Goal: Task Accomplishment & Management: Complete application form

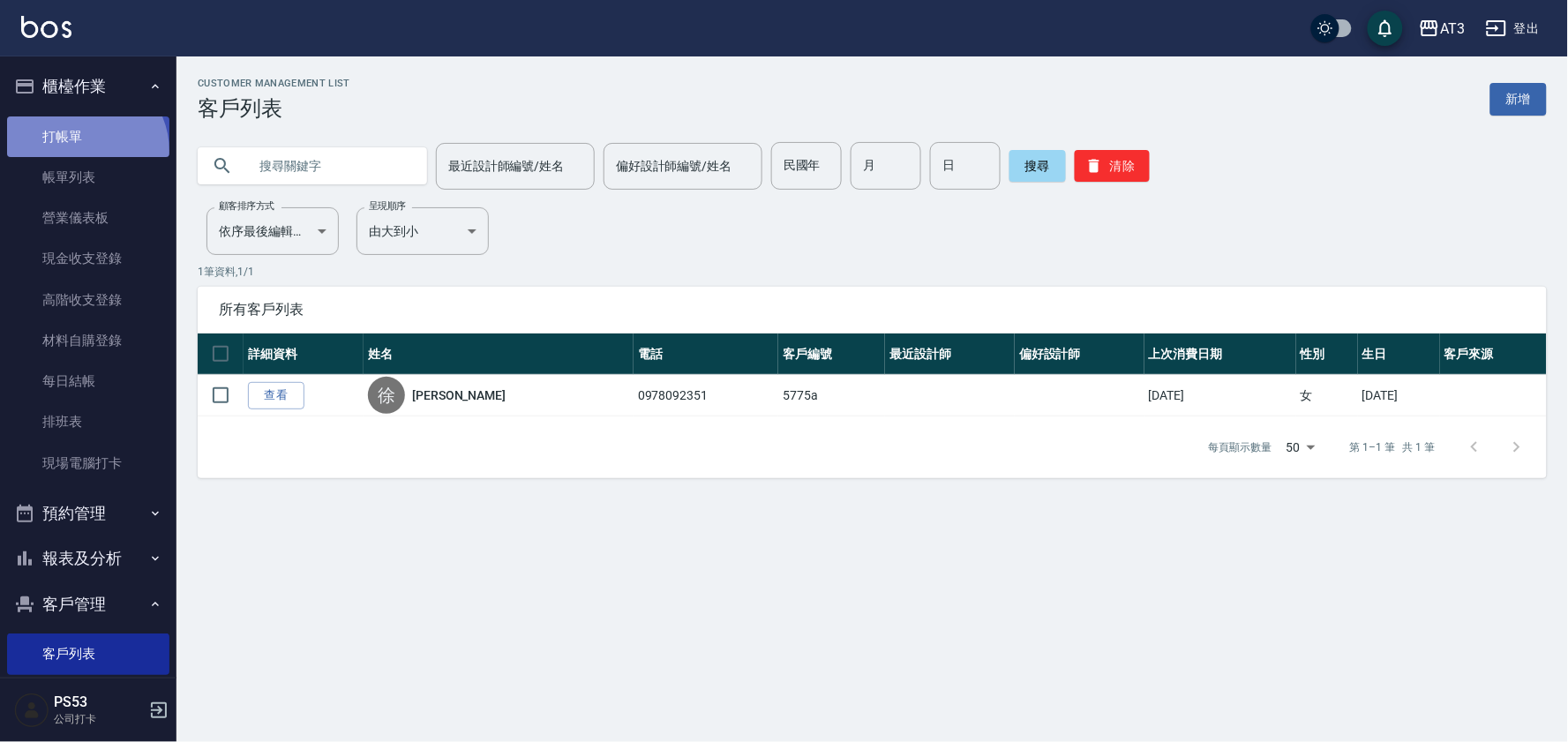
click at [84, 150] on link "打帳單" at bounding box center [88, 136] width 162 height 41
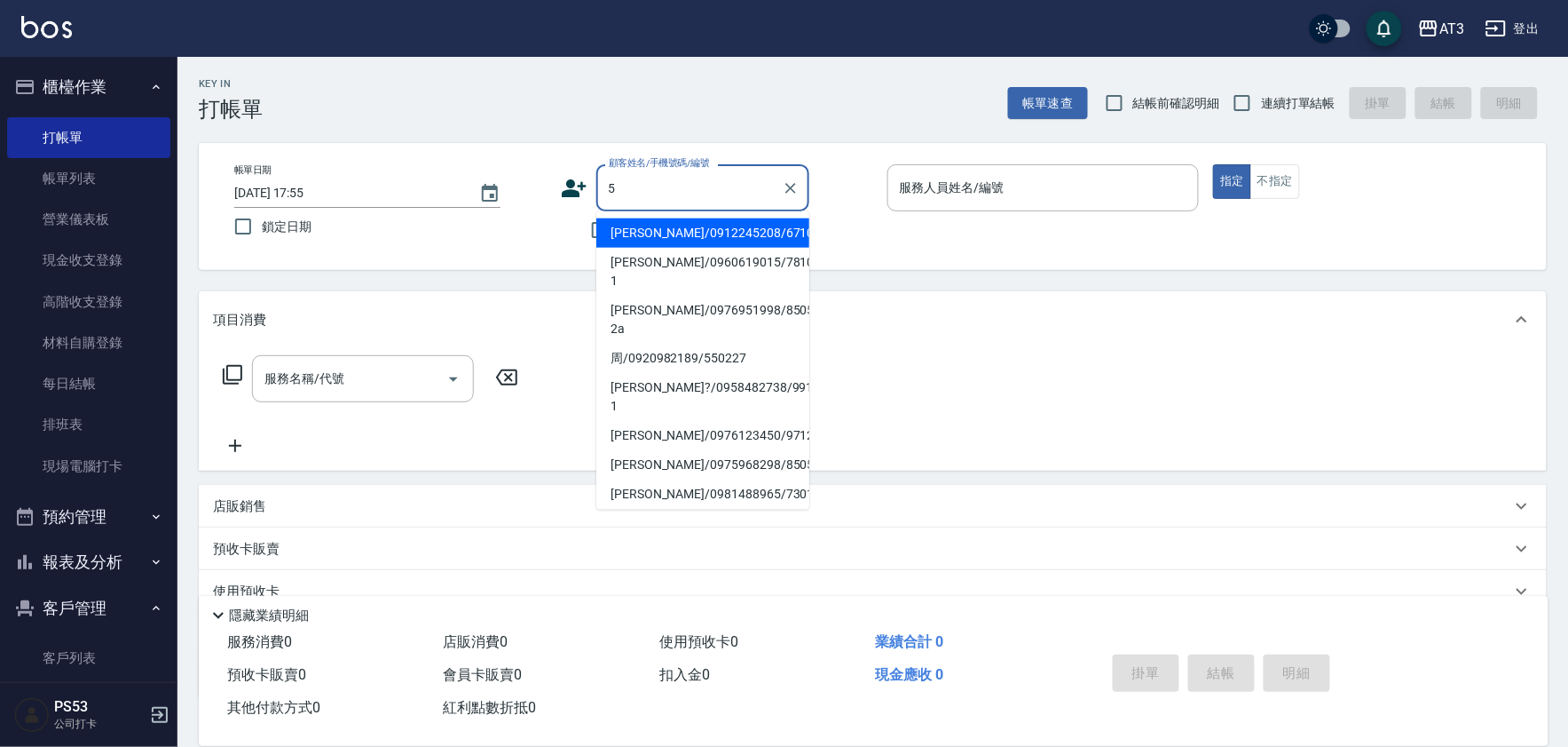
type input "[PERSON_NAME]/0912245208/671026"
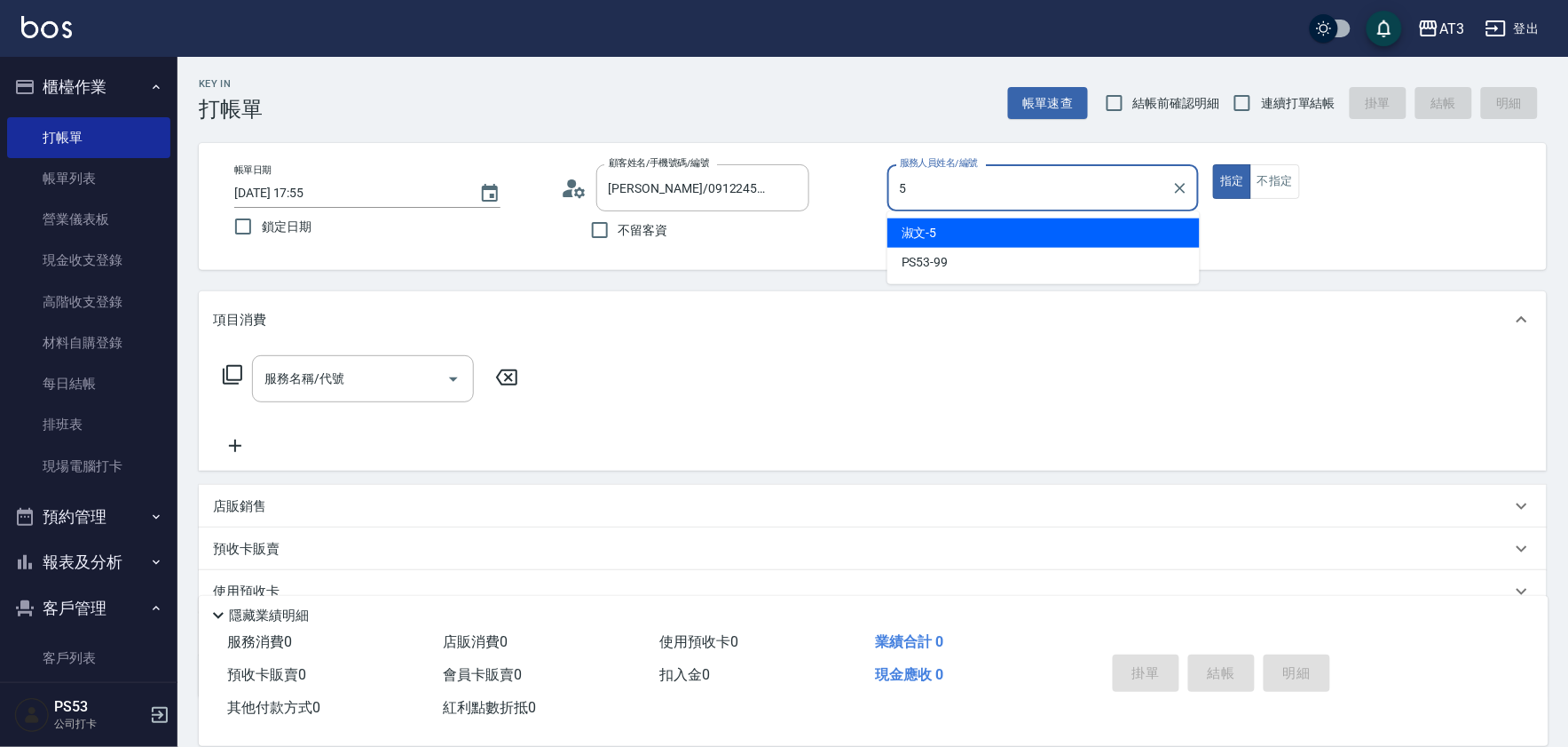
type input "5"
type button "true"
type input "淑文-5"
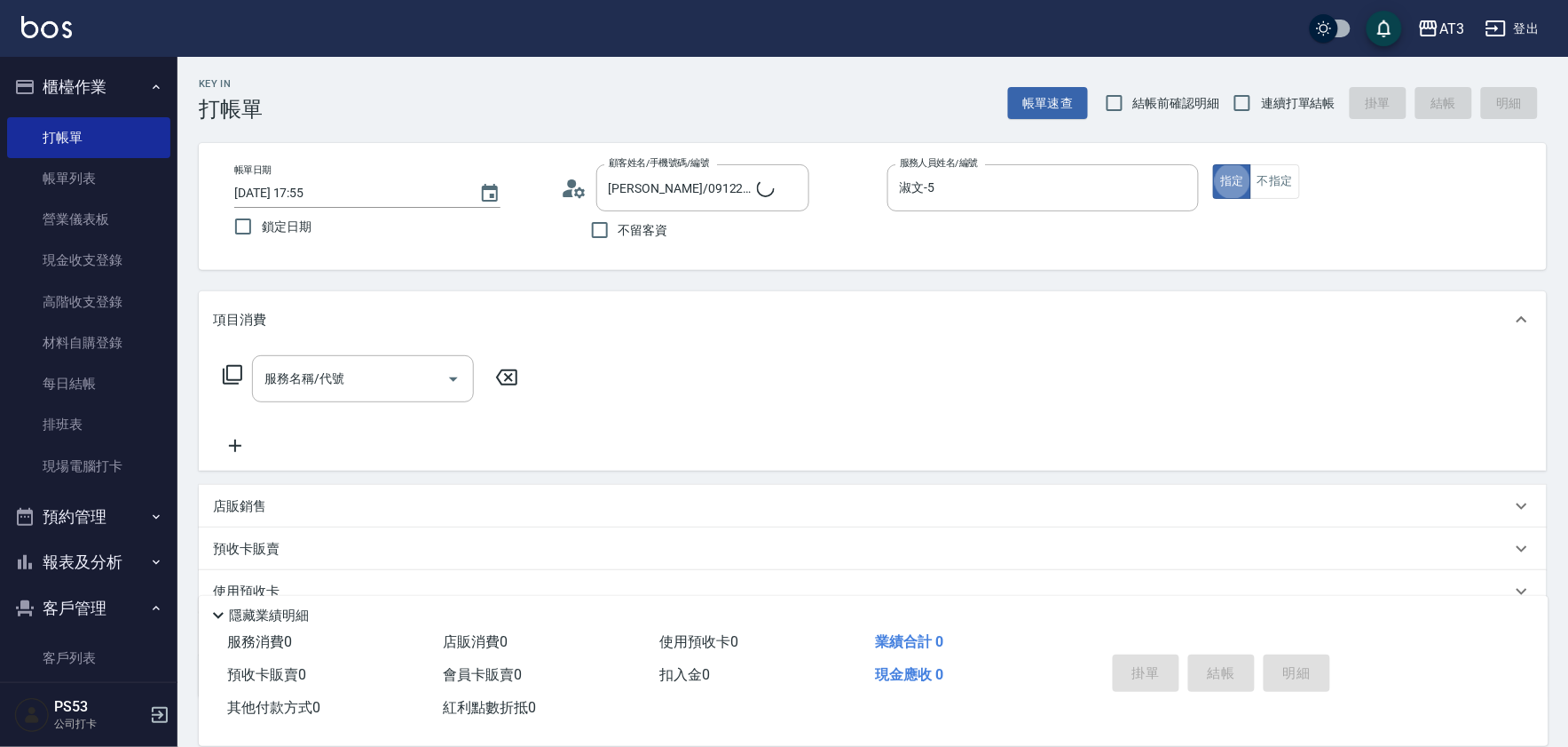
type input "5/0902352118/5"
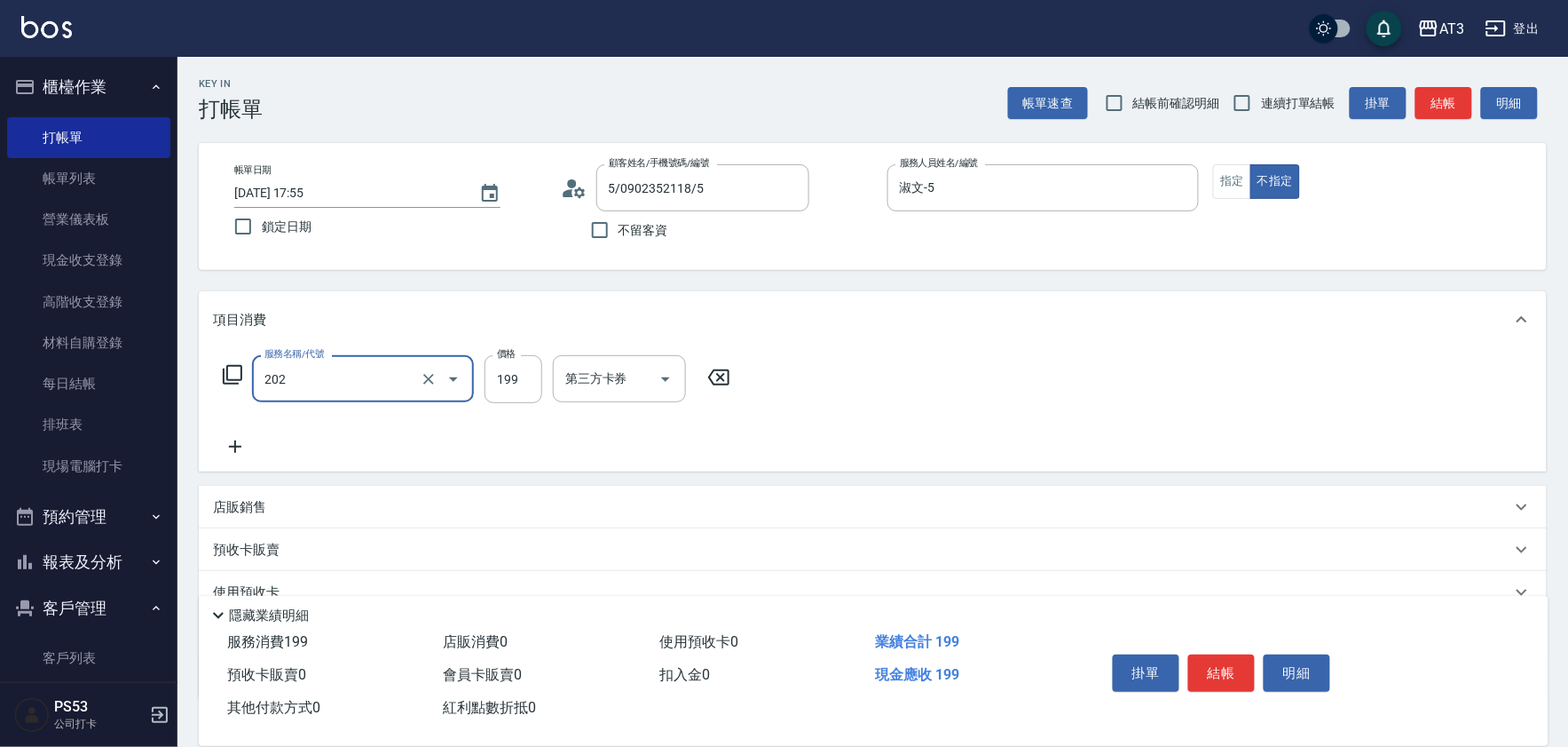
type input "不指定單剪(202)"
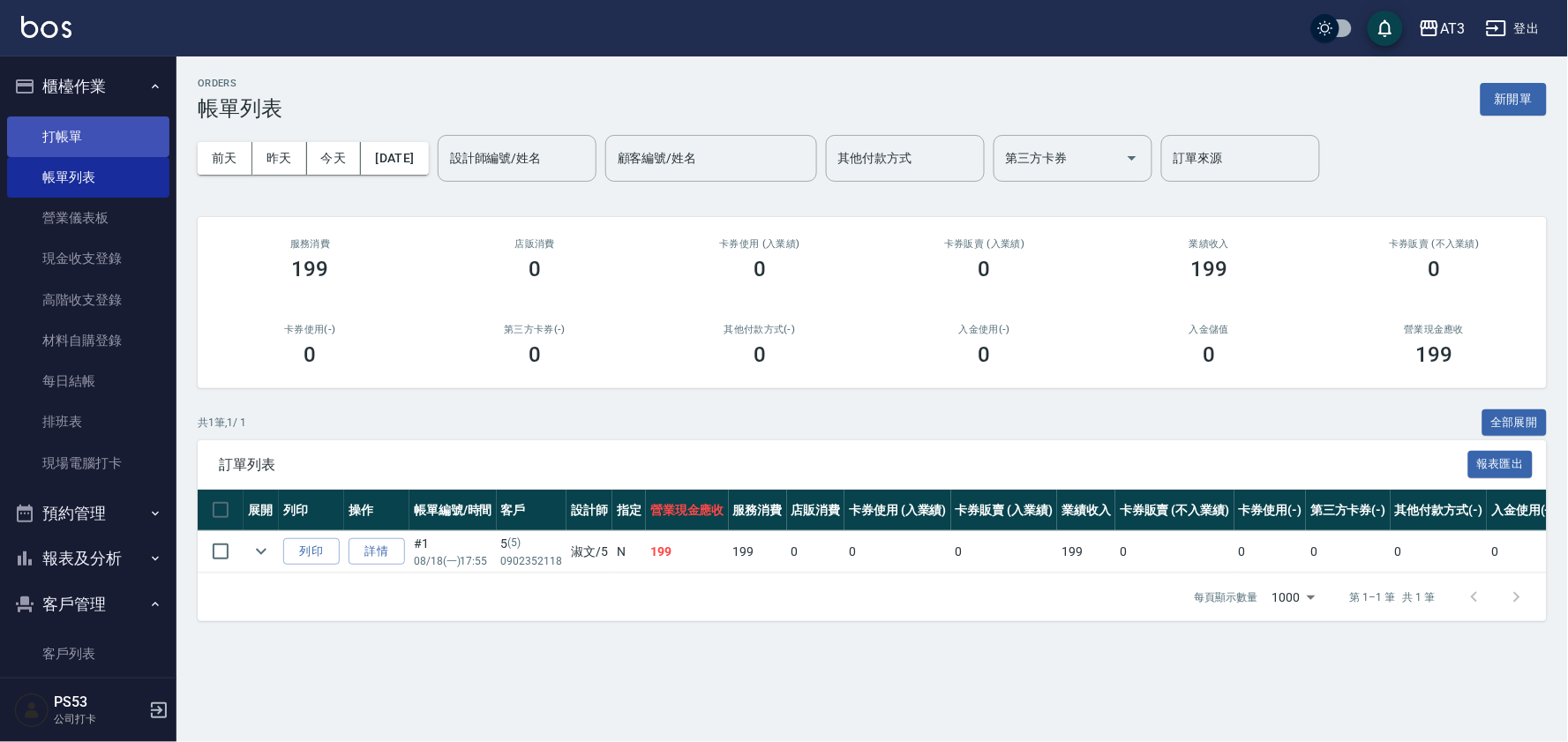
click at [100, 120] on link "打帳單" at bounding box center [88, 136] width 162 height 41
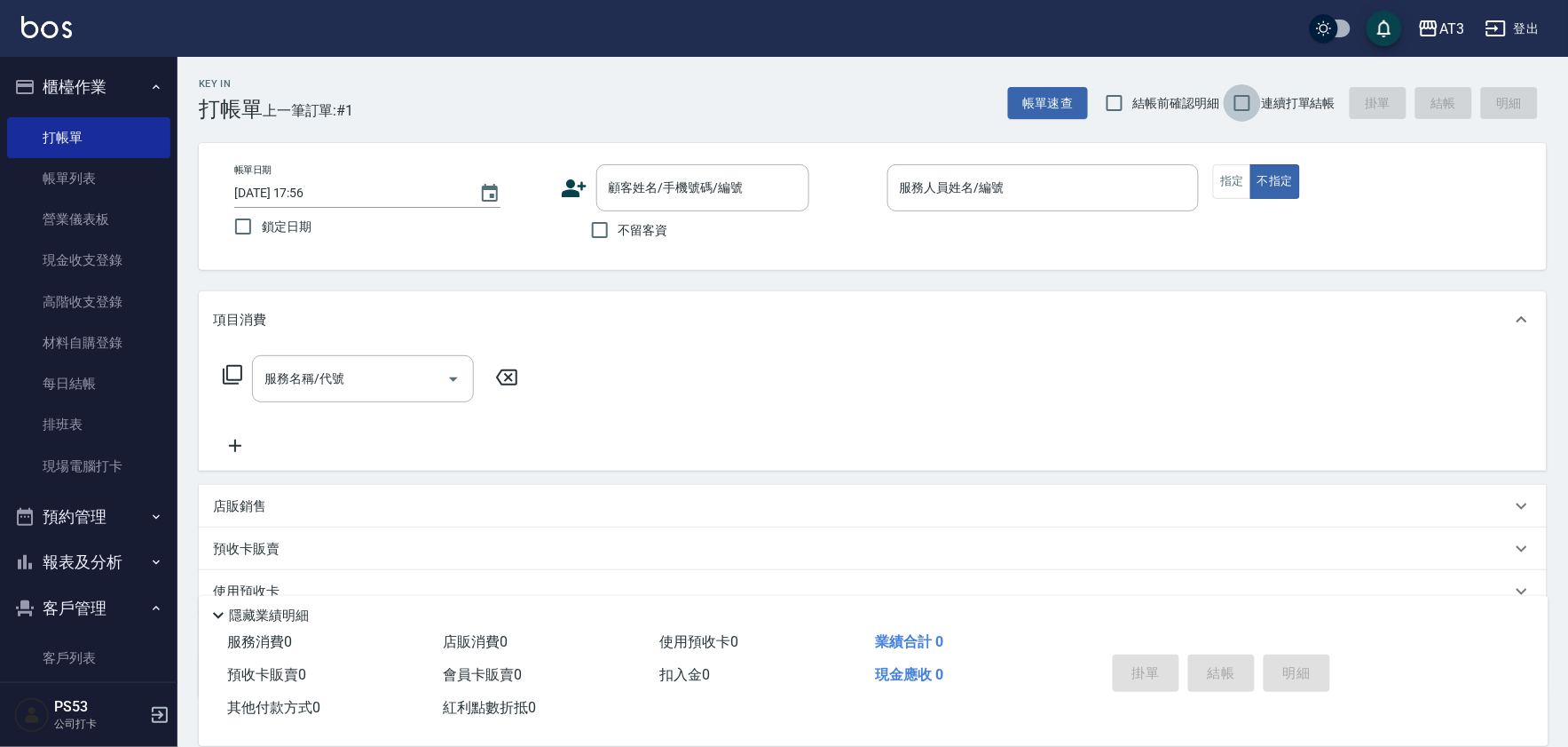
click at [1243, 104] on input "連續打單結帳" at bounding box center [1242, 103] width 37 height 37
checkbox input "true"
drag, startPoint x: 716, startPoint y: 173, endPoint x: 735, endPoint y: 182, distance: 21.0
click at [713, 173] on div "顧客姓名/手機號碼/編號 顧客姓名/手機號碼/編號" at bounding box center [703, 188] width 212 height 47
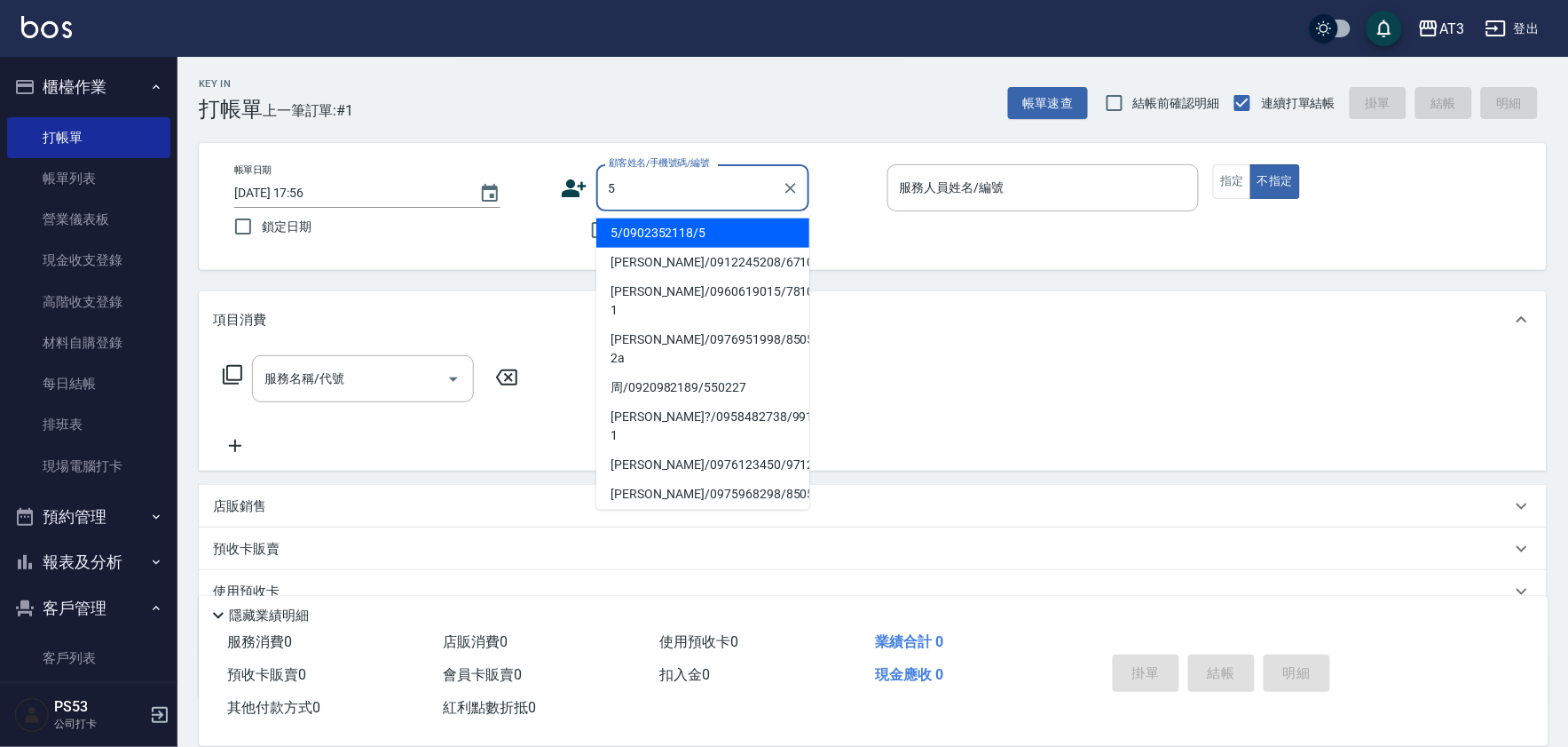
type input "5"
type input "5/0902352118/5"
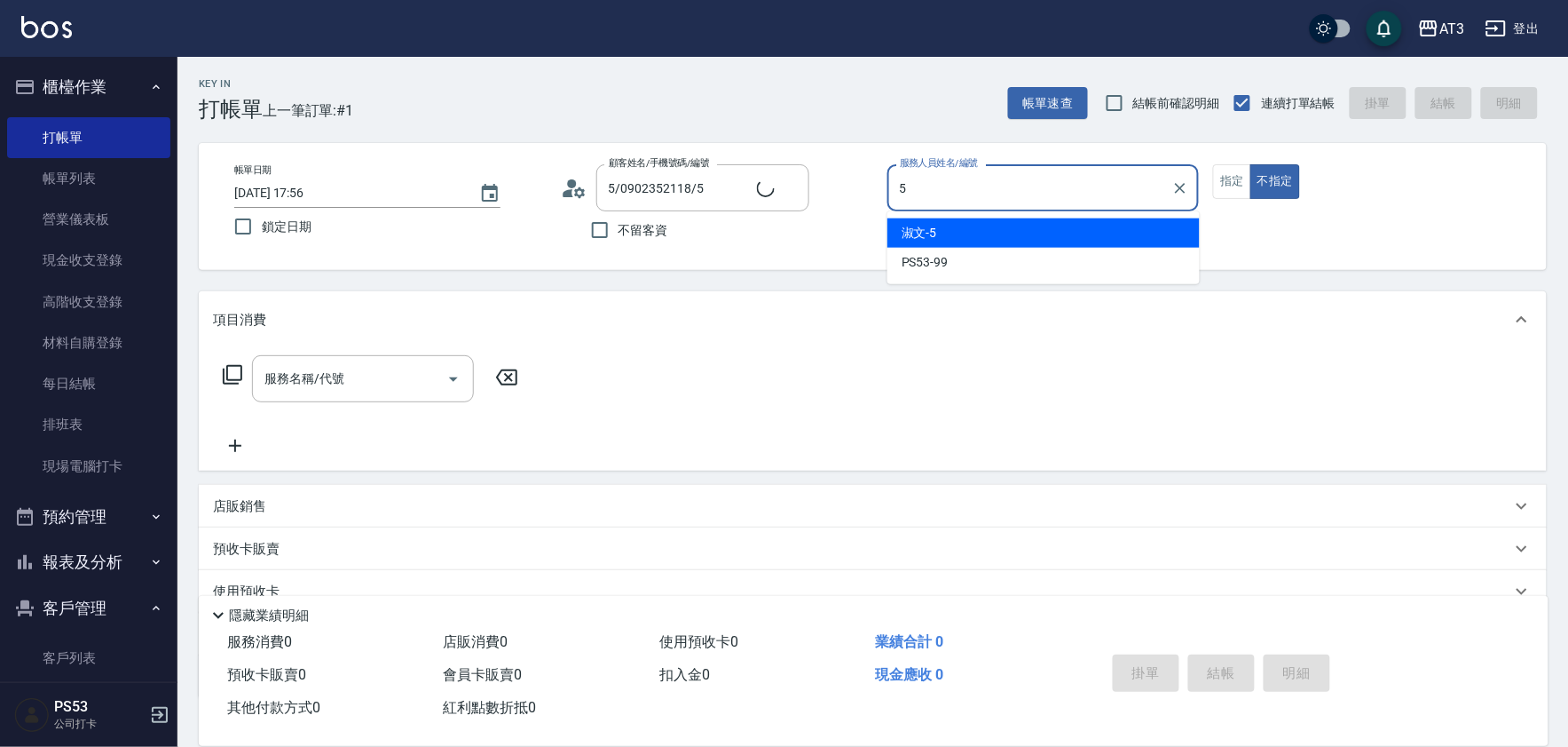
type input "5"
type button "false"
type input "淑文-5"
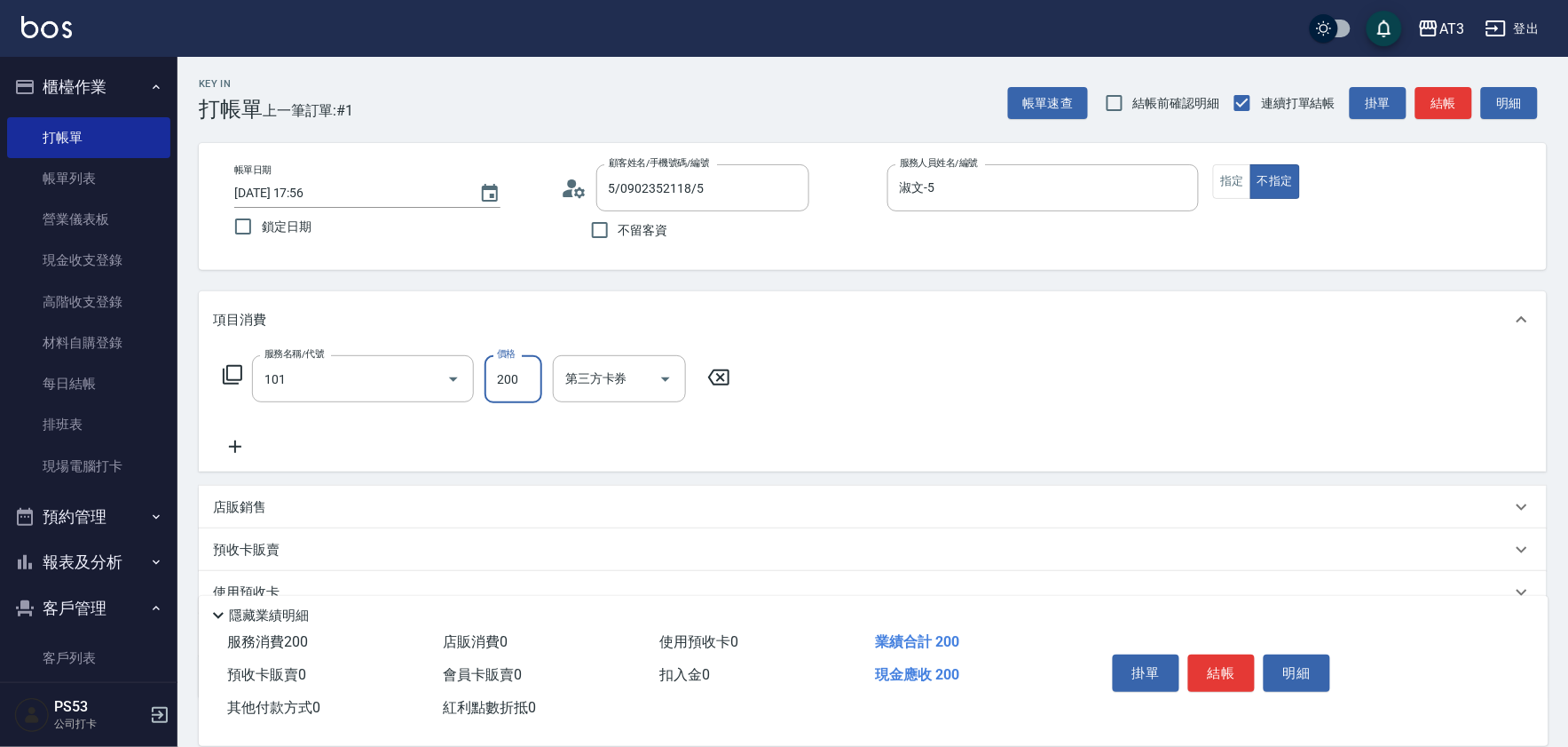
type input "洗髮(101)"
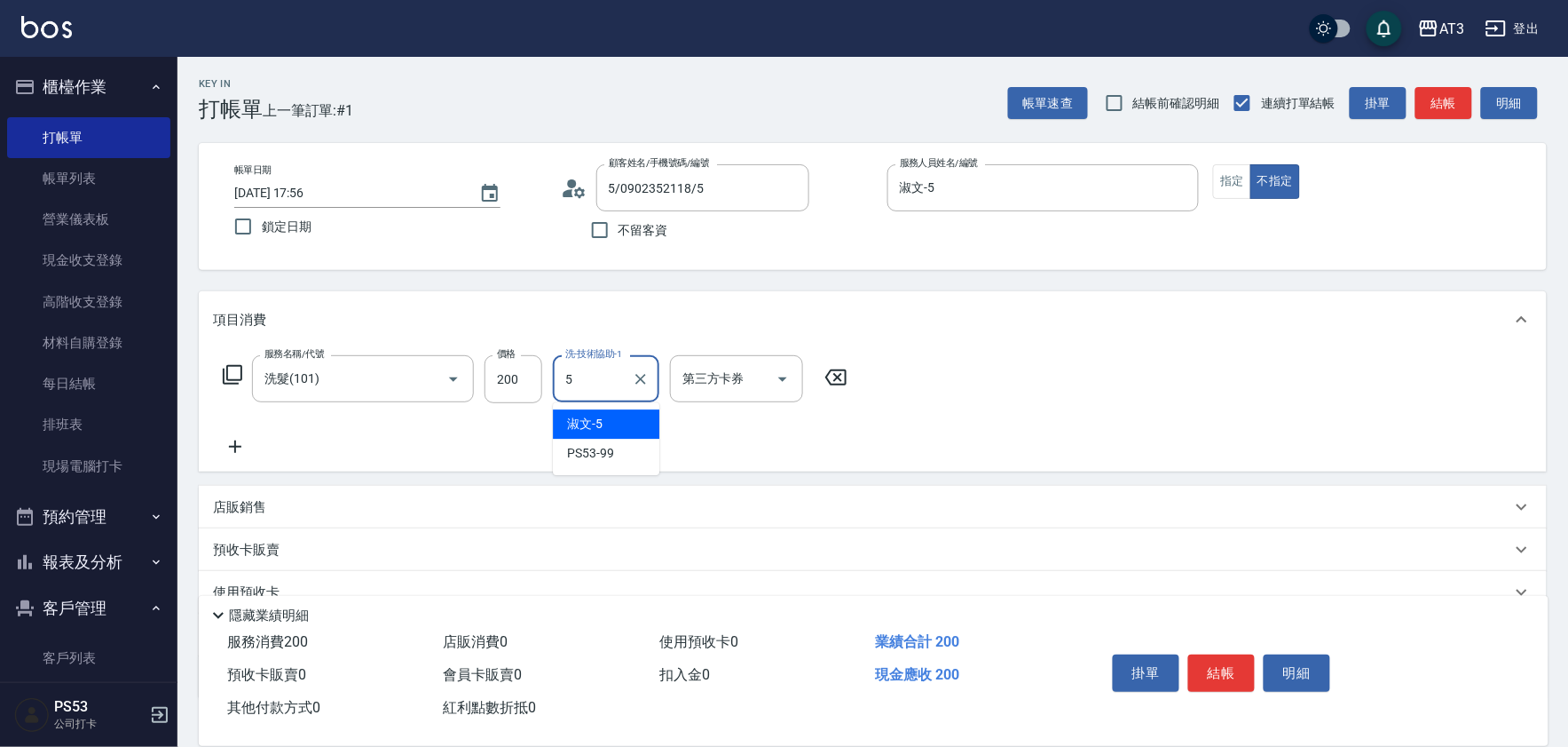
type input "淑文-5"
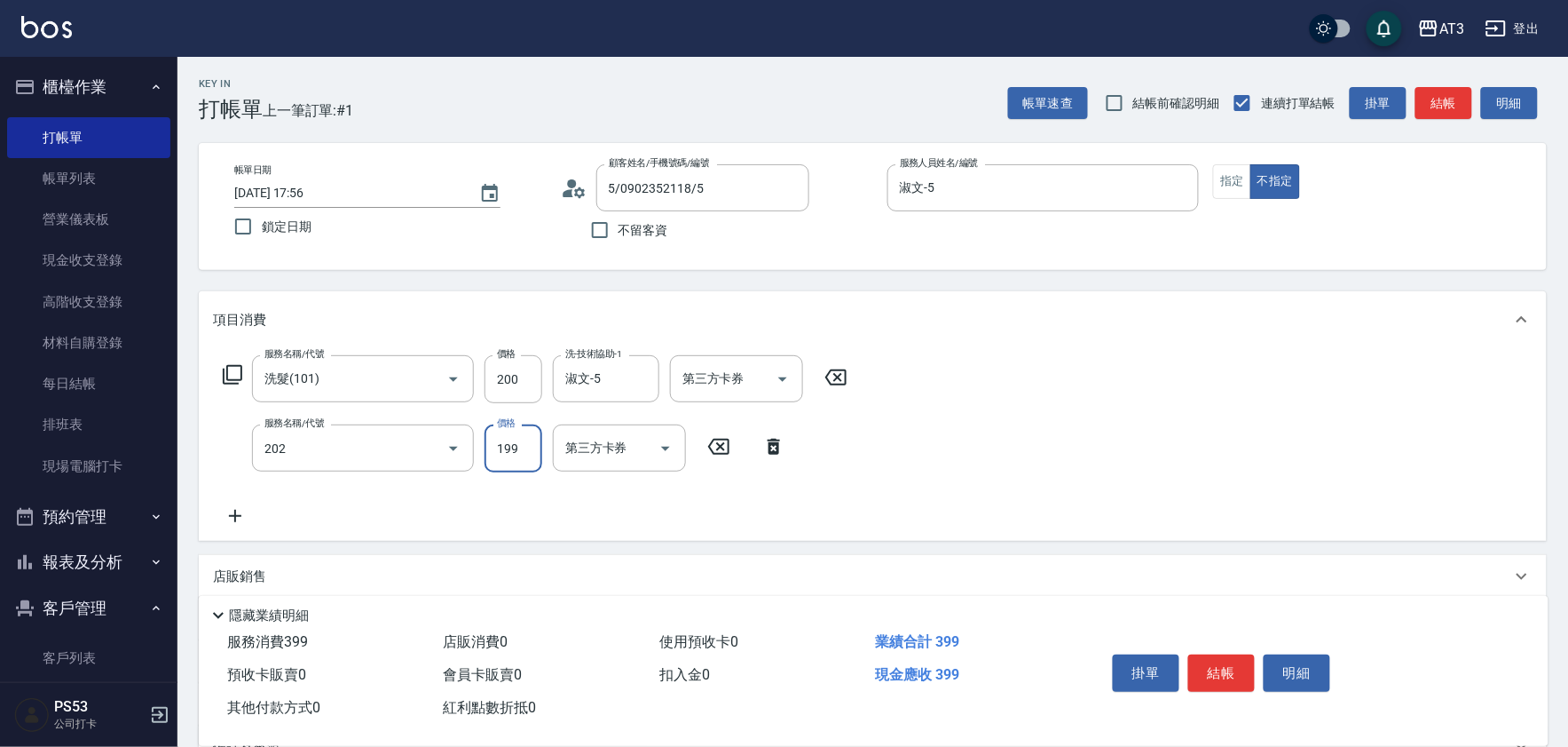
type input "不指定單剪(202)"
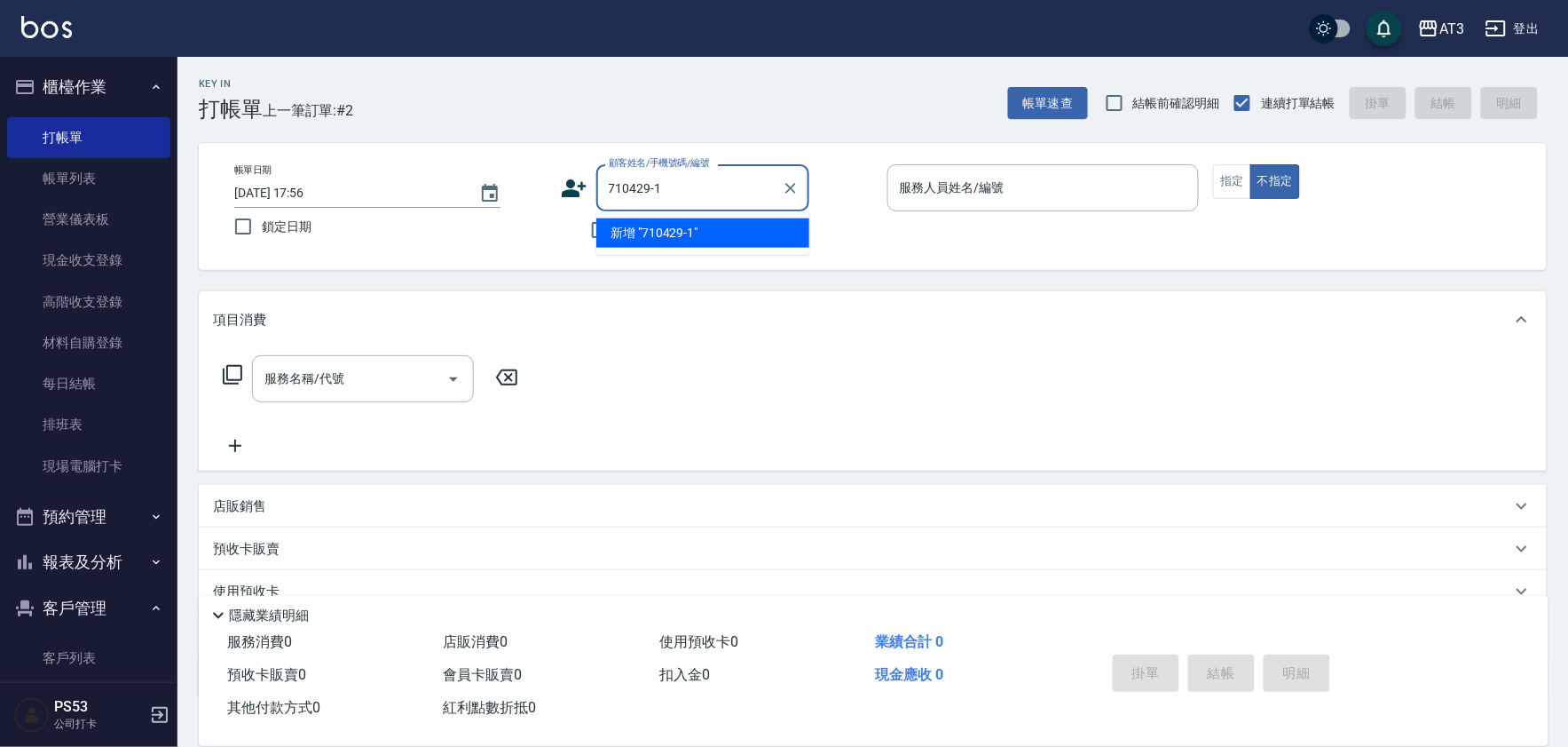
type input "710429-1"
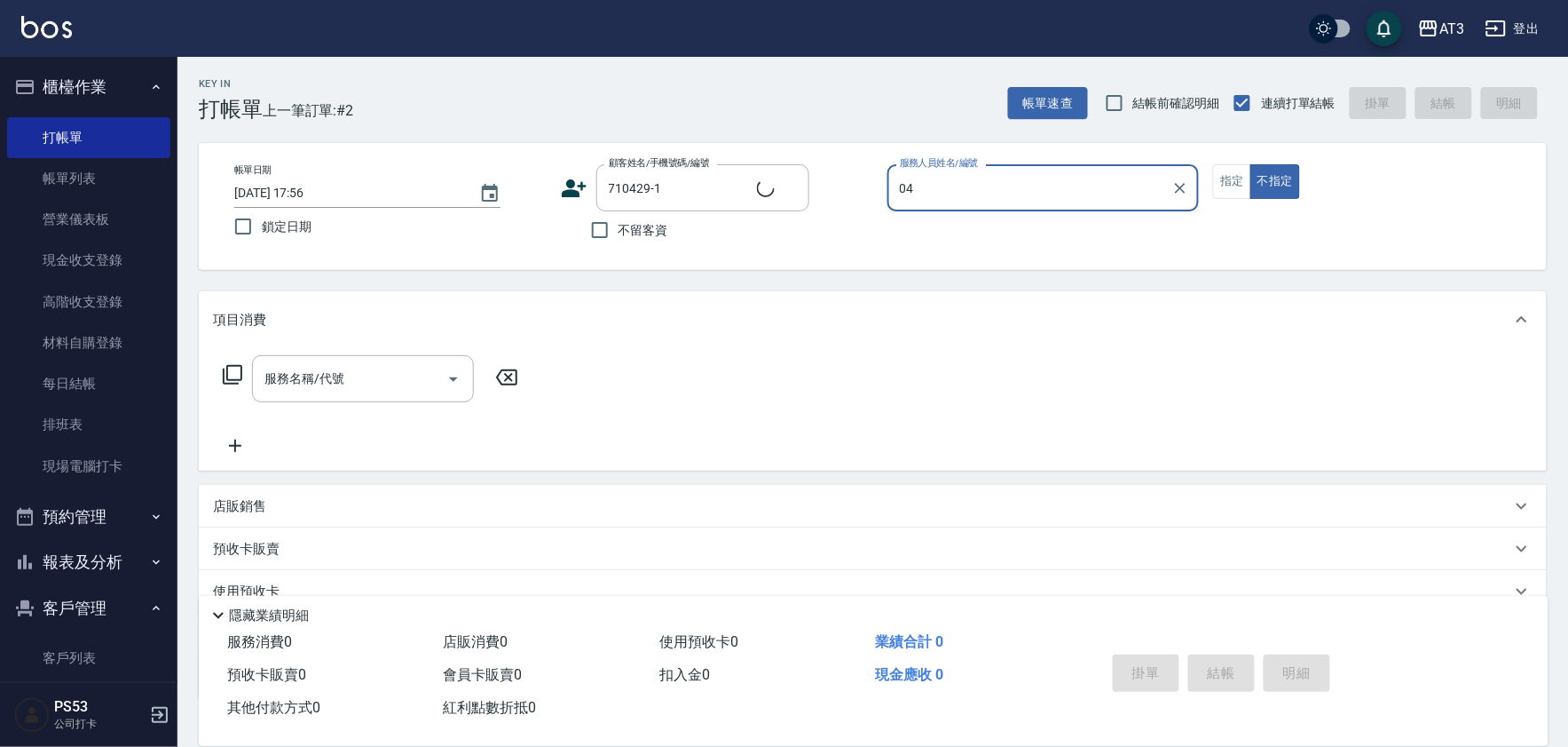
type input "04"
type input "[PERSON_NAME]/0919235158/710429-1"
type input "惠麗-04"
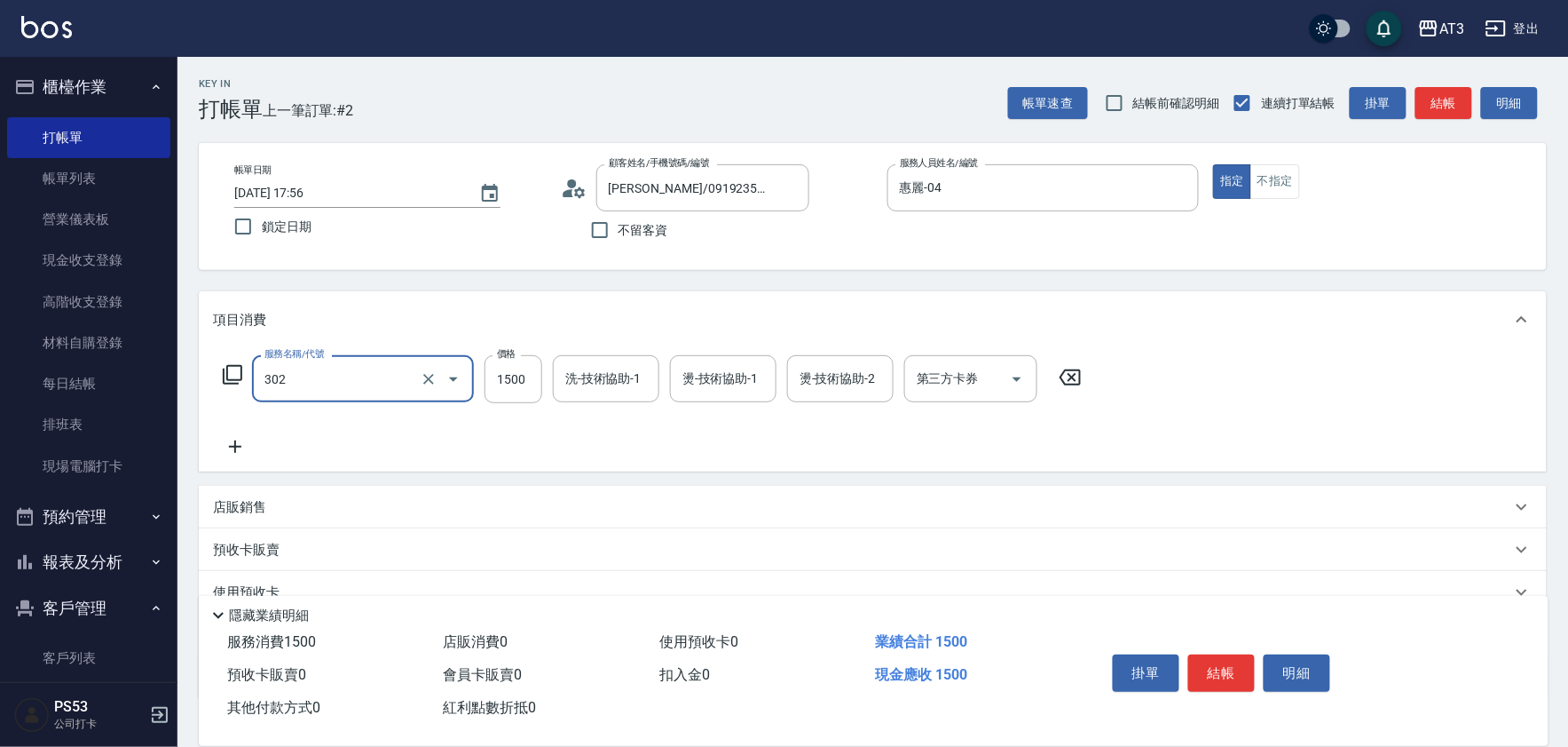
type input "設計燙髮(302)"
type input "1200"
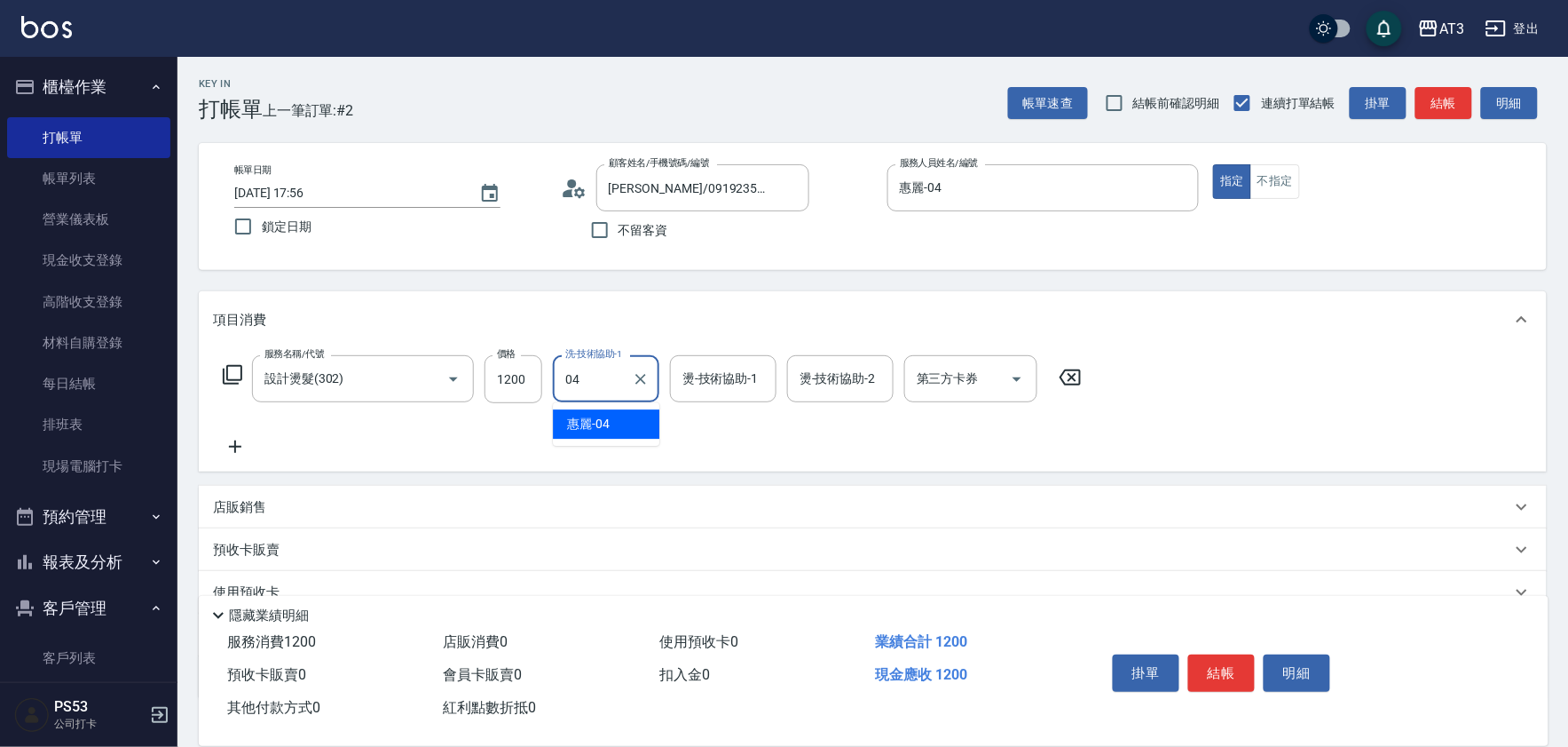
type input "惠麗-04"
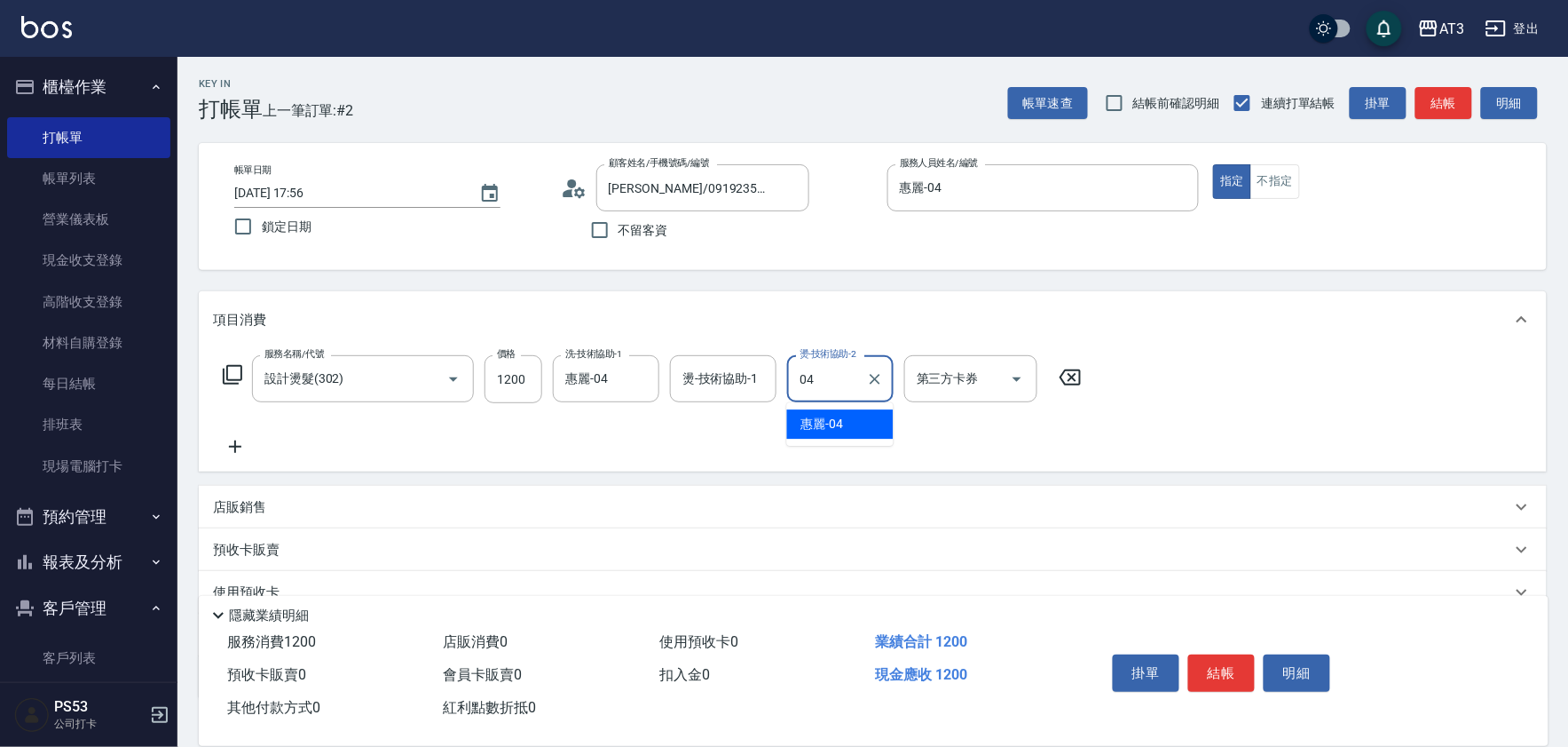
type input "惠麗-04"
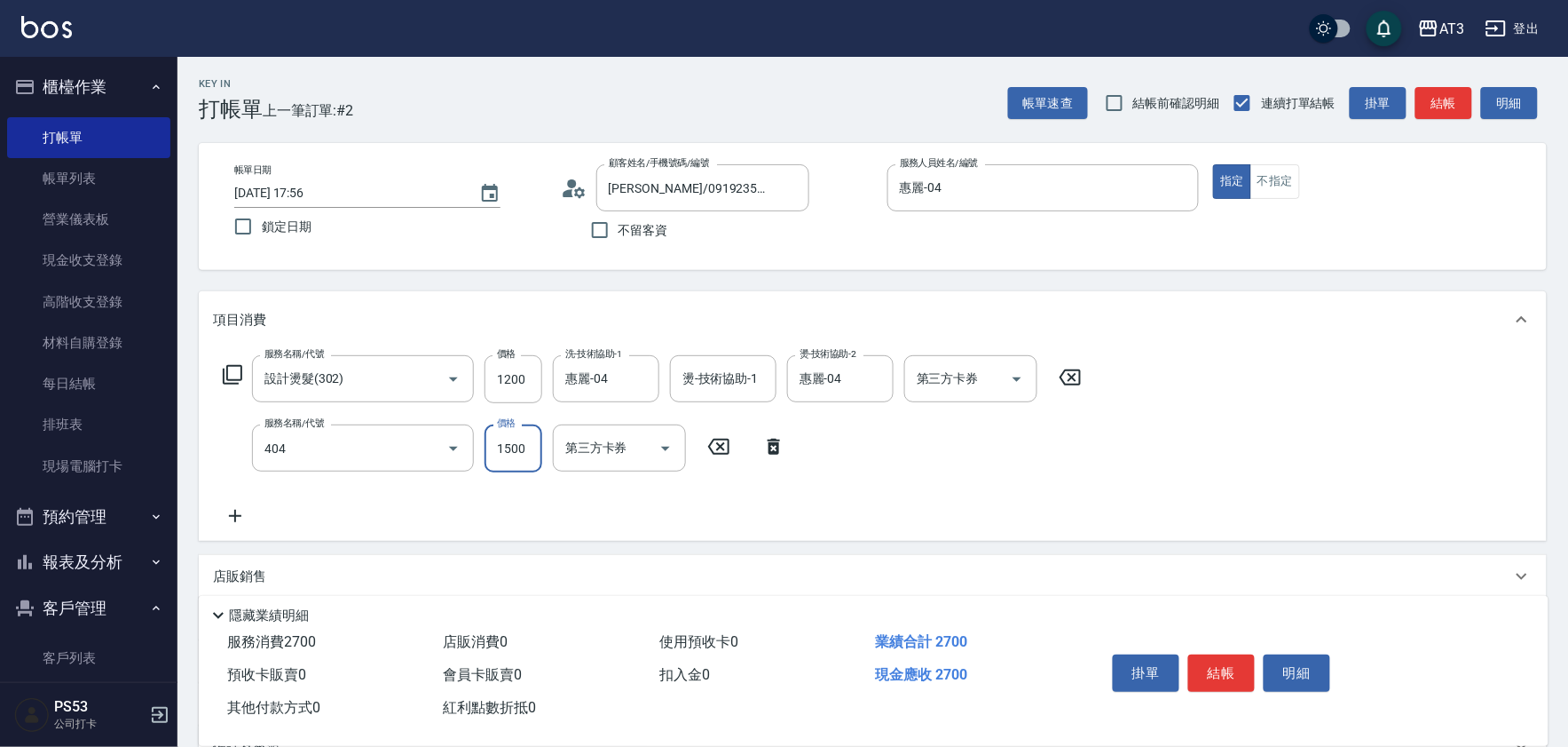
type input "設計染髮(404)"
type input "999"
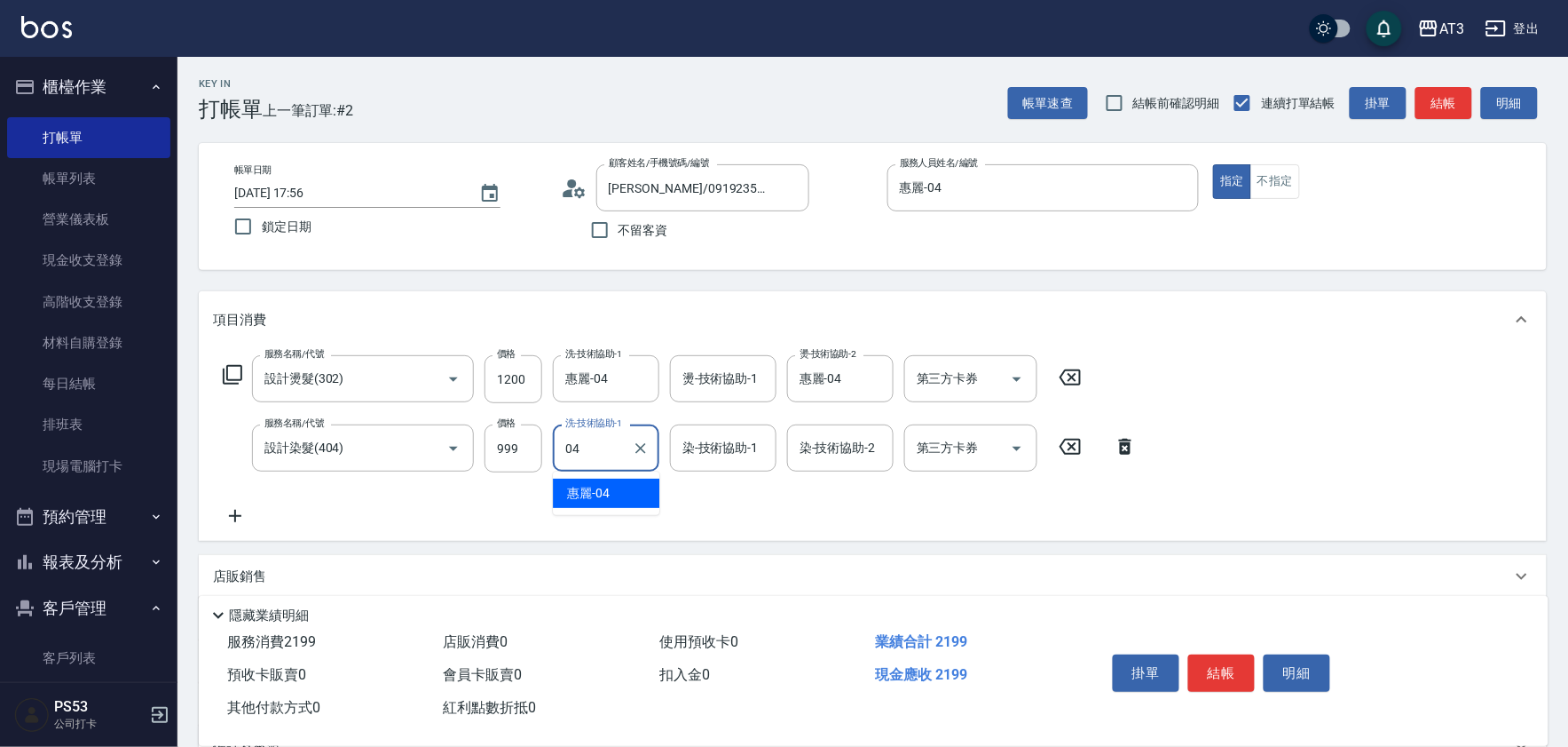
type input "惠麗-04"
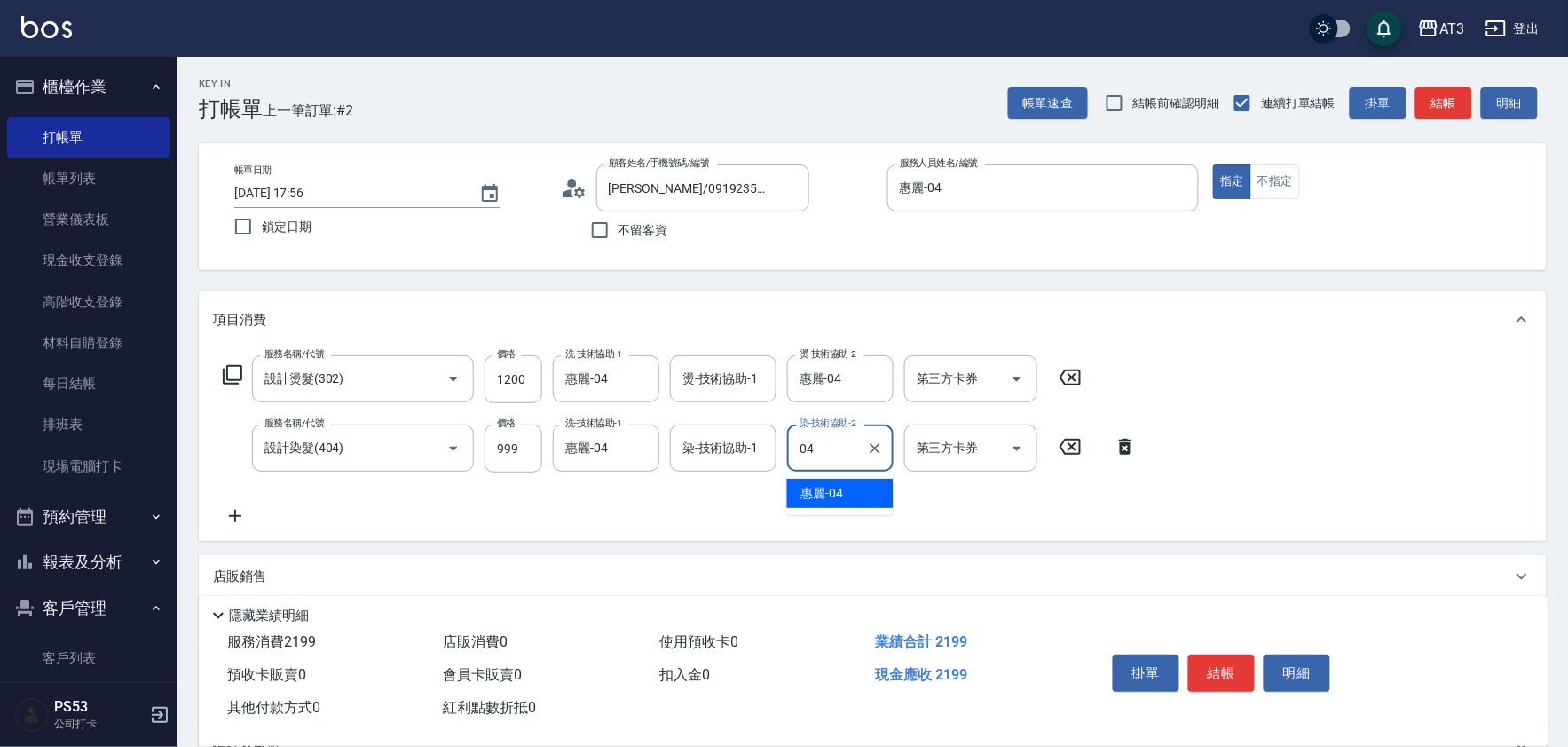
type input "惠麗-04"
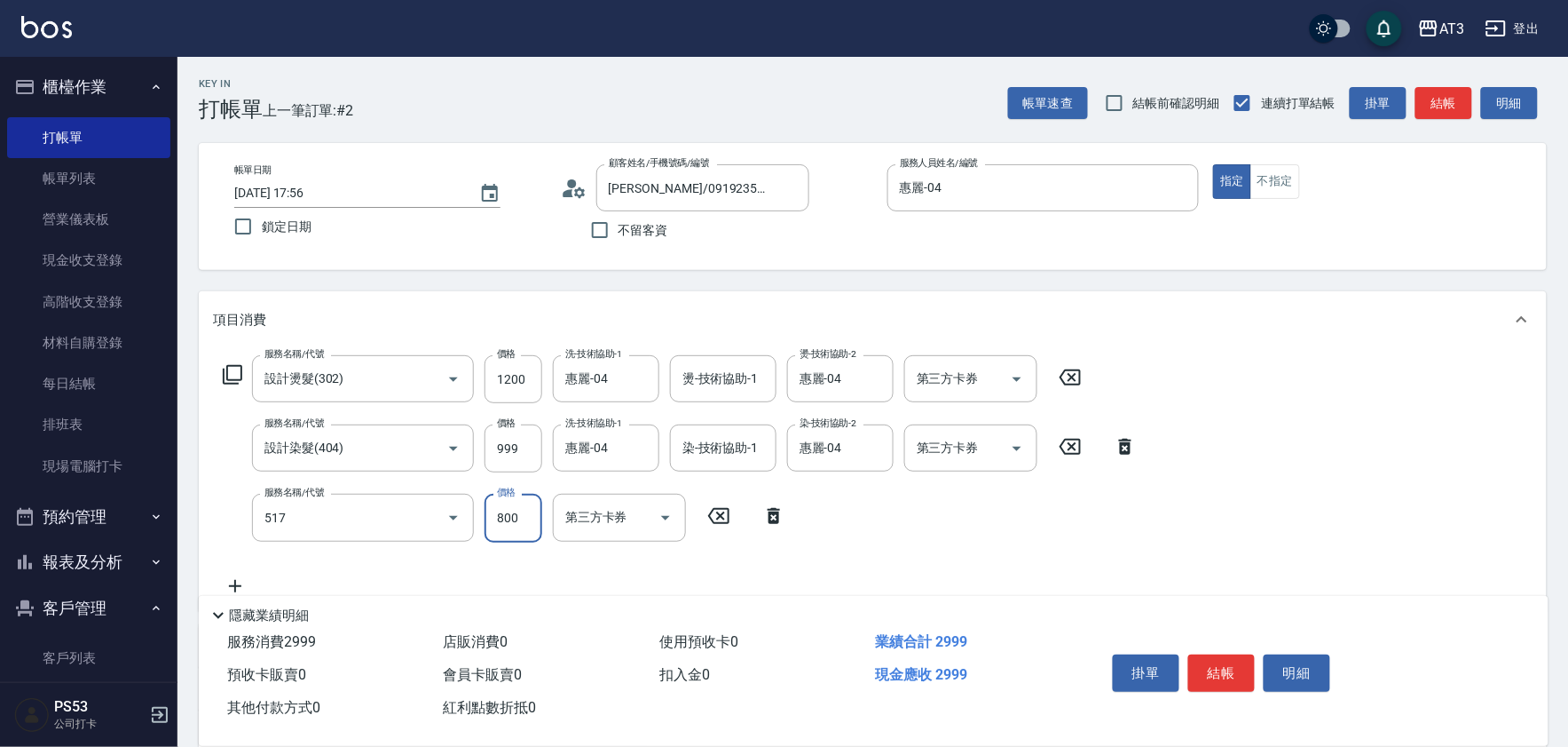
type input "C2花漾深層護髮/新(517)"
type input "800"
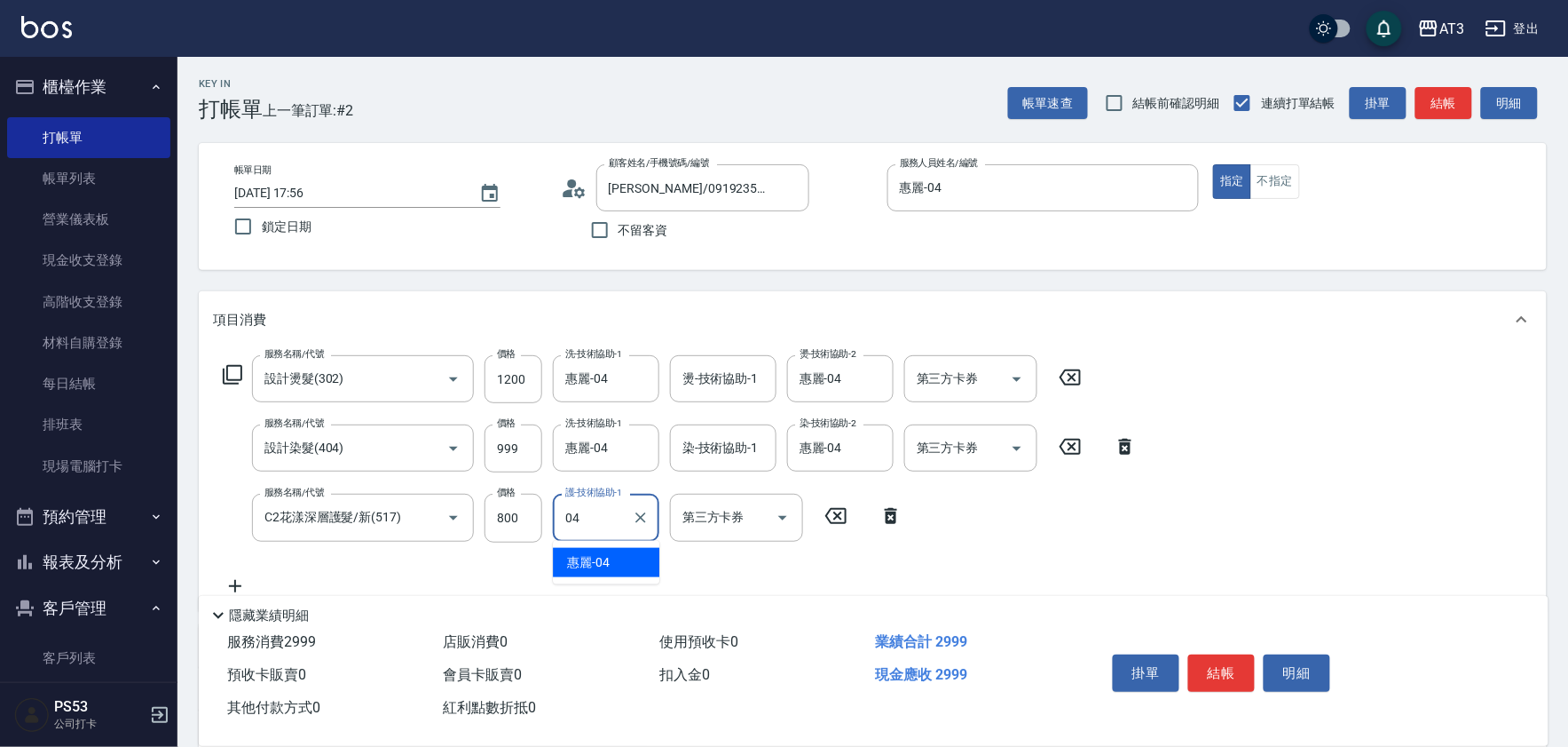
type input "惠麗-04"
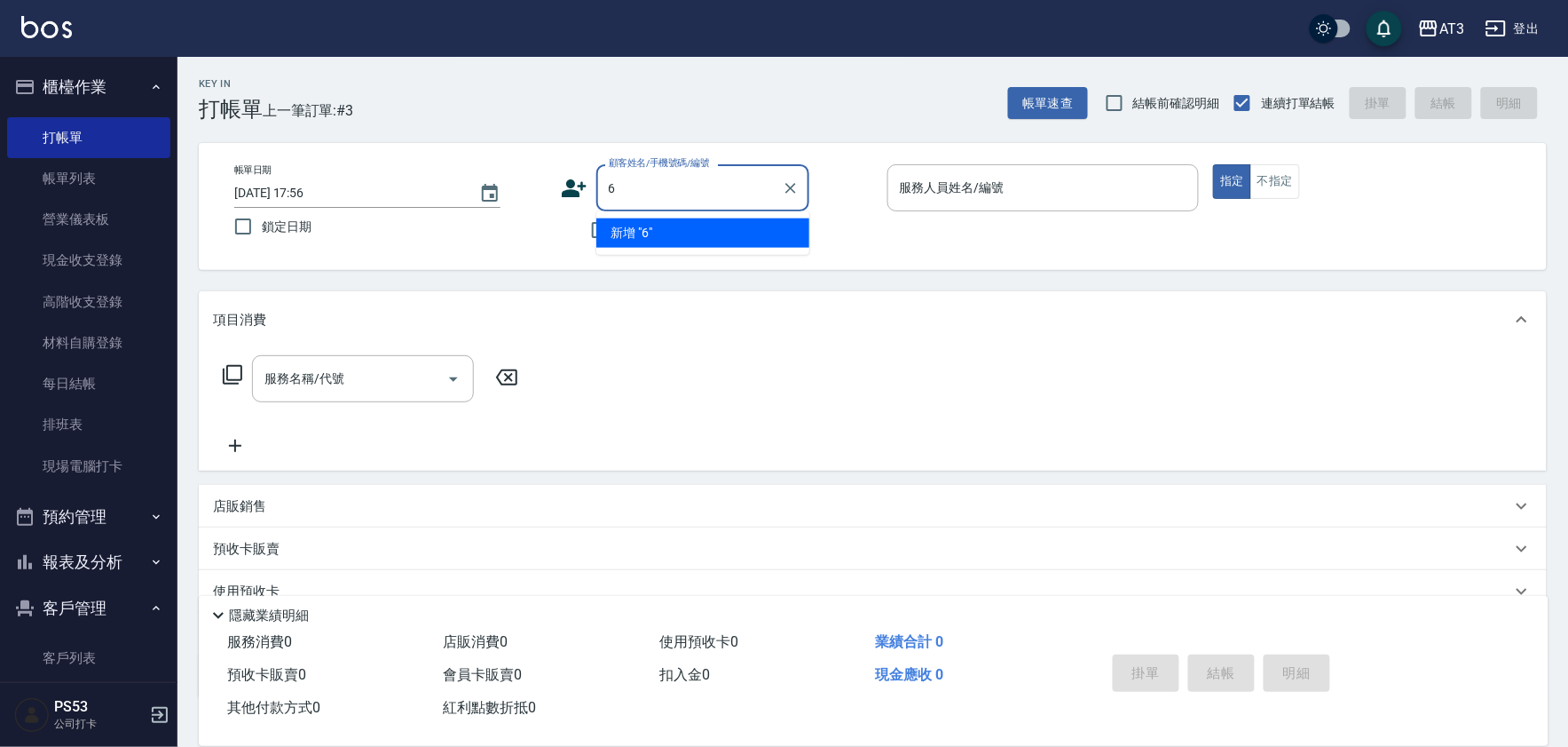
type input "6"
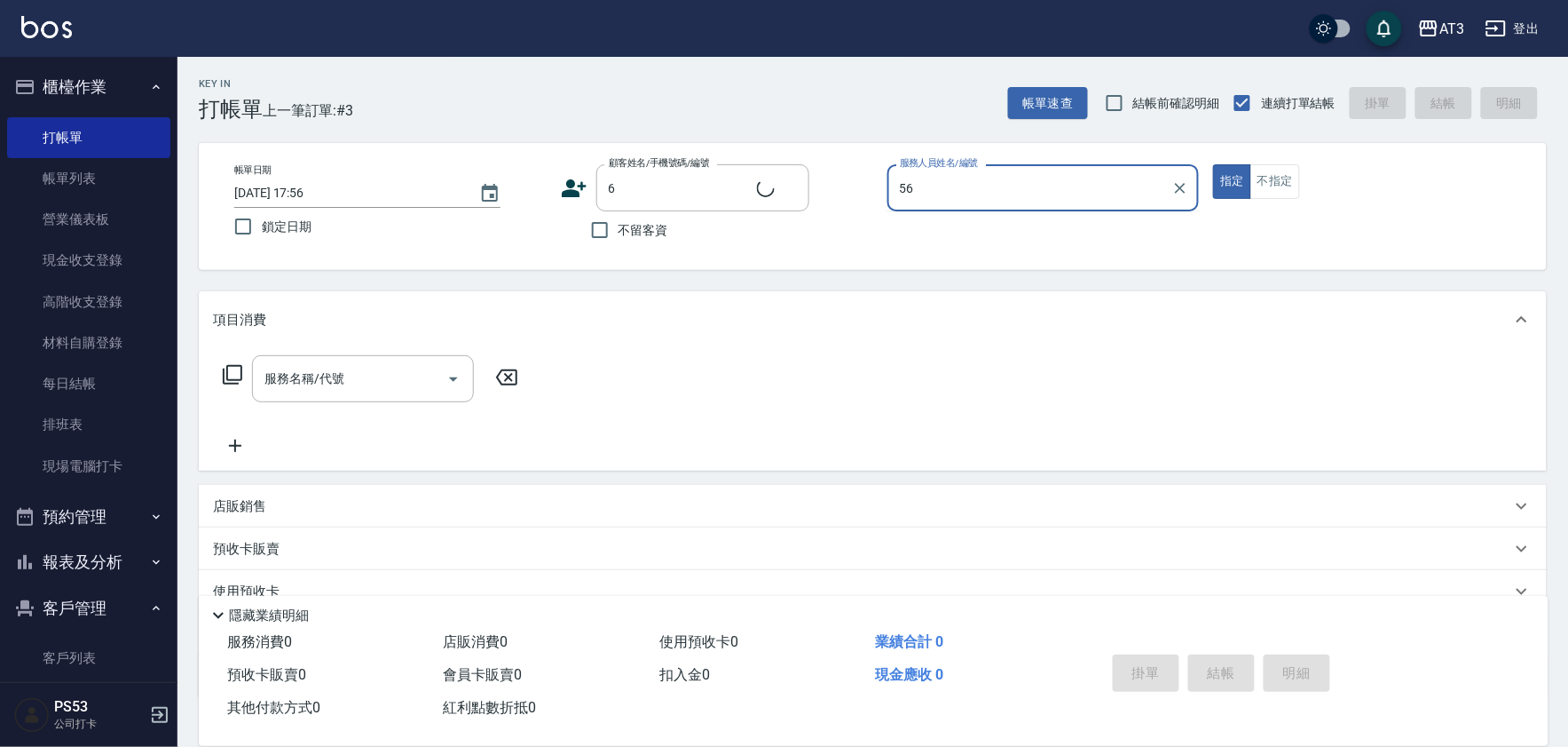
type input "5"
type input "6/30_辣椒/6"
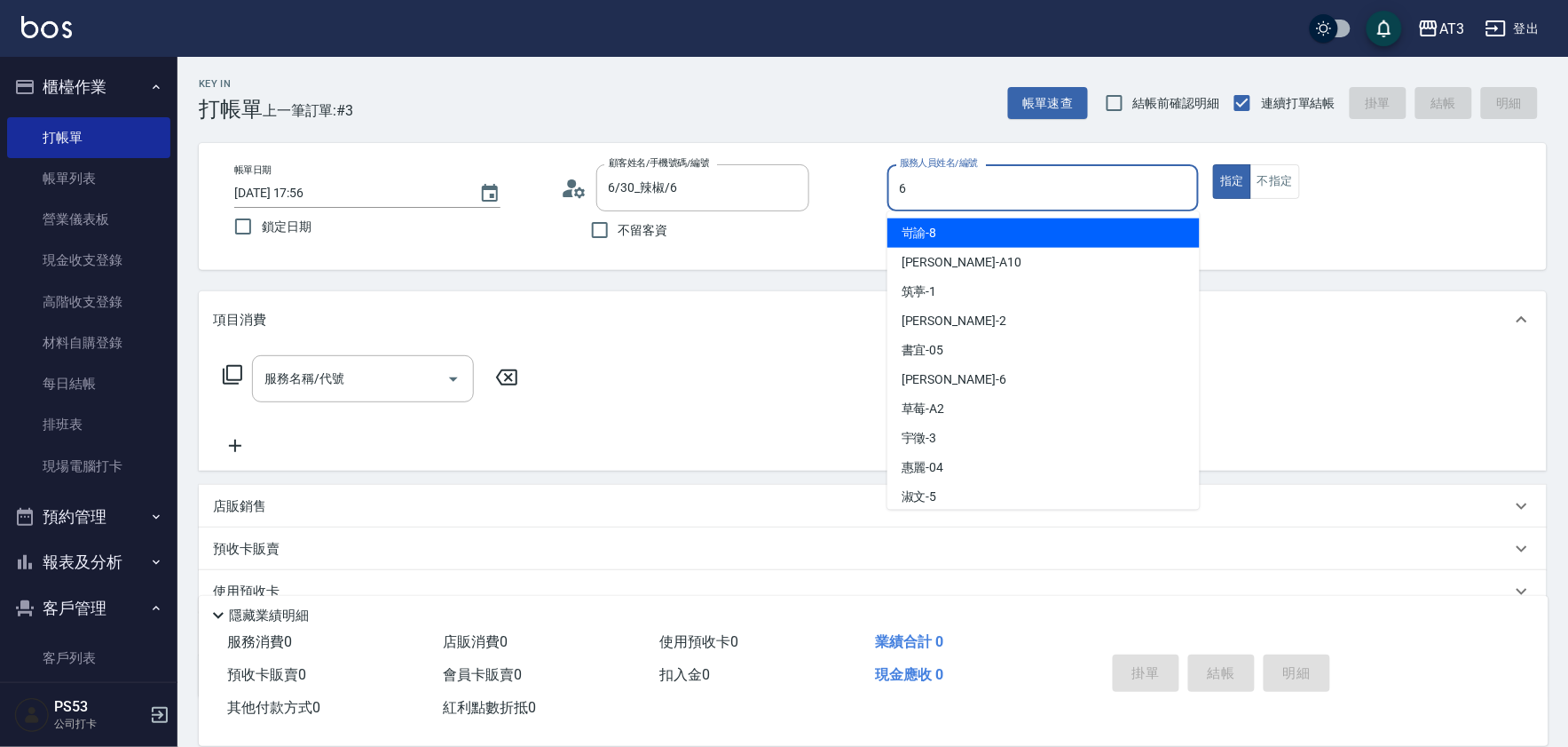
type input "詩雅-6"
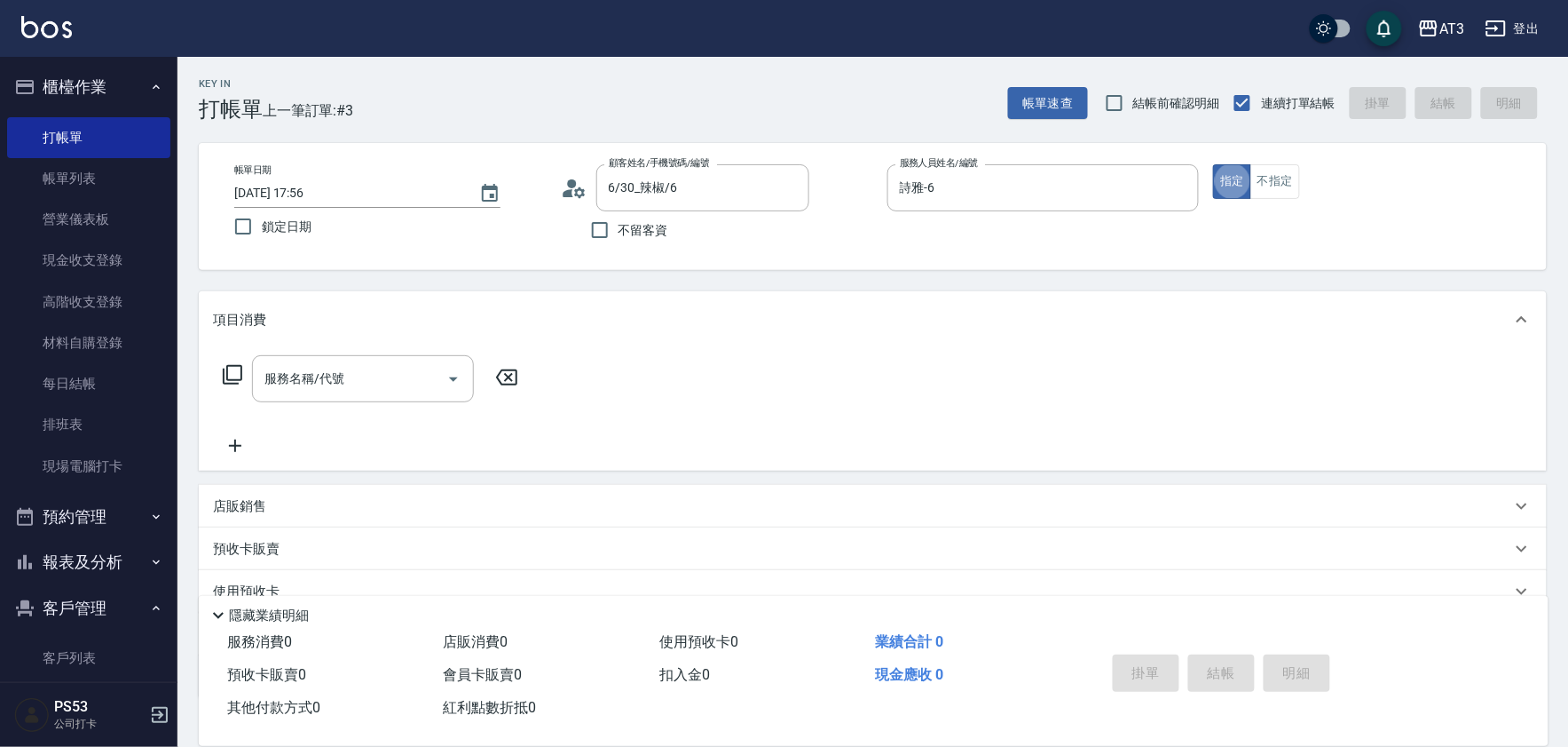
type button "true"
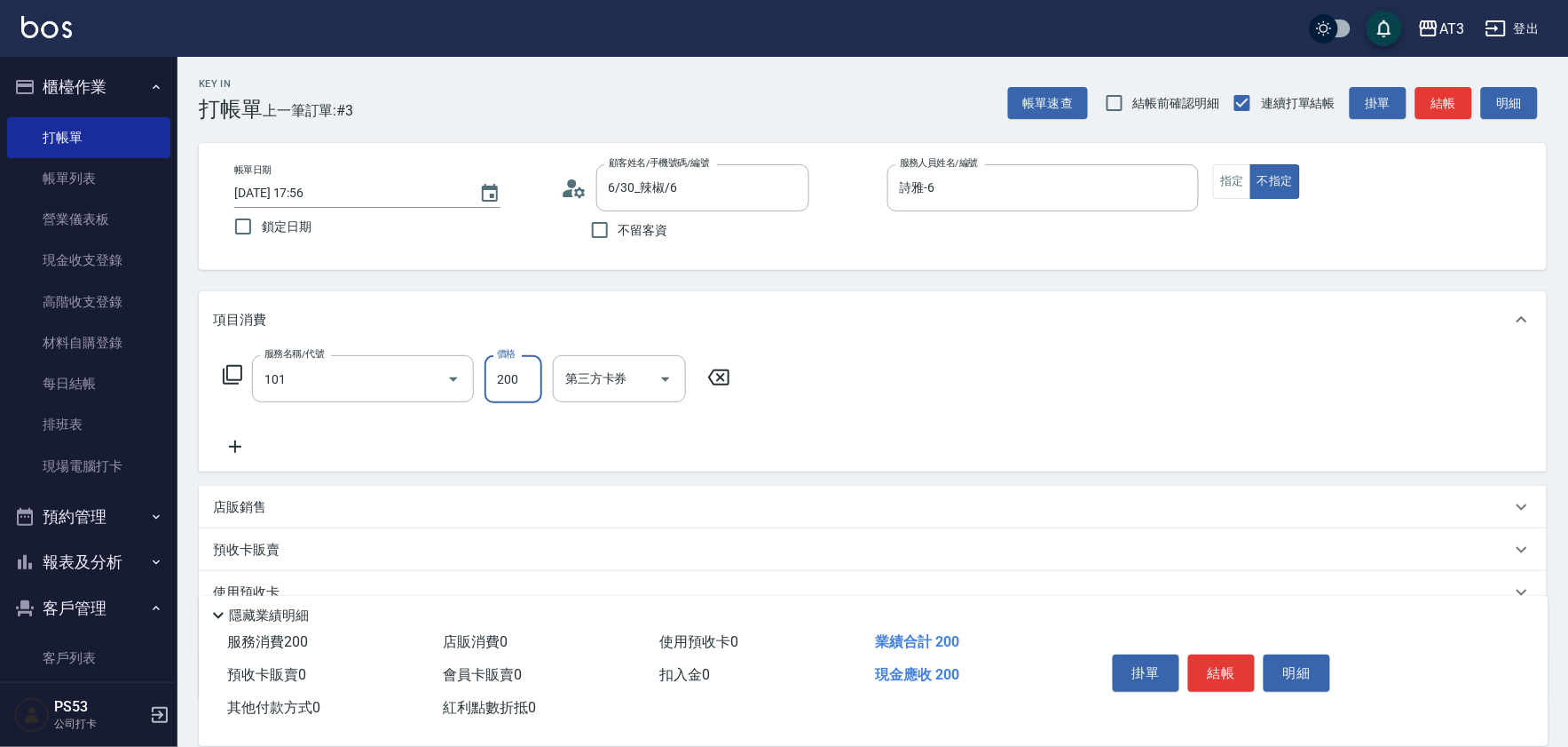
type input "洗髮(101)"
type input "詩雅-6"
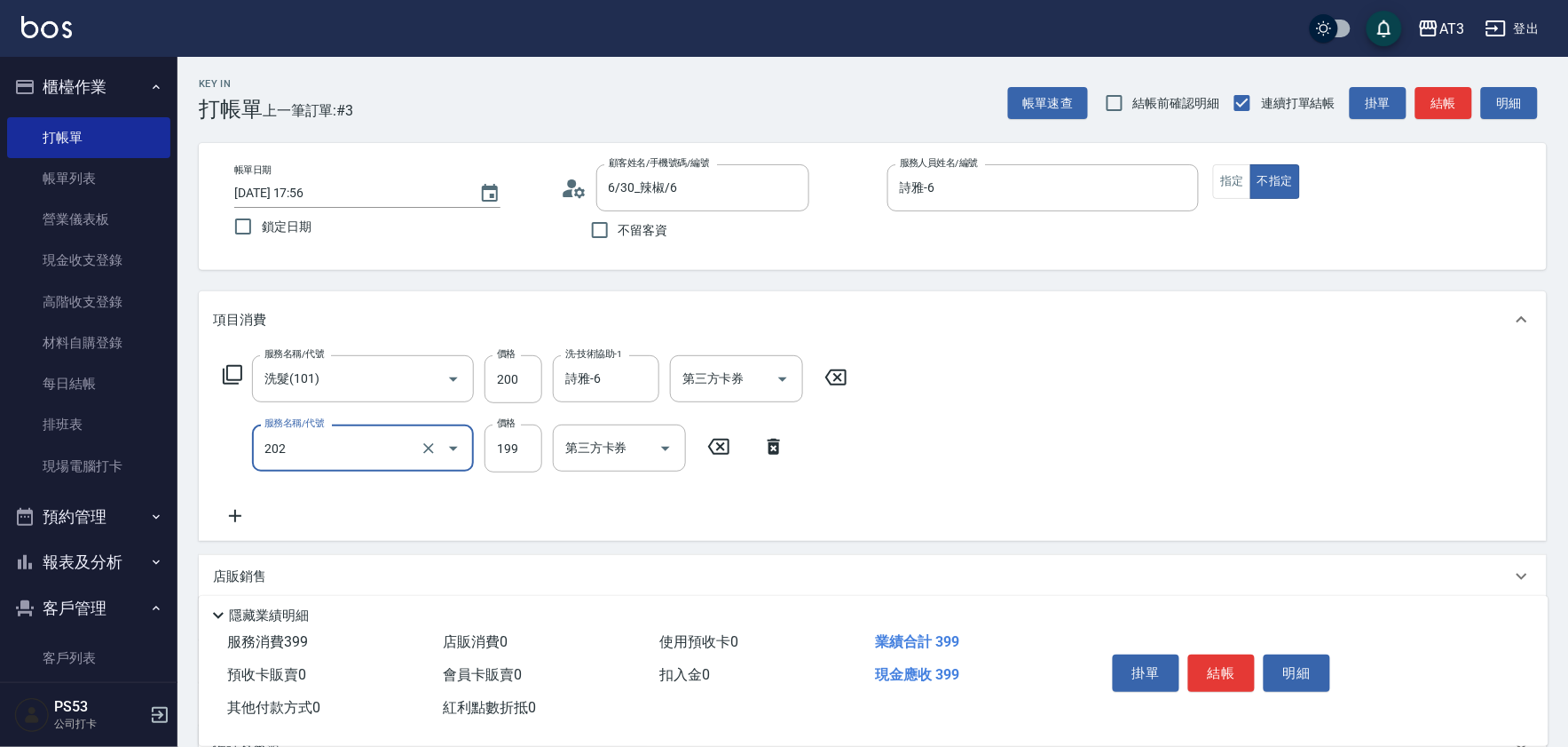
type input "不指定單剪(202)"
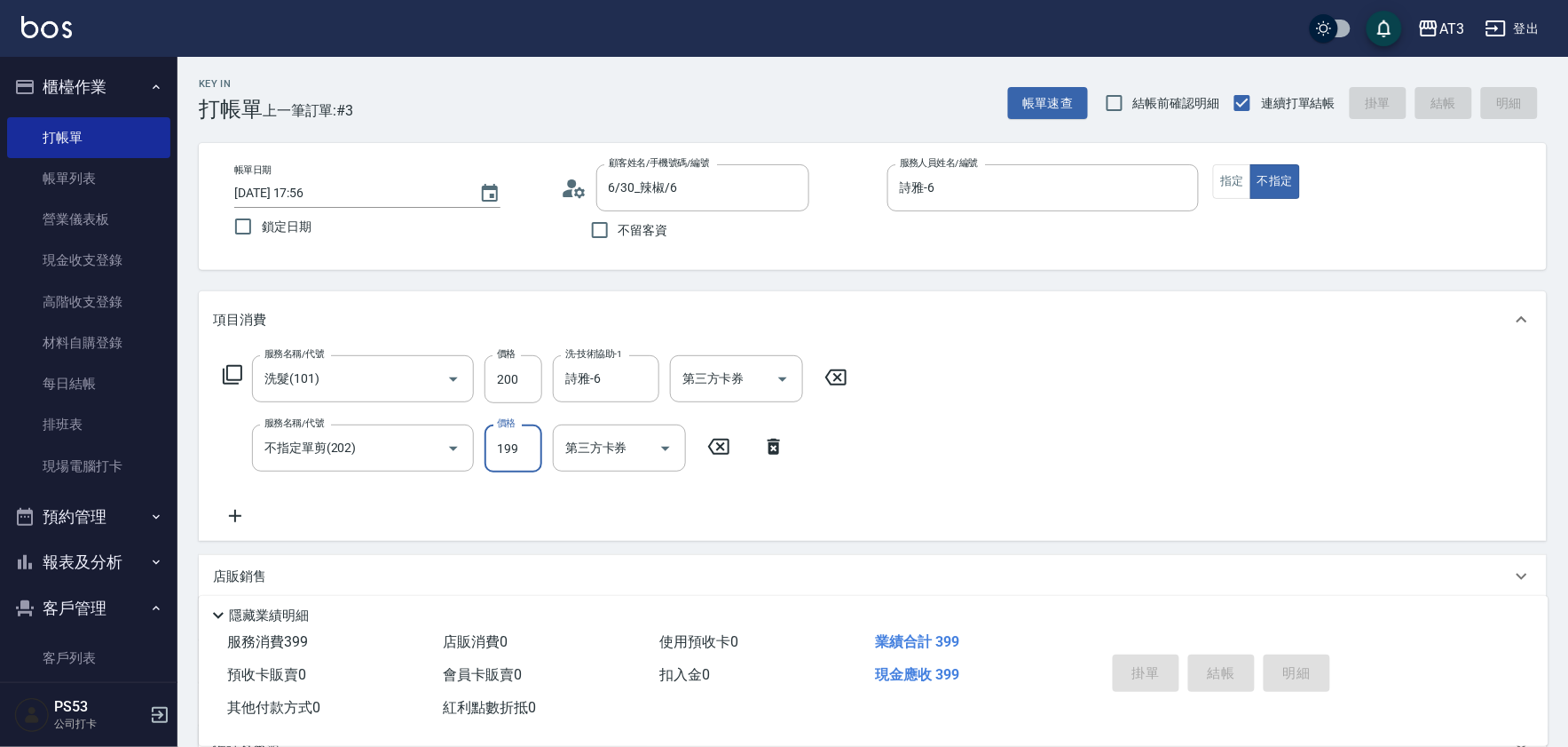
type input "[DATE] 17:57"
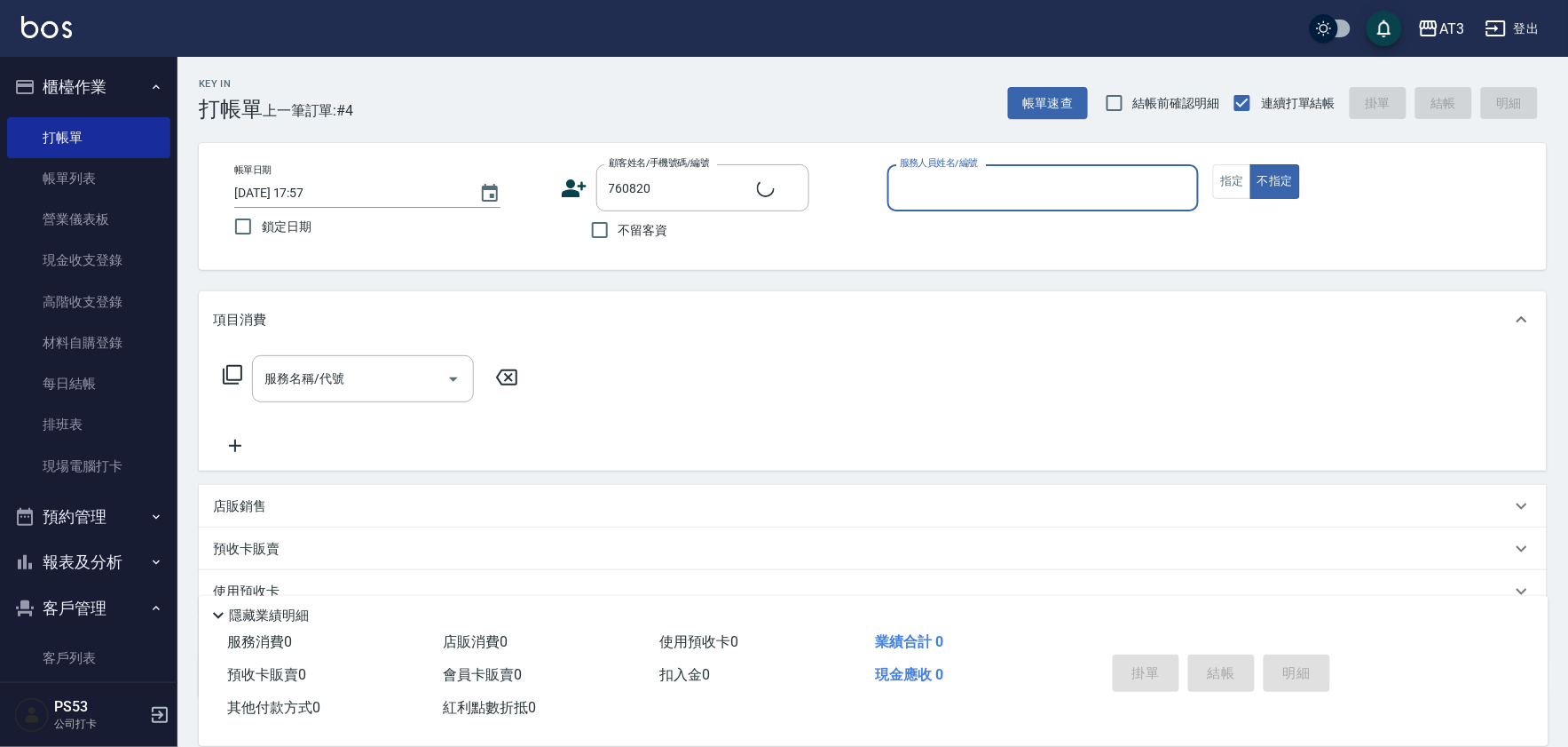
type input "練家[PERSON_NAME]/0911037153/760820"
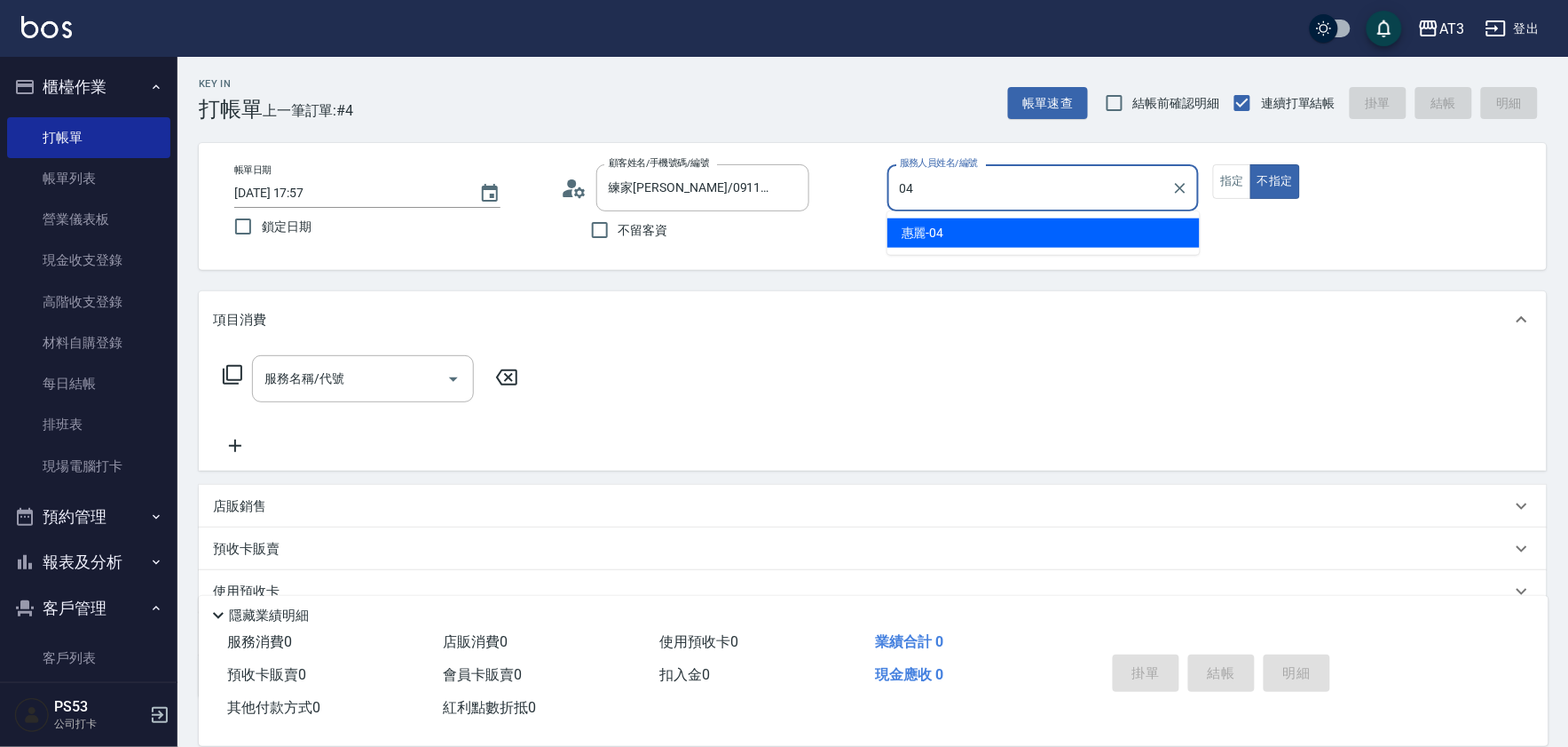
type input "惠麗-04"
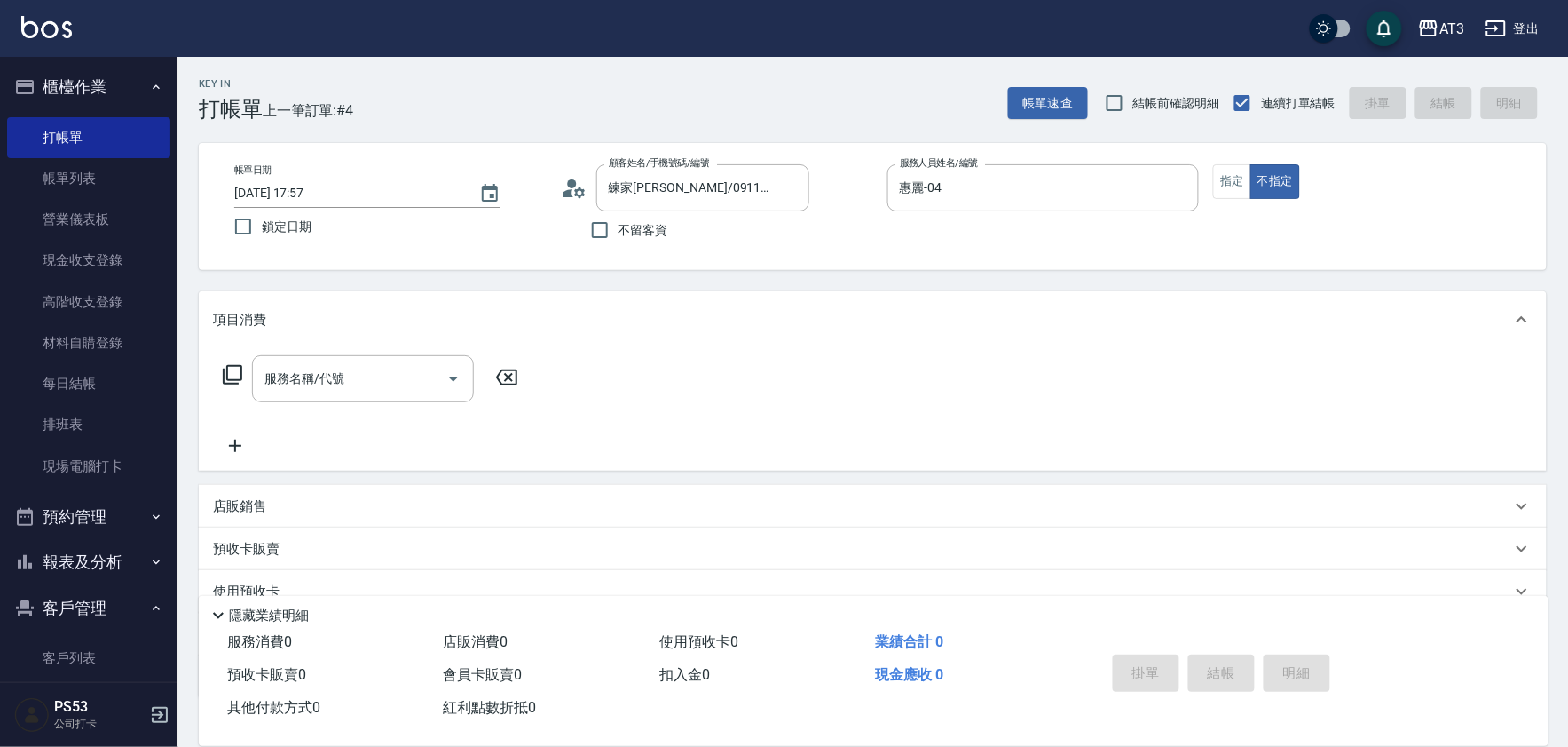
click at [1234, 209] on div "帳單日期 [DATE] 17:57 鎖定日期 顧客姓名/手機號碼/編號 練家[PERSON_NAME]/0911037153/760820 顧客姓名/手機號碼…" at bounding box center [873, 206] width 1305 height 84
click at [1234, 193] on button "指定" at bounding box center [1232, 181] width 38 height 34
click at [282, 385] on div "服務名稱/代號 服務名稱/代號" at bounding box center [363, 379] width 222 height 47
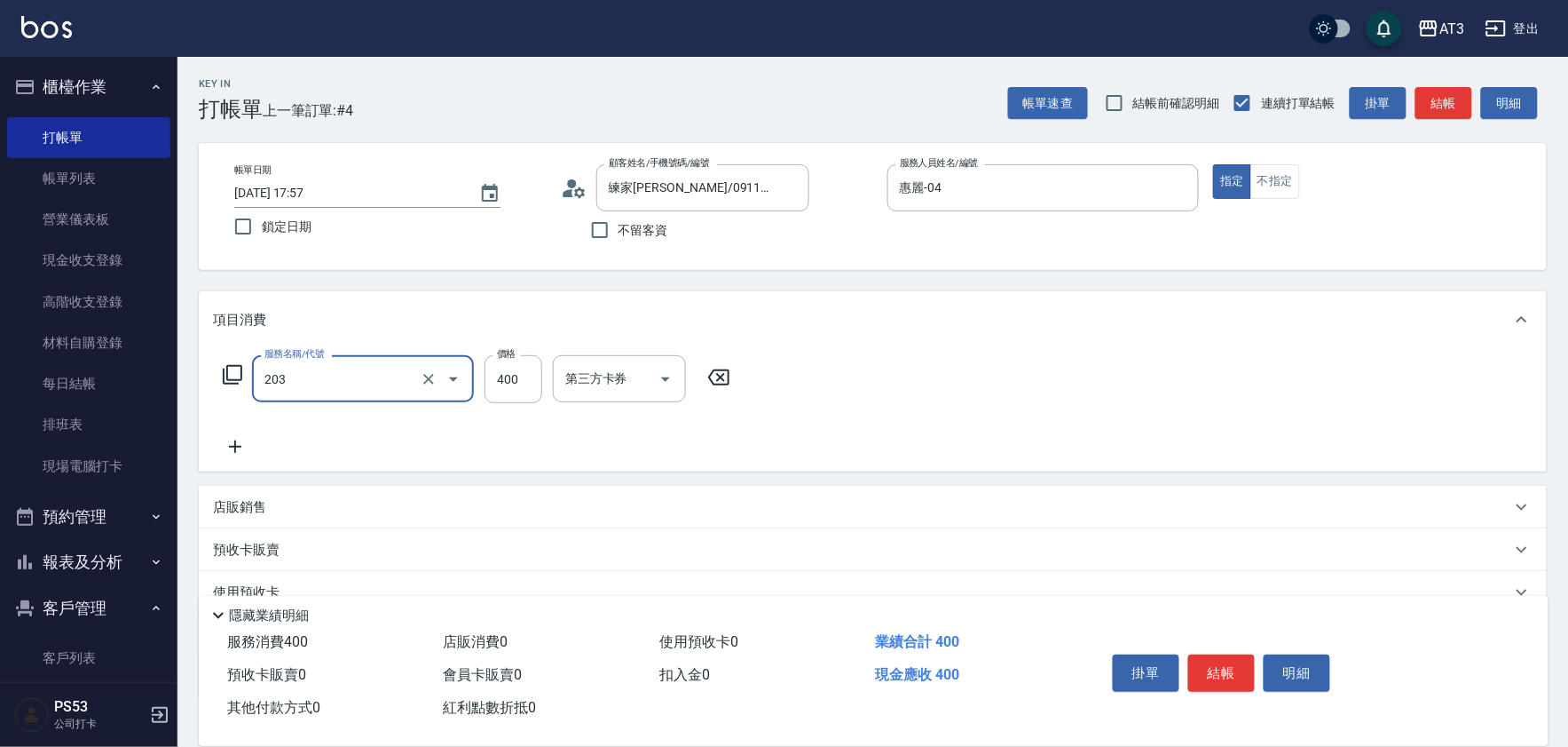
type input "指定單剪(203)"
type input "199"
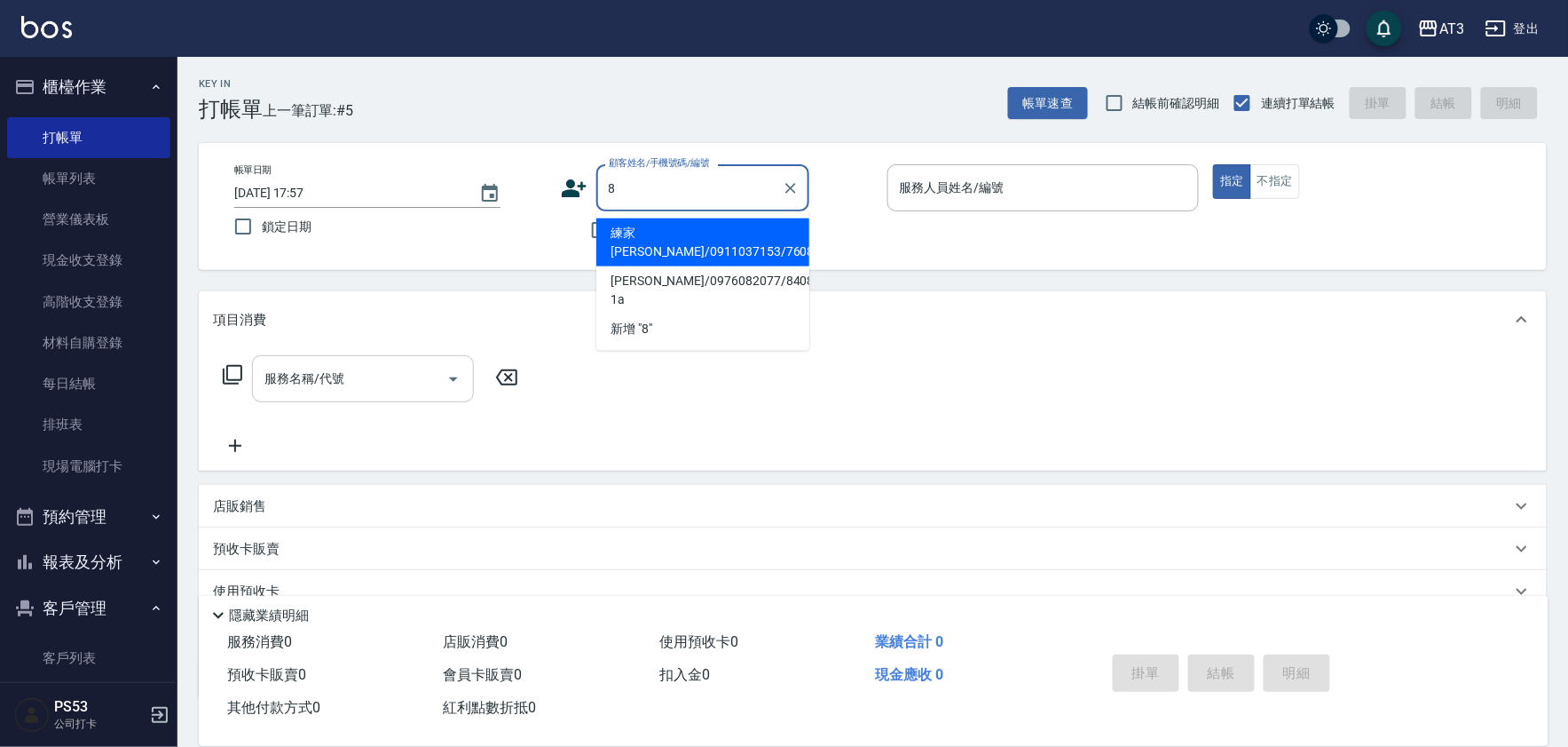
type input "練家[PERSON_NAME]/0911037153/760820"
type input "8"
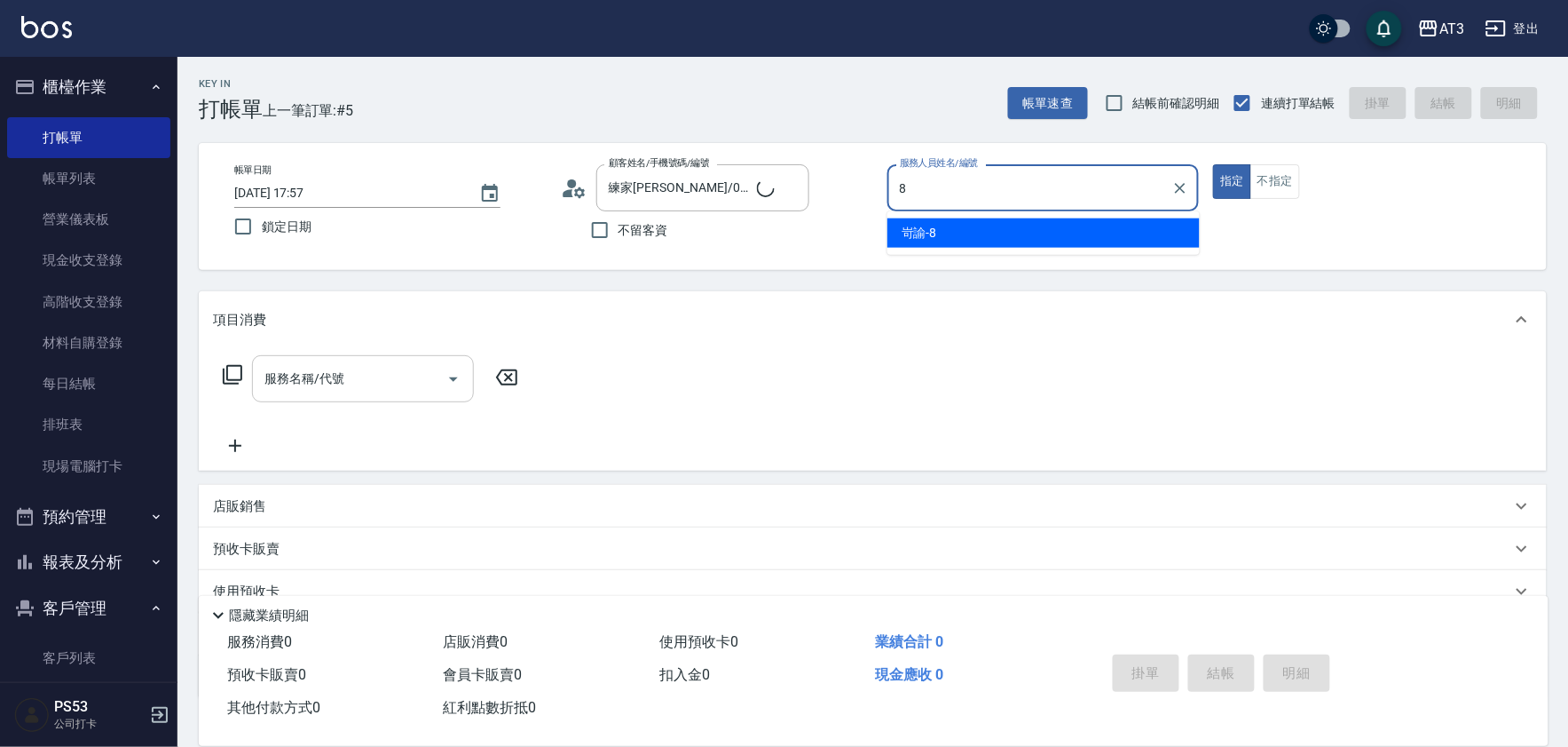
type input "巧巧/8_巧巧/8"
type input "岢諭-8"
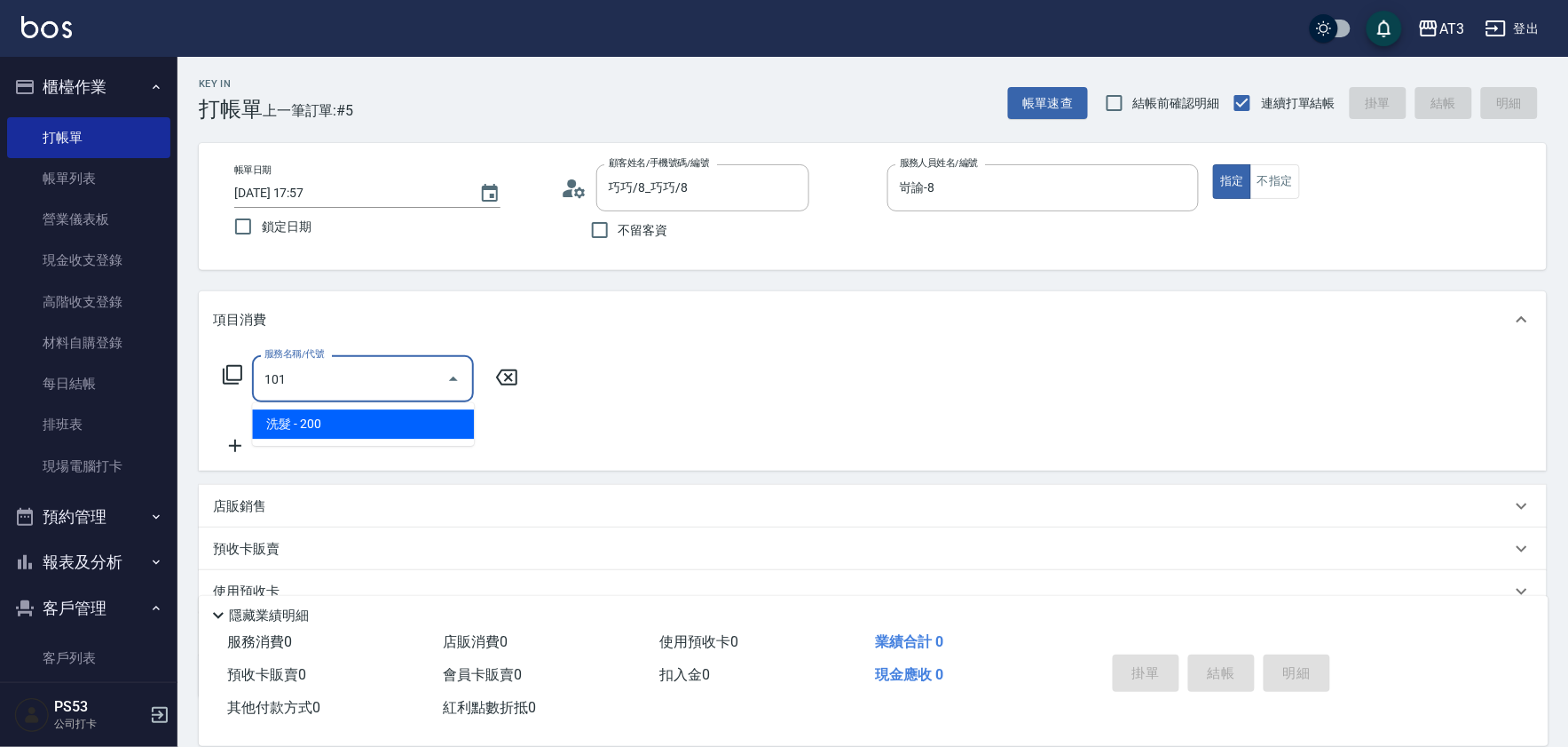
type input "洗髮(101)"
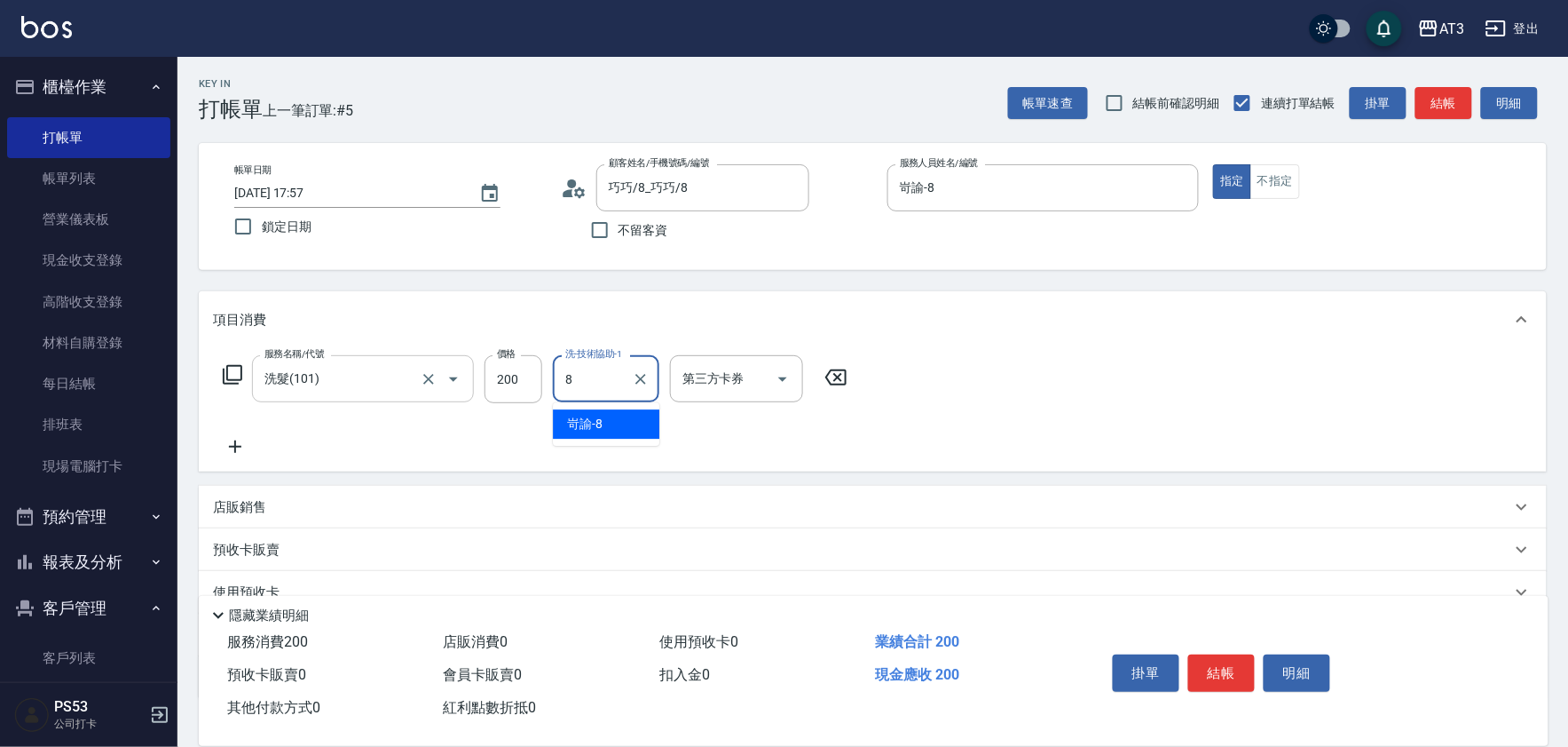
type input "岢諭-8"
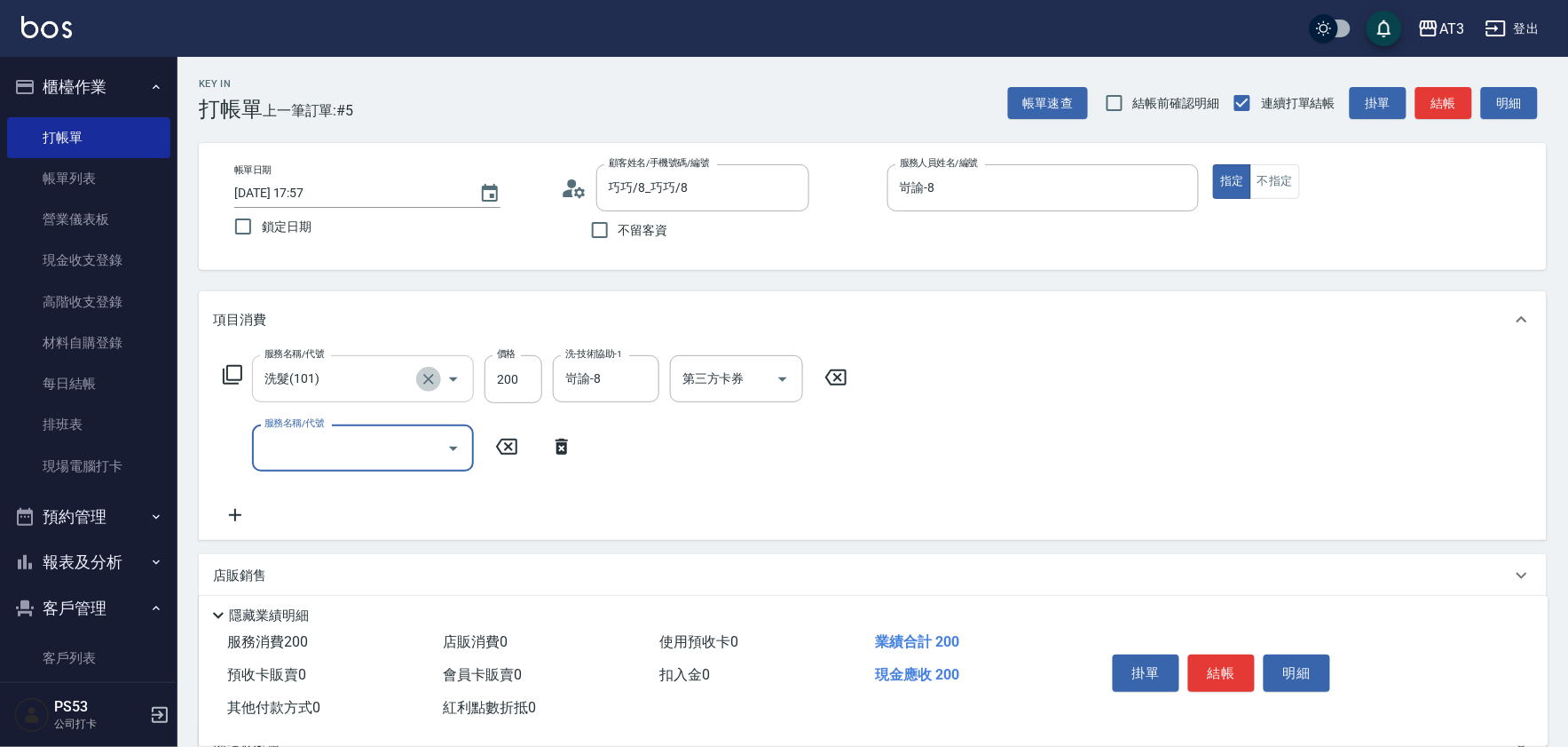
click at [433, 378] on icon "Clear" at bounding box center [428, 379] width 18 height 18
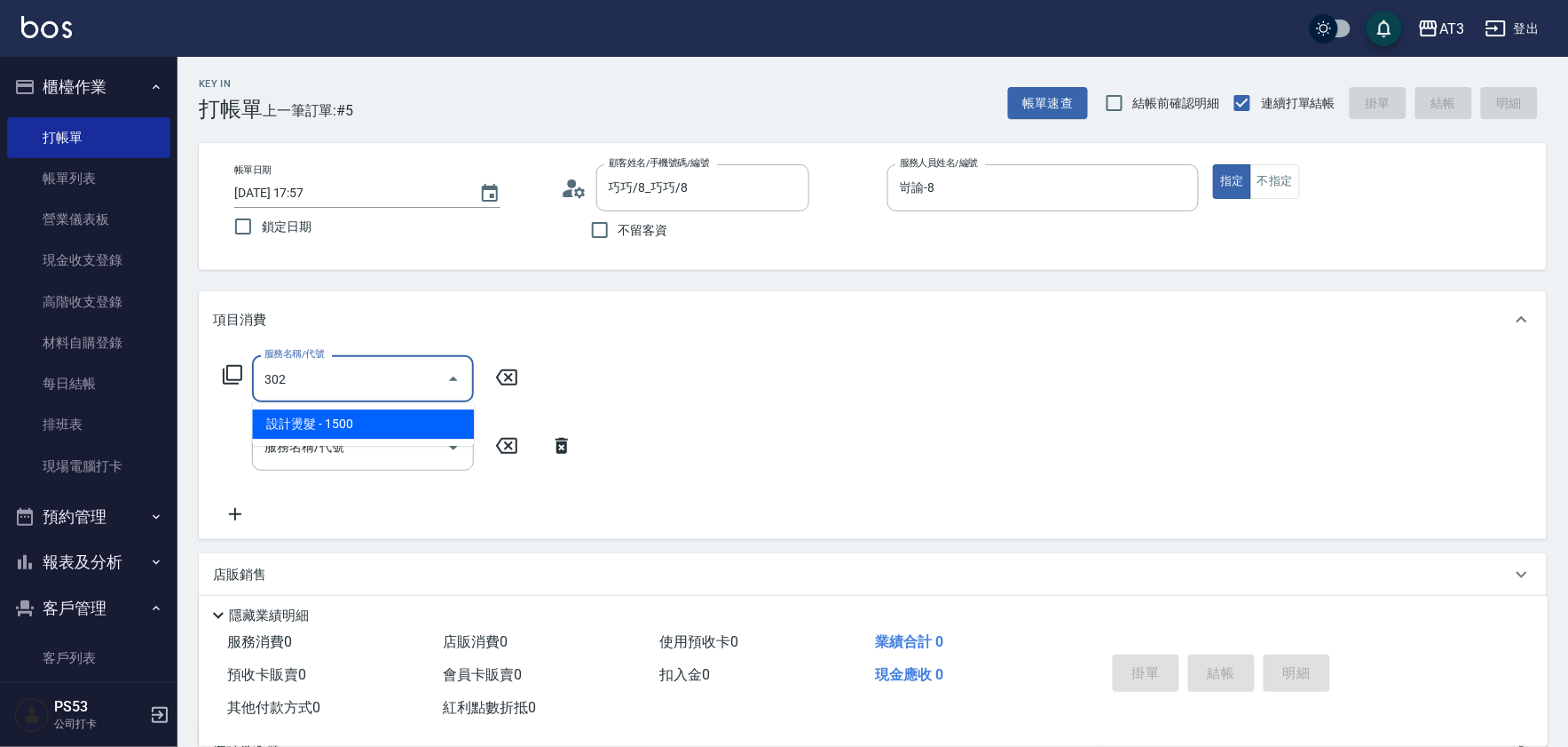
type input "設計燙髮(302)"
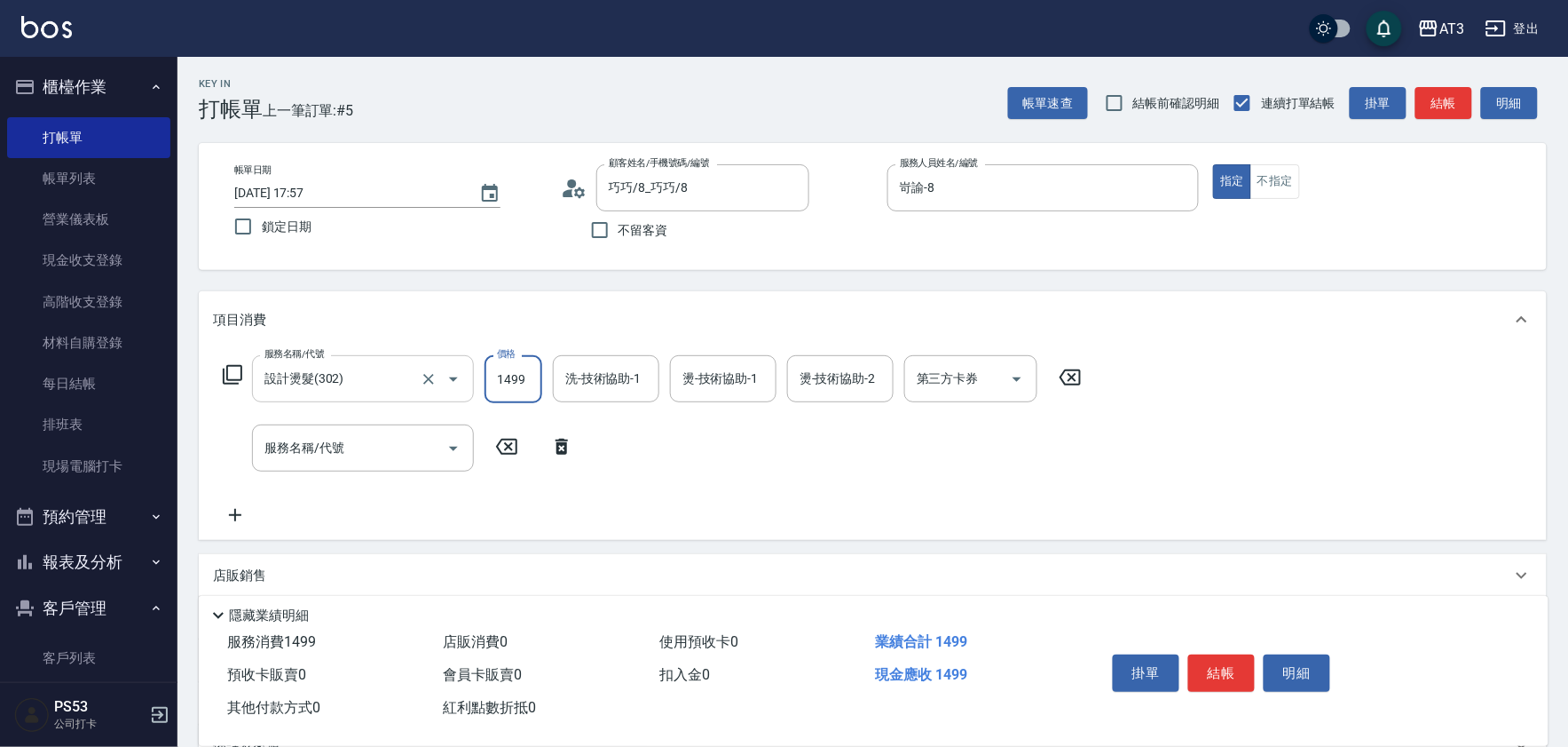
type input "1499"
type input "岢諭-8"
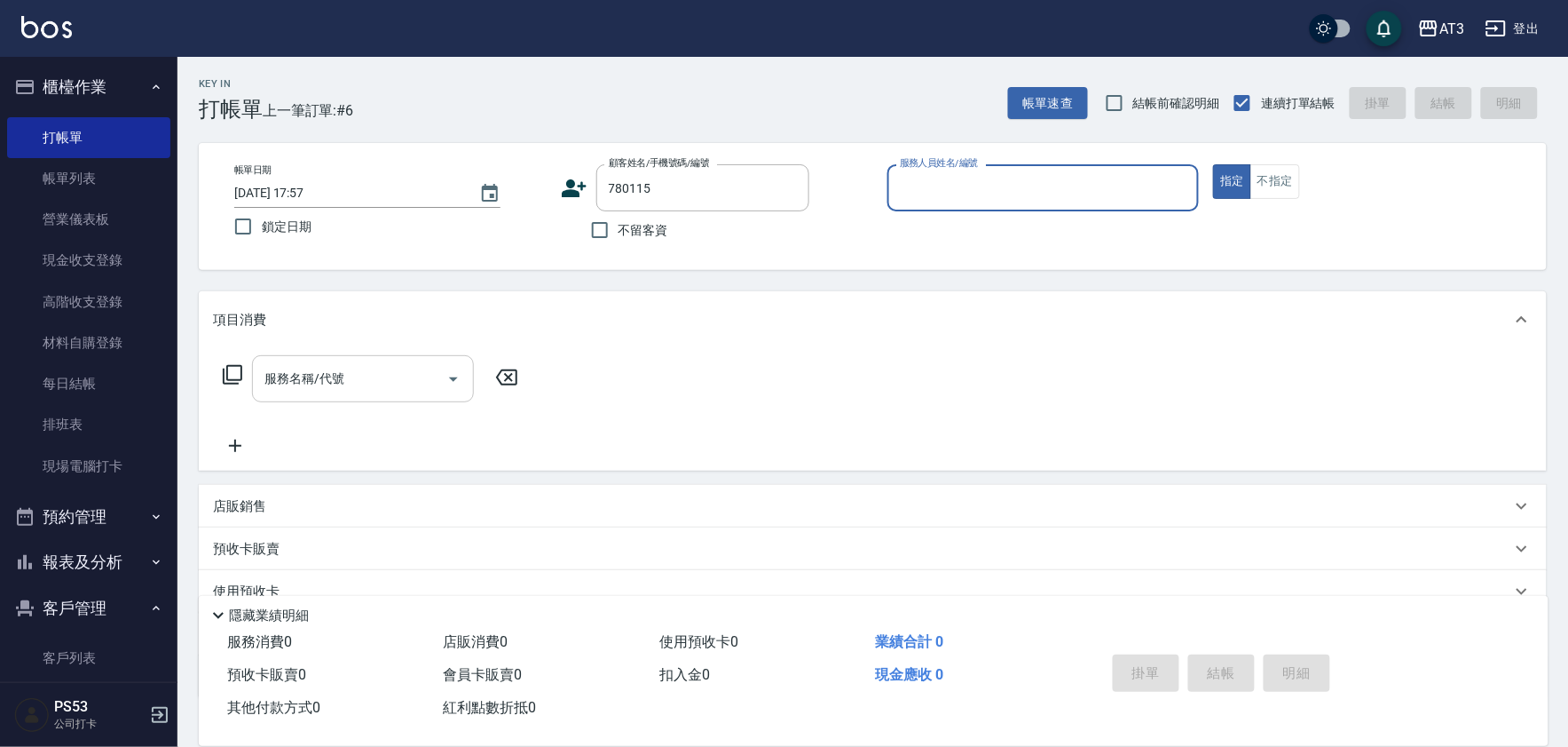
type input "[PERSON_NAME]/0986218629/780115"
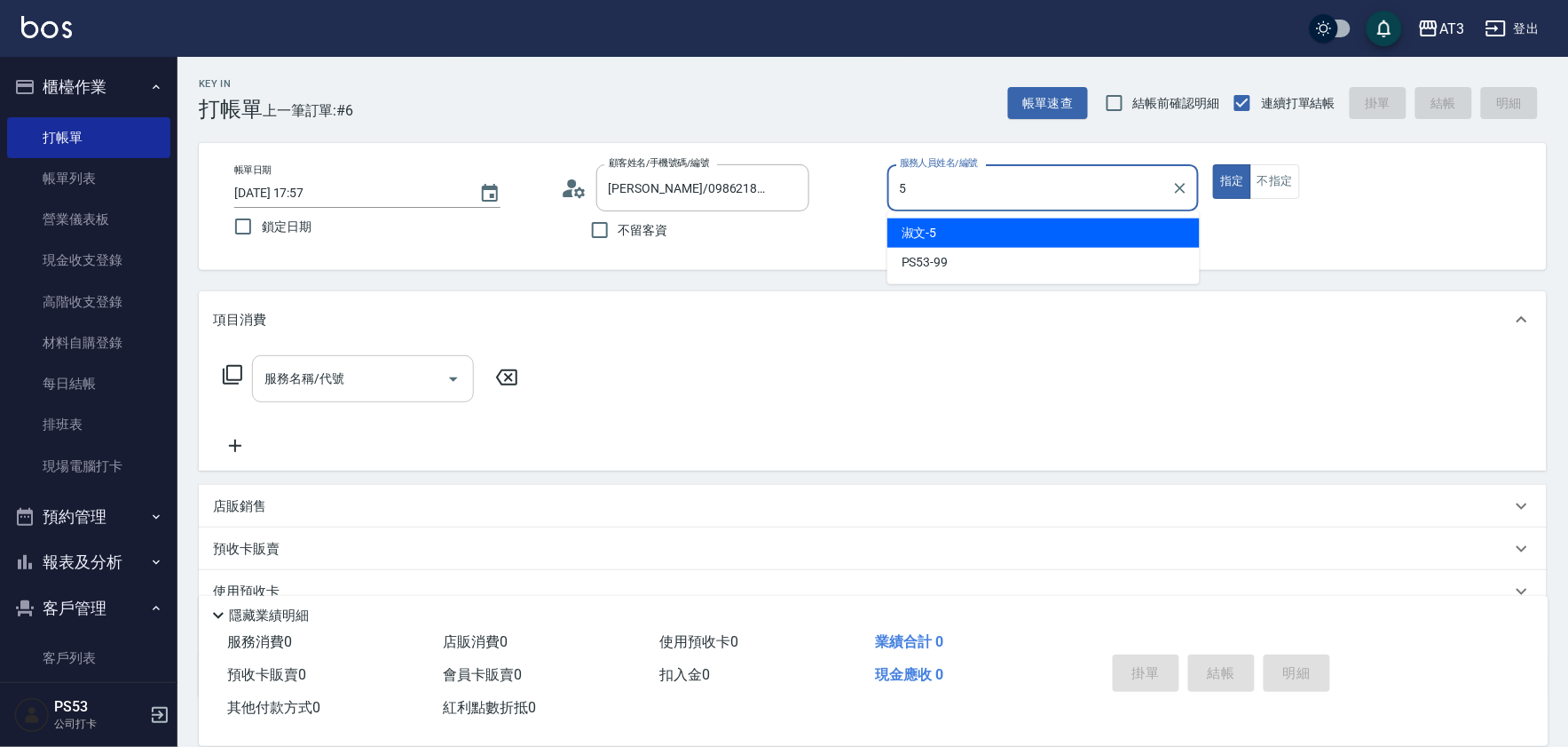
type input "淑文-5"
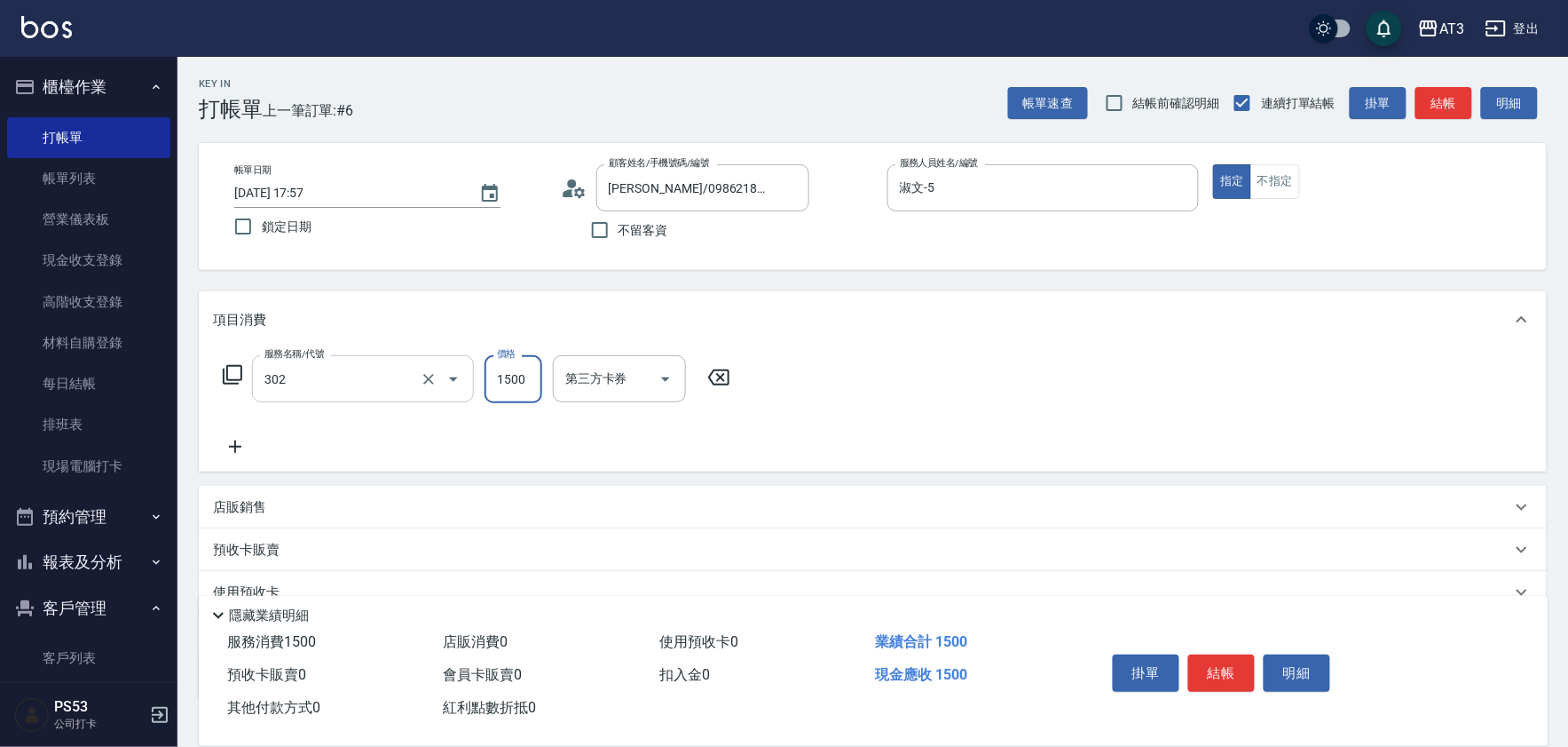
type input "設計燙髮(302)"
type input "1080"
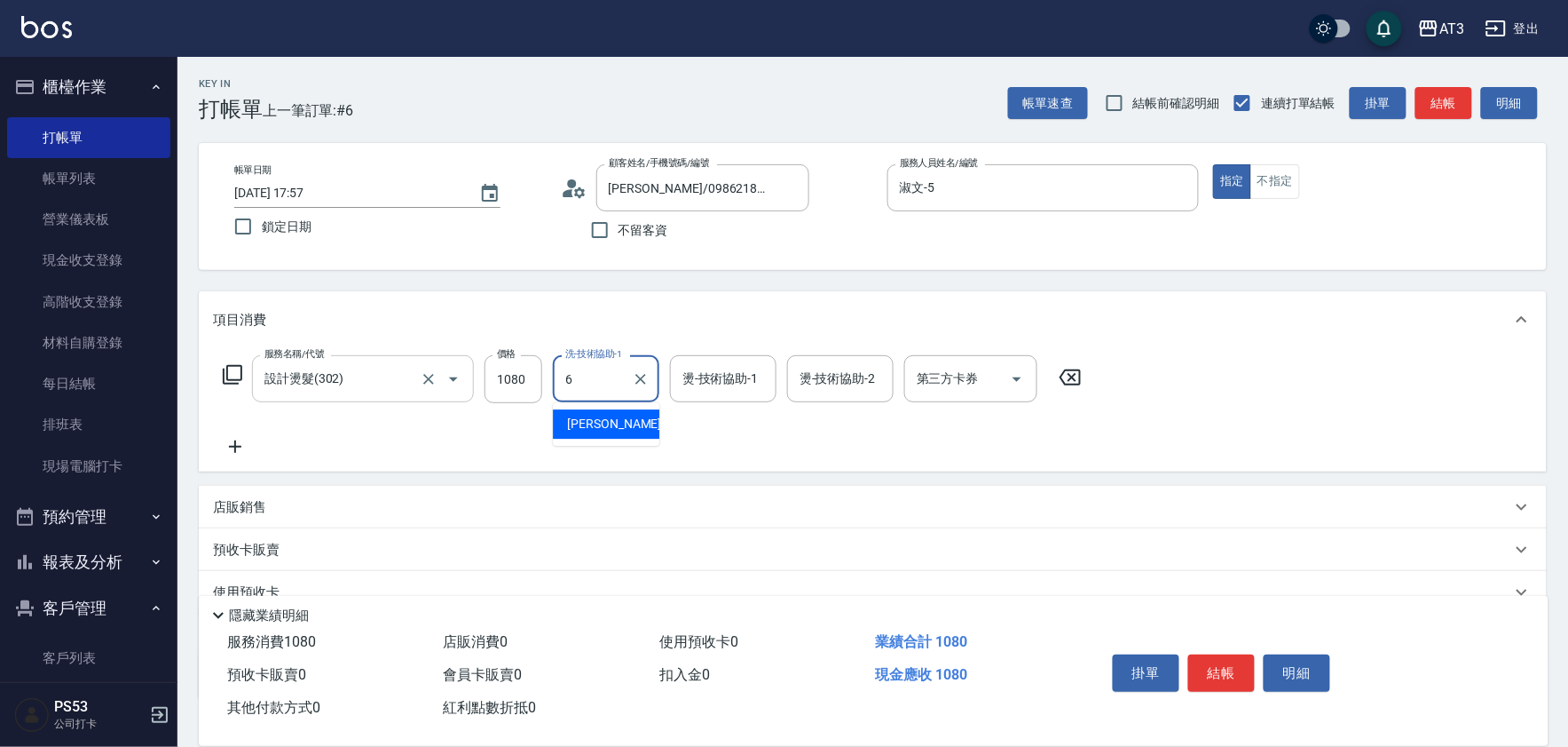
type input "詩雅-6"
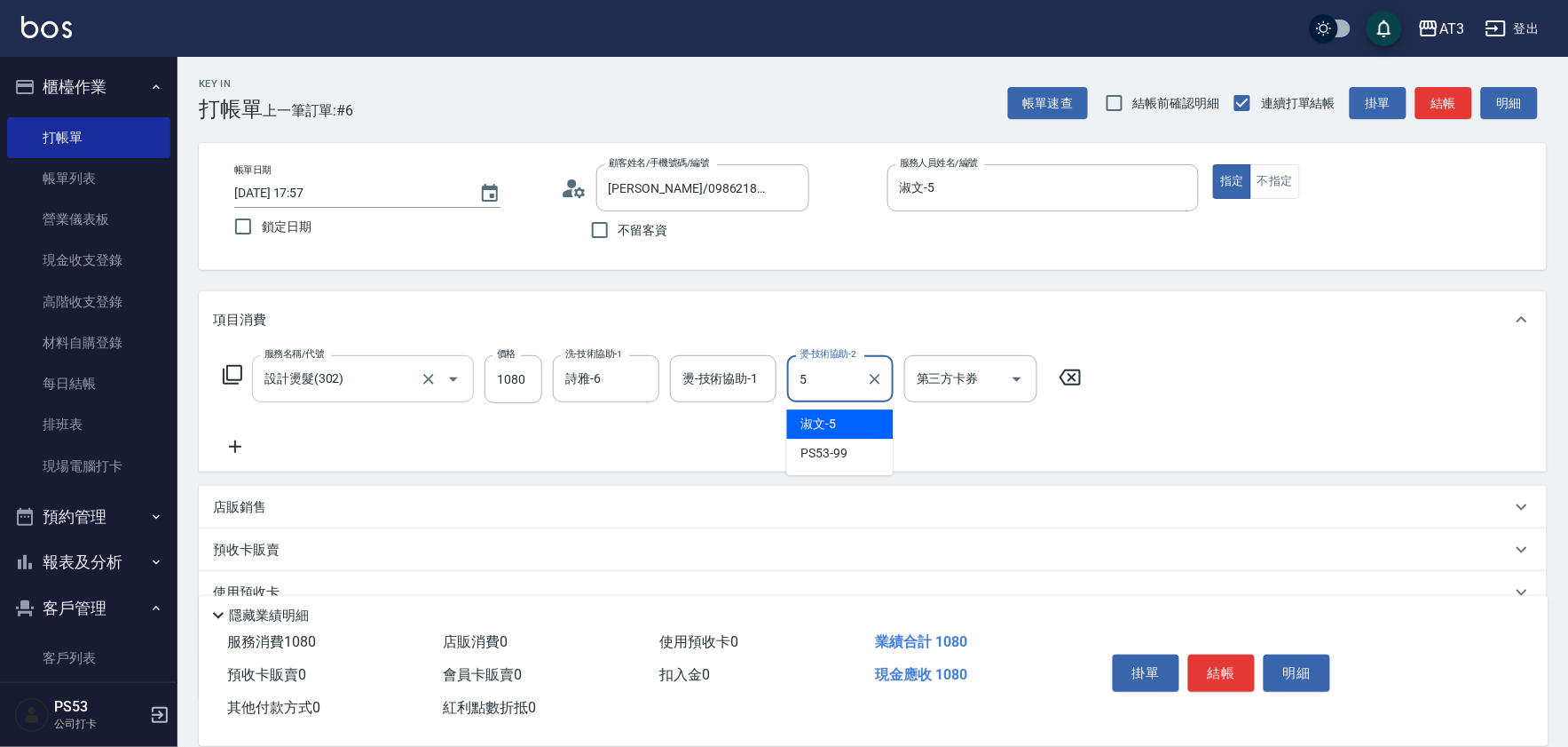
type input "淑文-5"
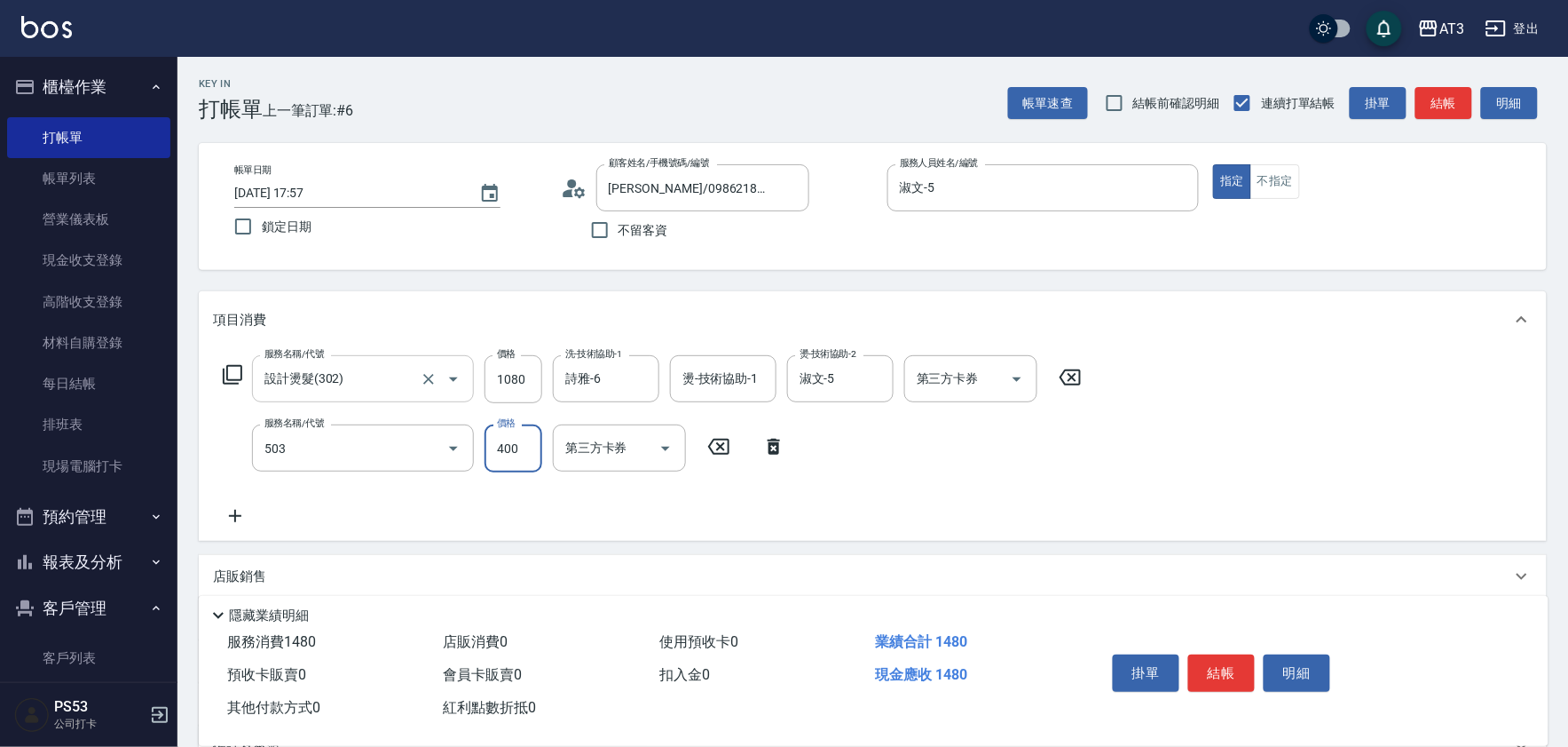
type input "天天護髮(503)"
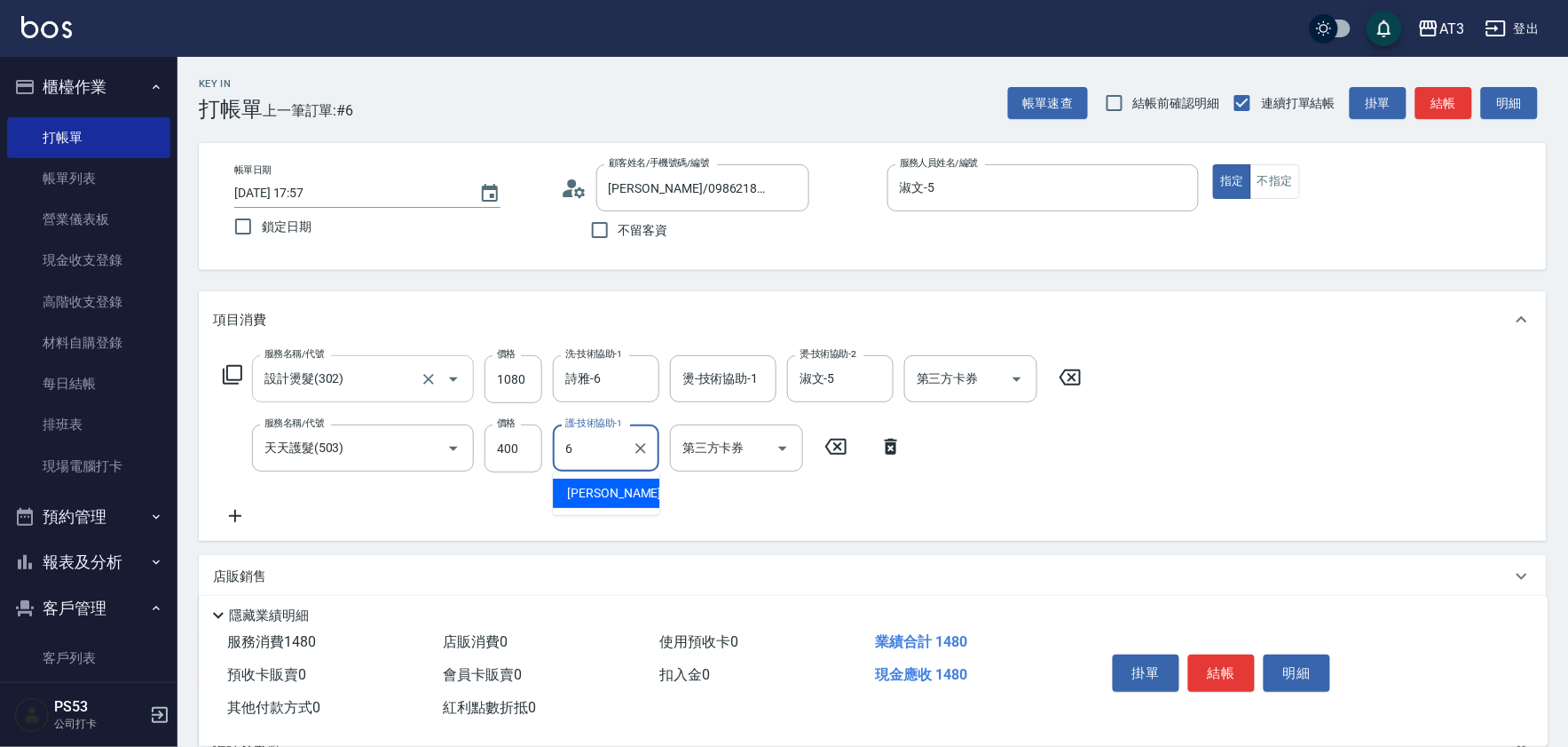
type input "詩雅-6"
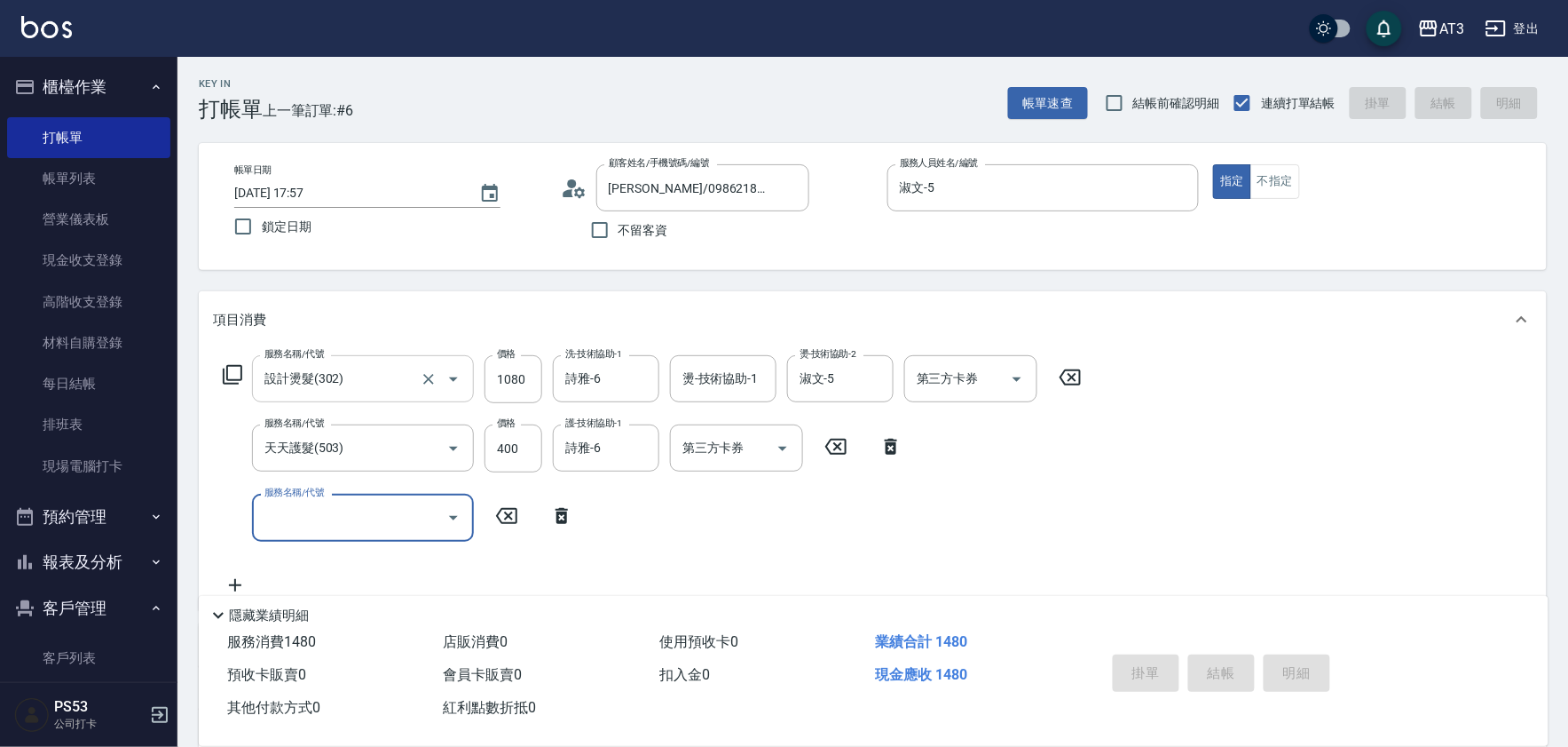
type input "[DATE] 17:58"
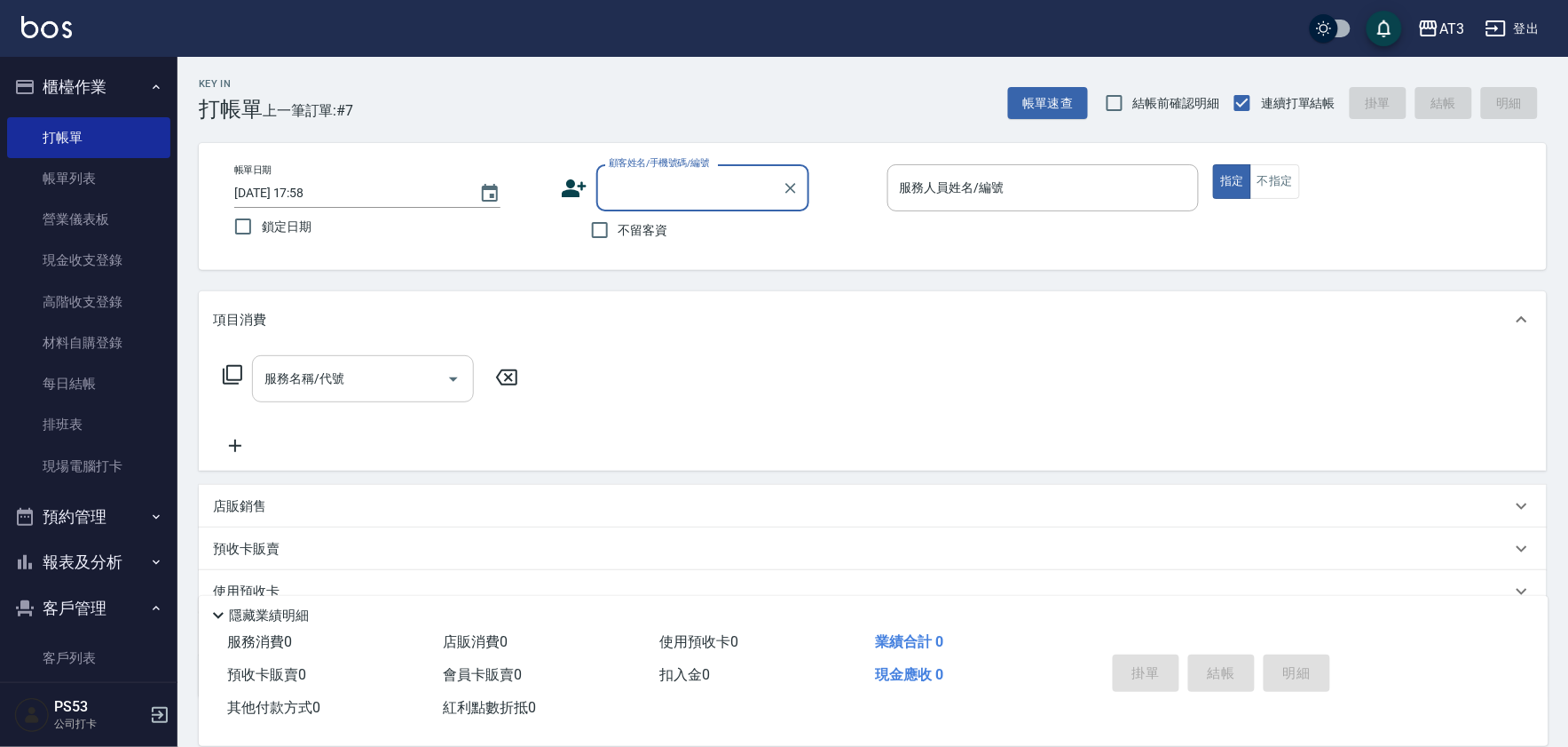
click at [573, 192] on icon at bounding box center [574, 188] width 25 height 18
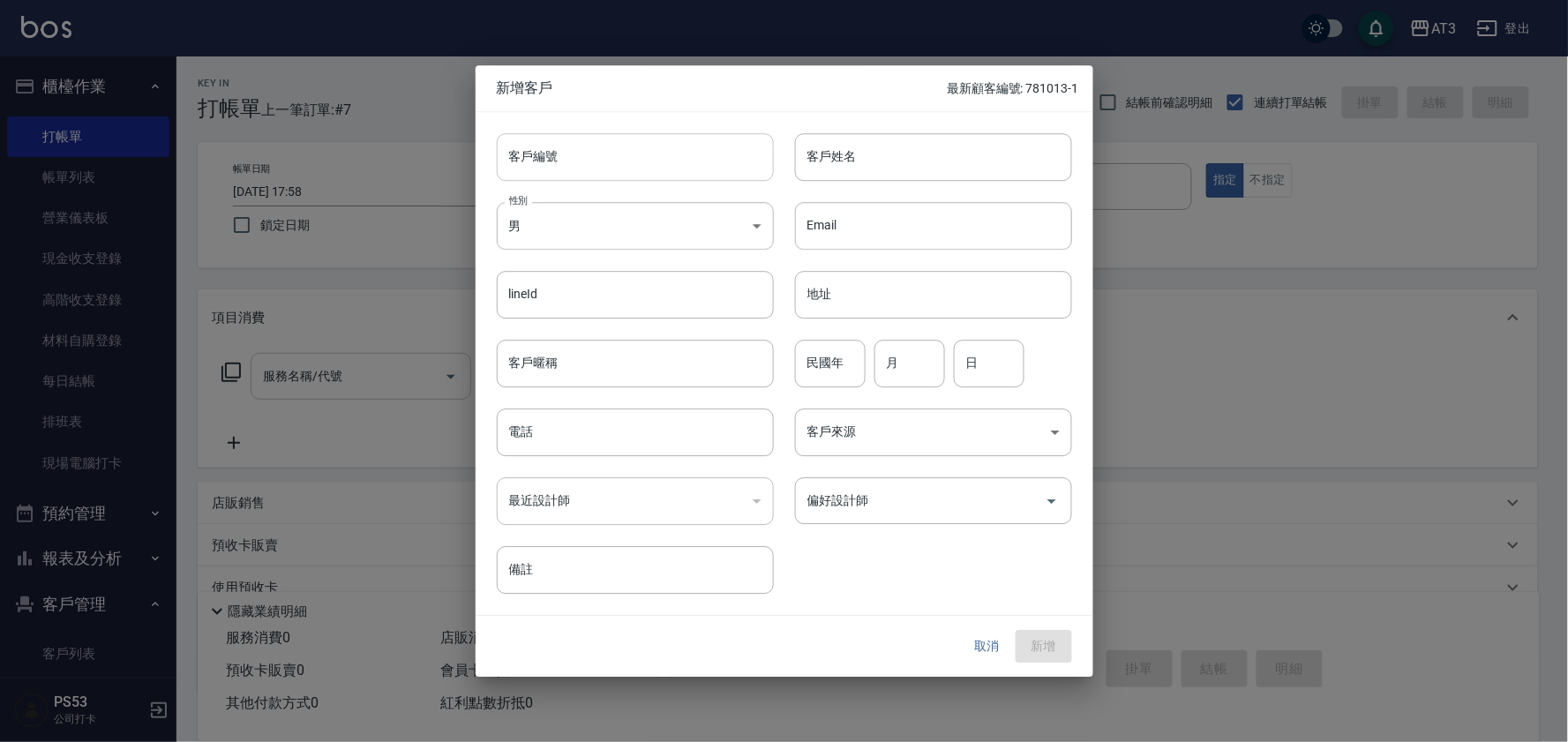
click at [569, 173] on input "客戶編號" at bounding box center [636, 157] width 277 height 48
type input "840623-2"
type input "x"
click at [901, 165] on input "客戶姓名" at bounding box center [934, 157] width 277 height 48
type input "6"
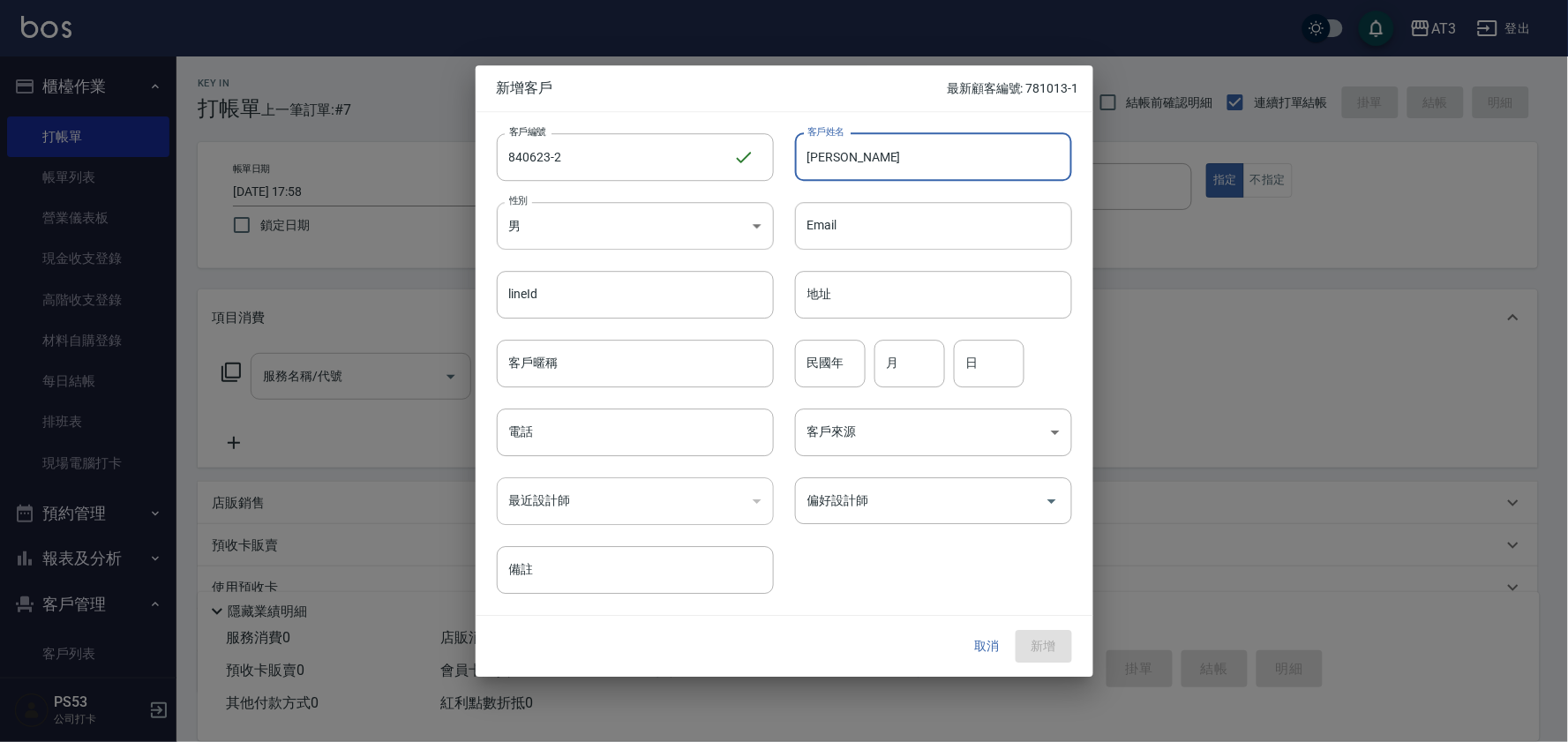
type input "[PERSON_NAME]"
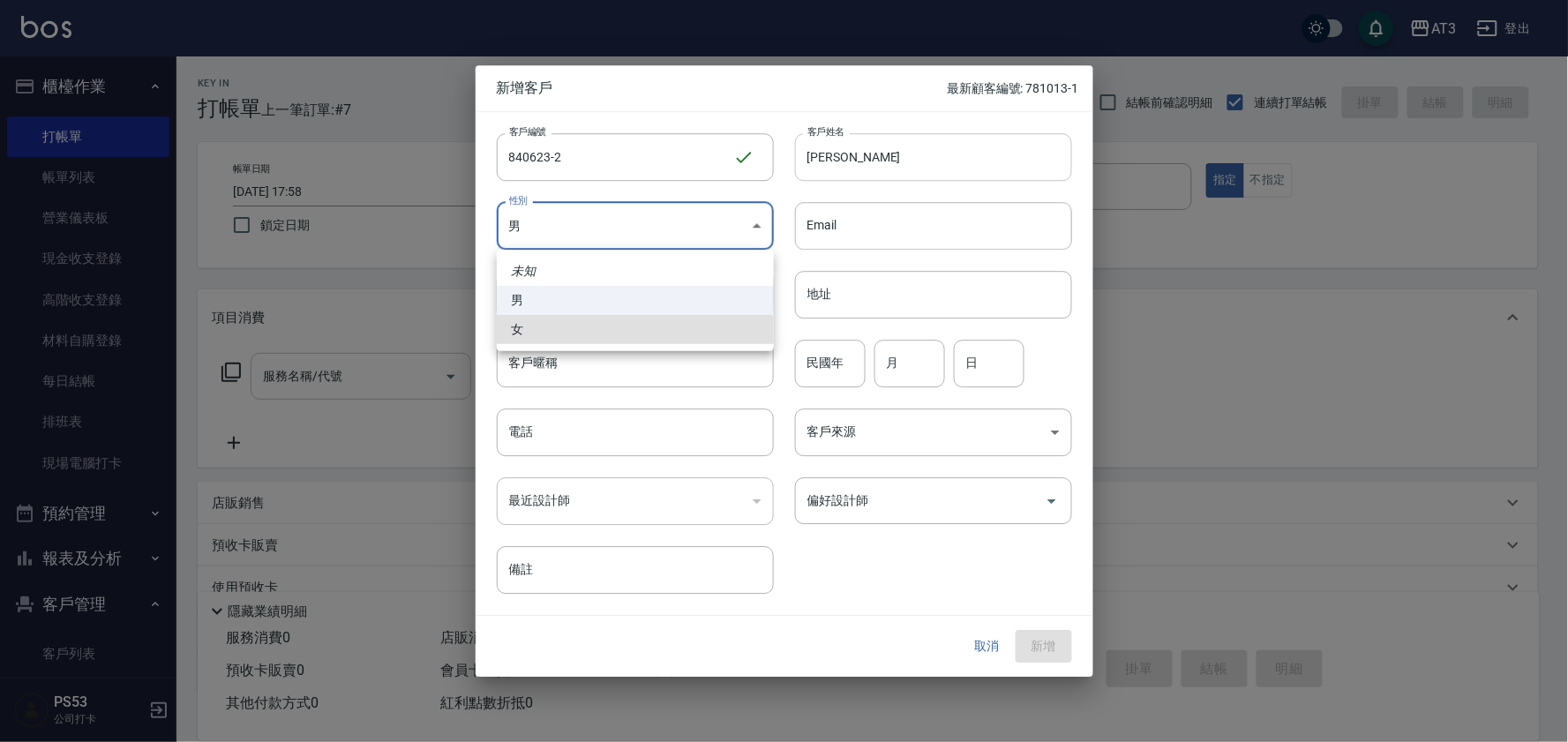
type input "[DEMOGRAPHIC_DATA]"
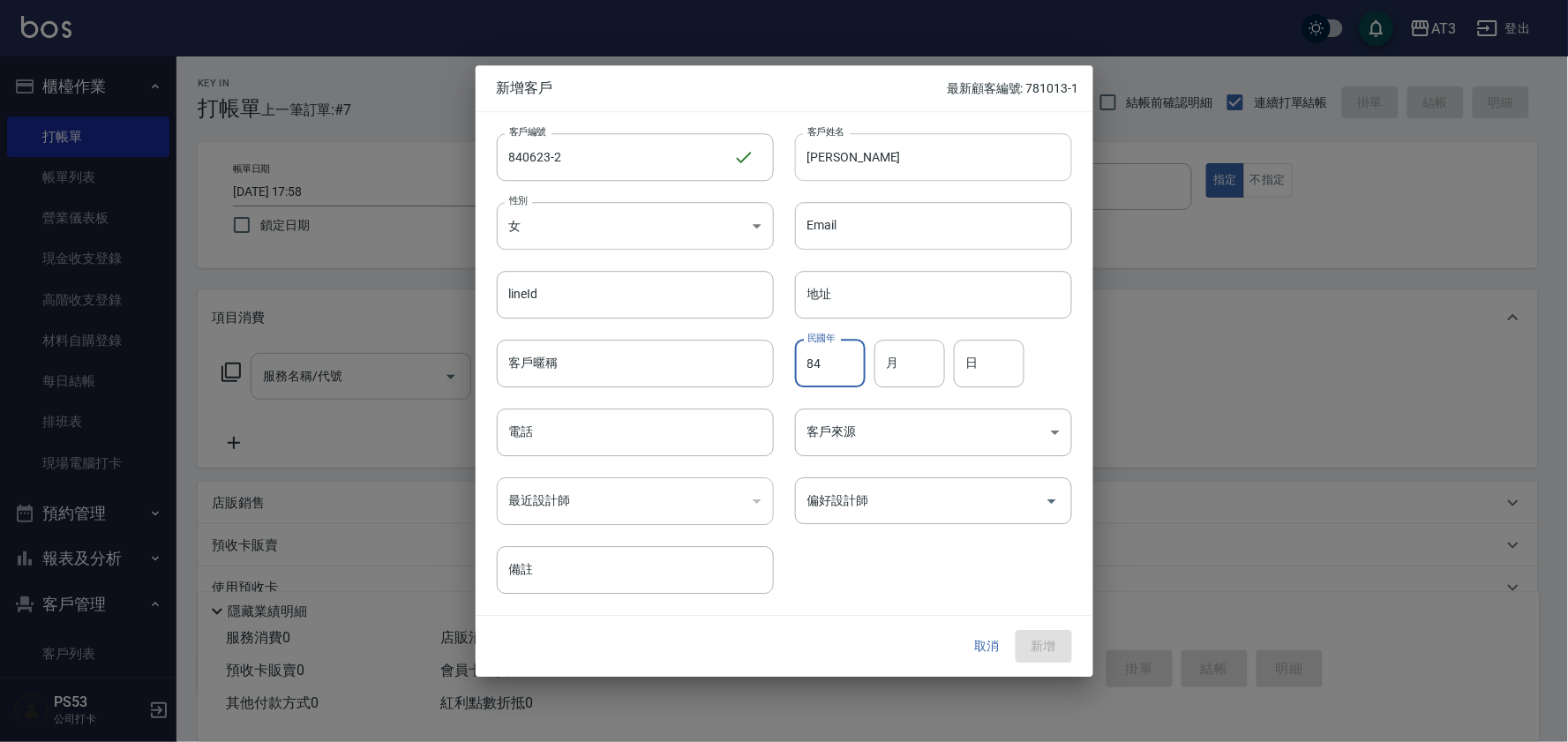
type input "84"
type input "06"
type input "23"
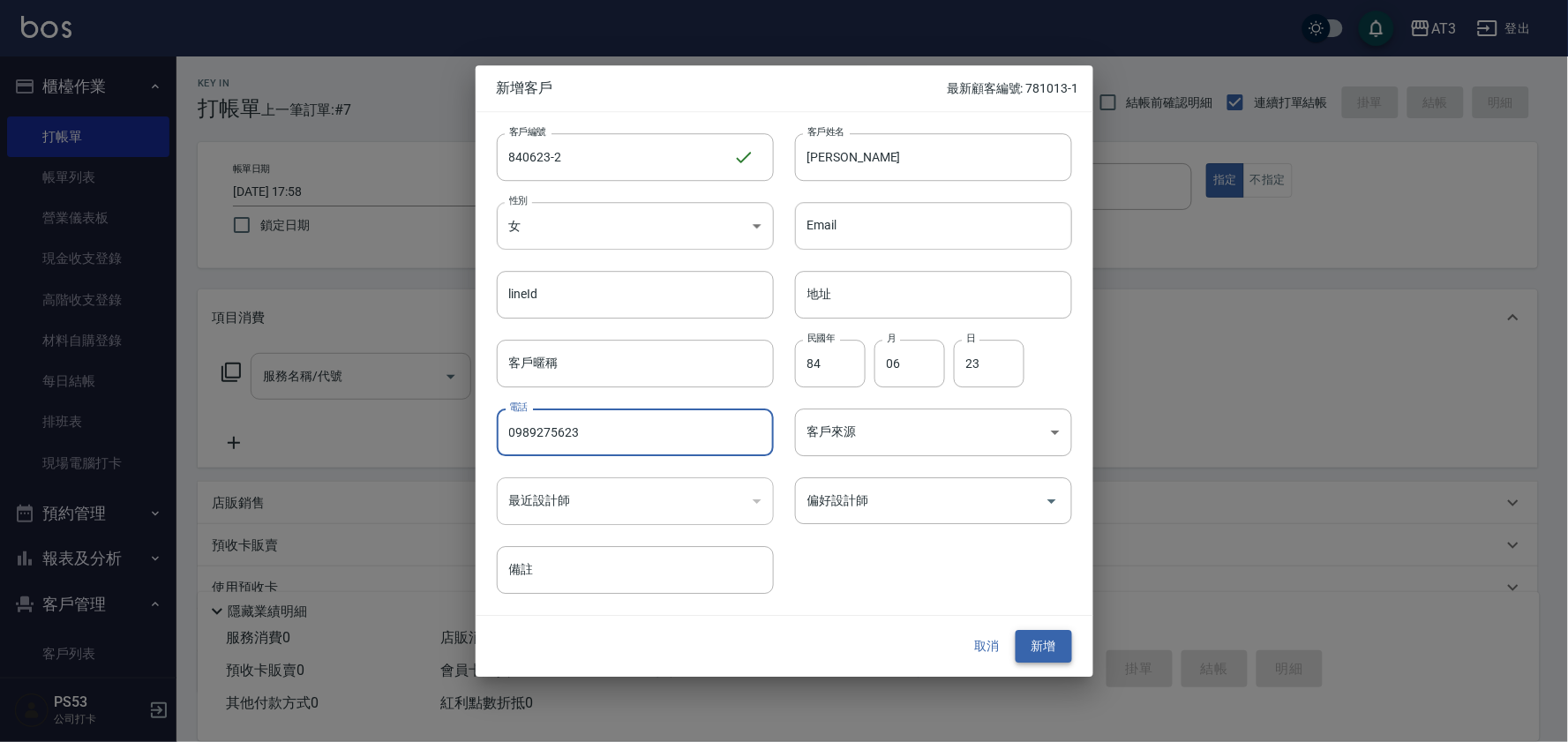
type input "0989275623"
click at [1048, 653] on button "新增" at bounding box center [1044, 647] width 57 height 33
drag, startPoint x: 592, startPoint y: 429, endPoint x: 496, endPoint y: 437, distance: 96.3
click at [497, 437] on input "0989275623" at bounding box center [636, 432] width 277 height 48
click at [997, 640] on button "取消" at bounding box center [988, 647] width 57 height 33
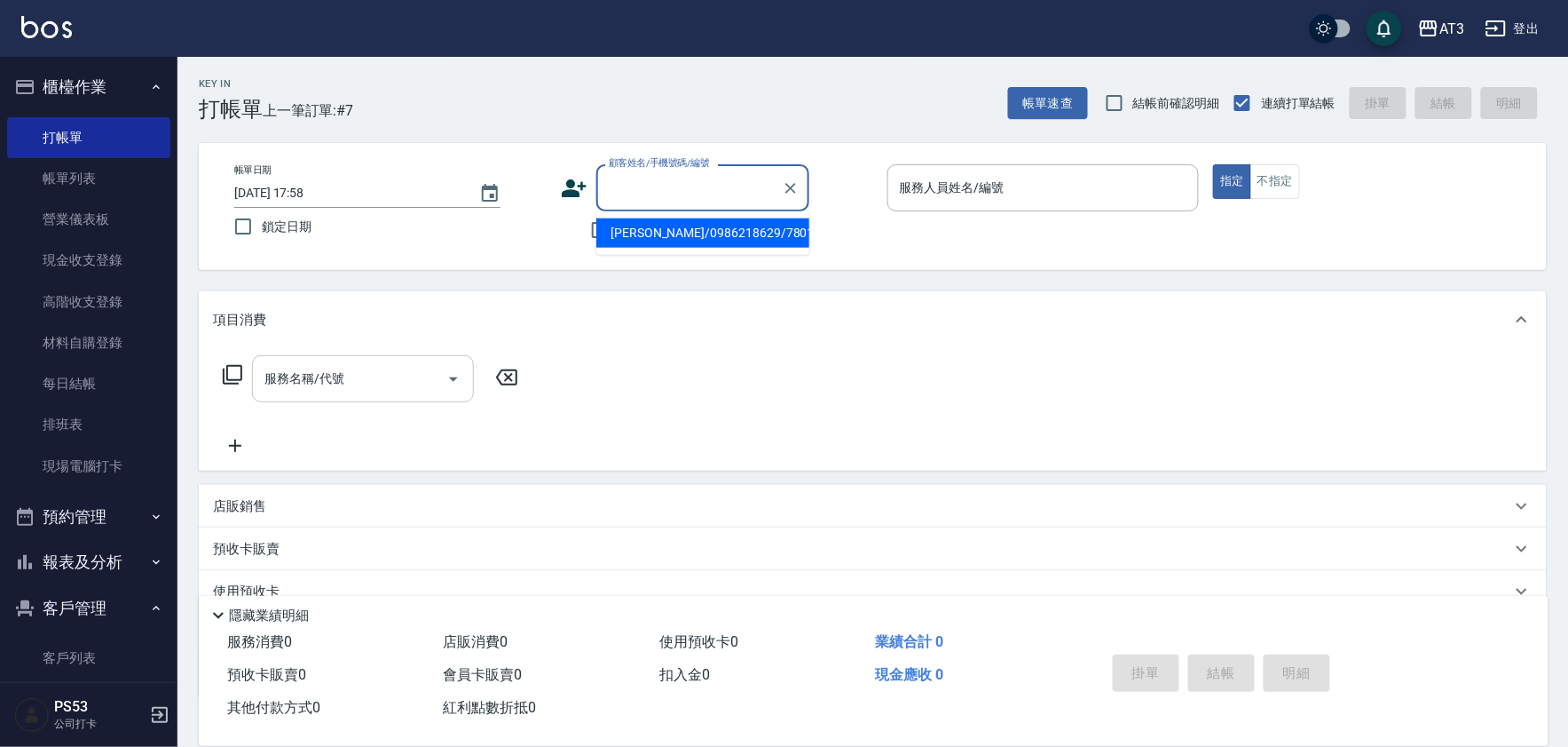
paste input "0989275623"
click at [714, 235] on li "[PERSON_NAME]/0989275623/840623-1" at bounding box center [703, 242] width 212 height 48
type input "[PERSON_NAME]/0989275623/840623-1"
click at [990, 200] on input "服務人員姓名/編號" at bounding box center [1043, 187] width 296 height 31
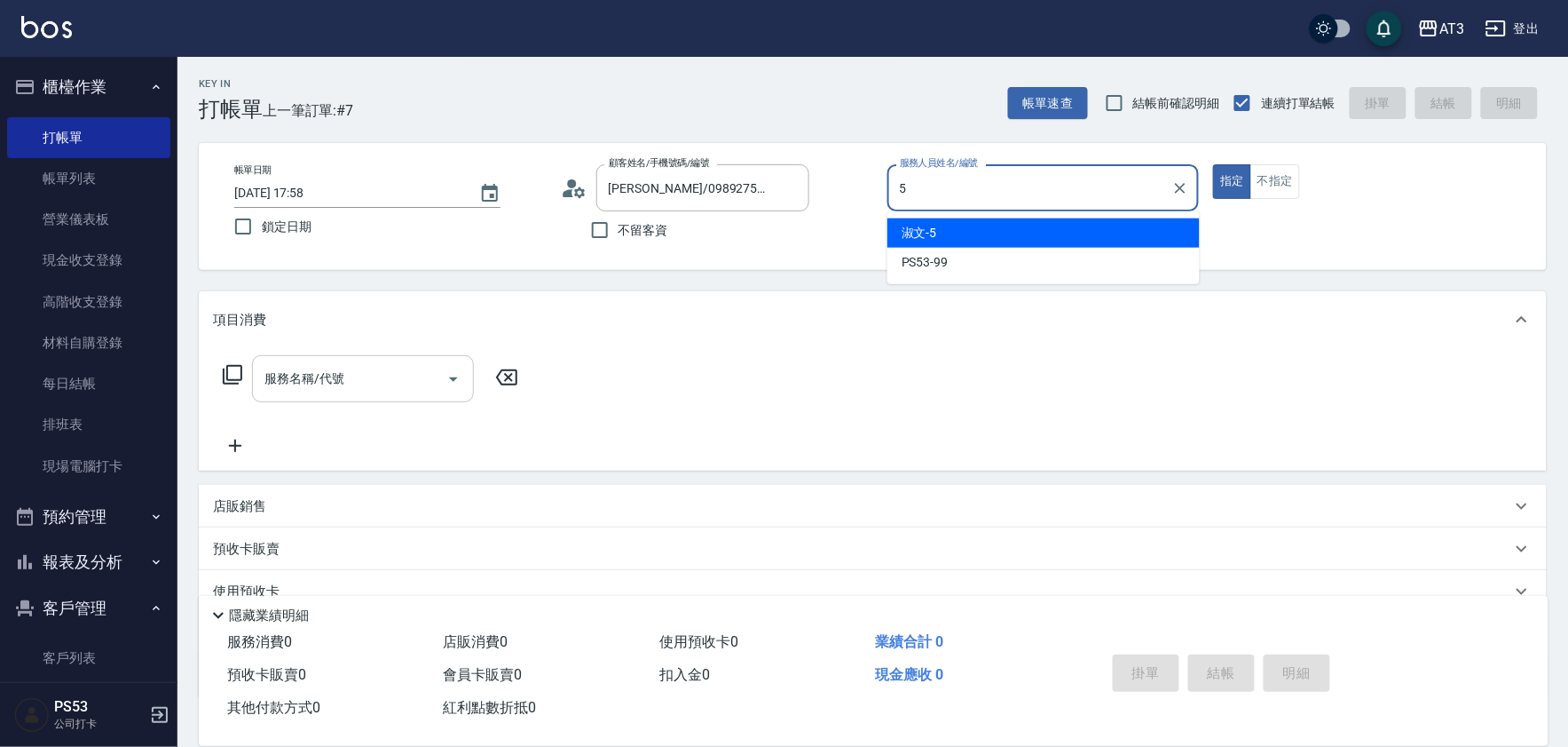
type input "淑文-5"
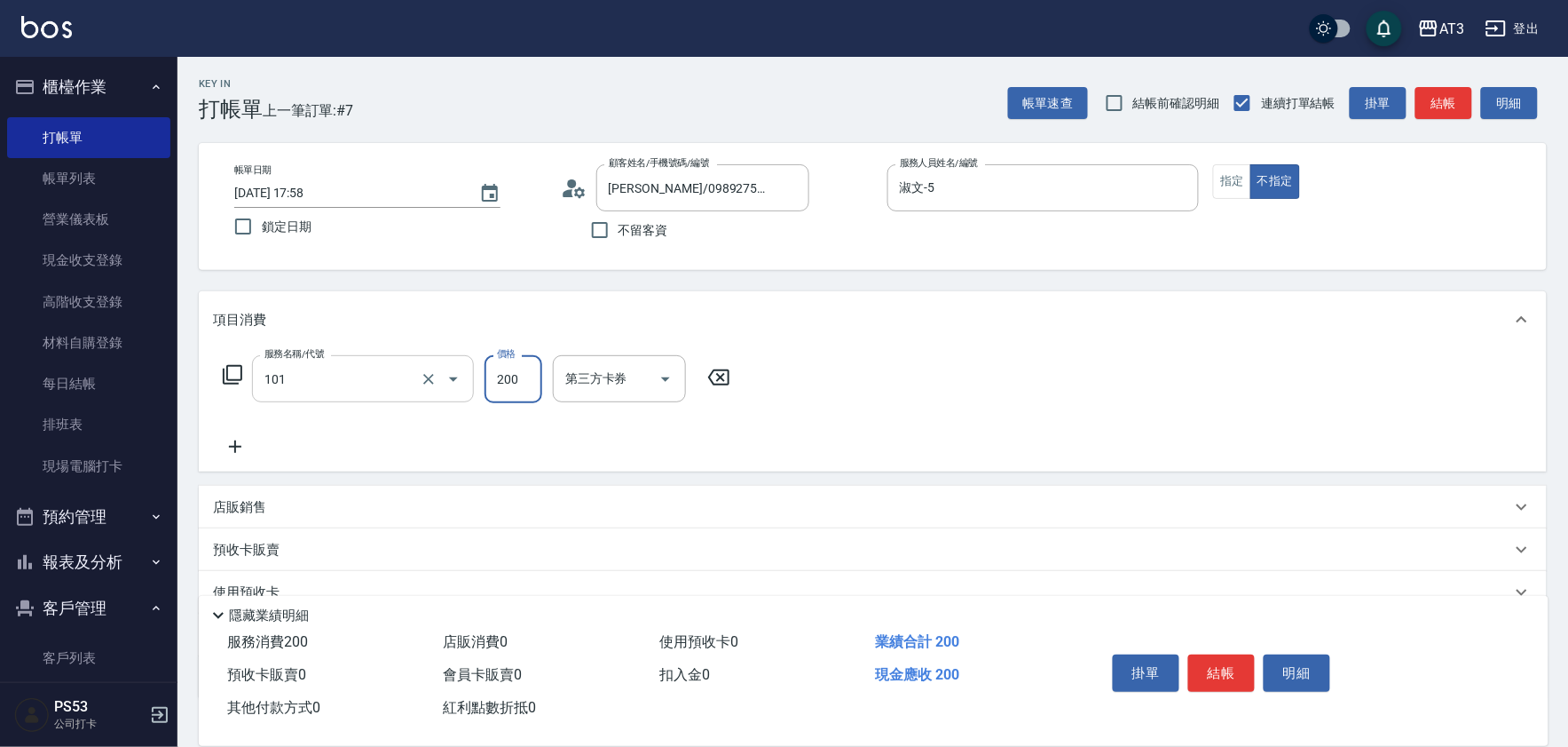
type input "洗髮(101)"
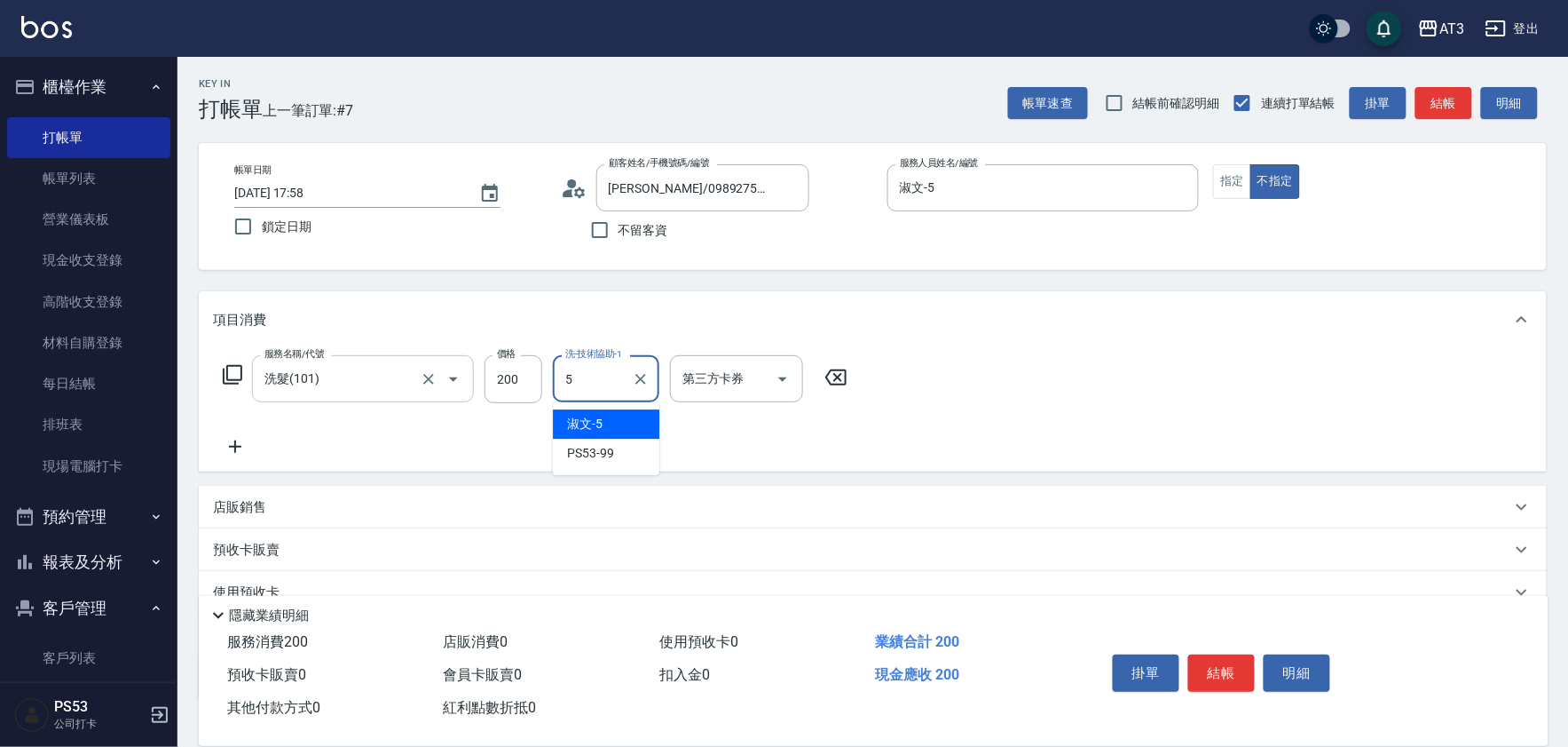
type input "淑文-5"
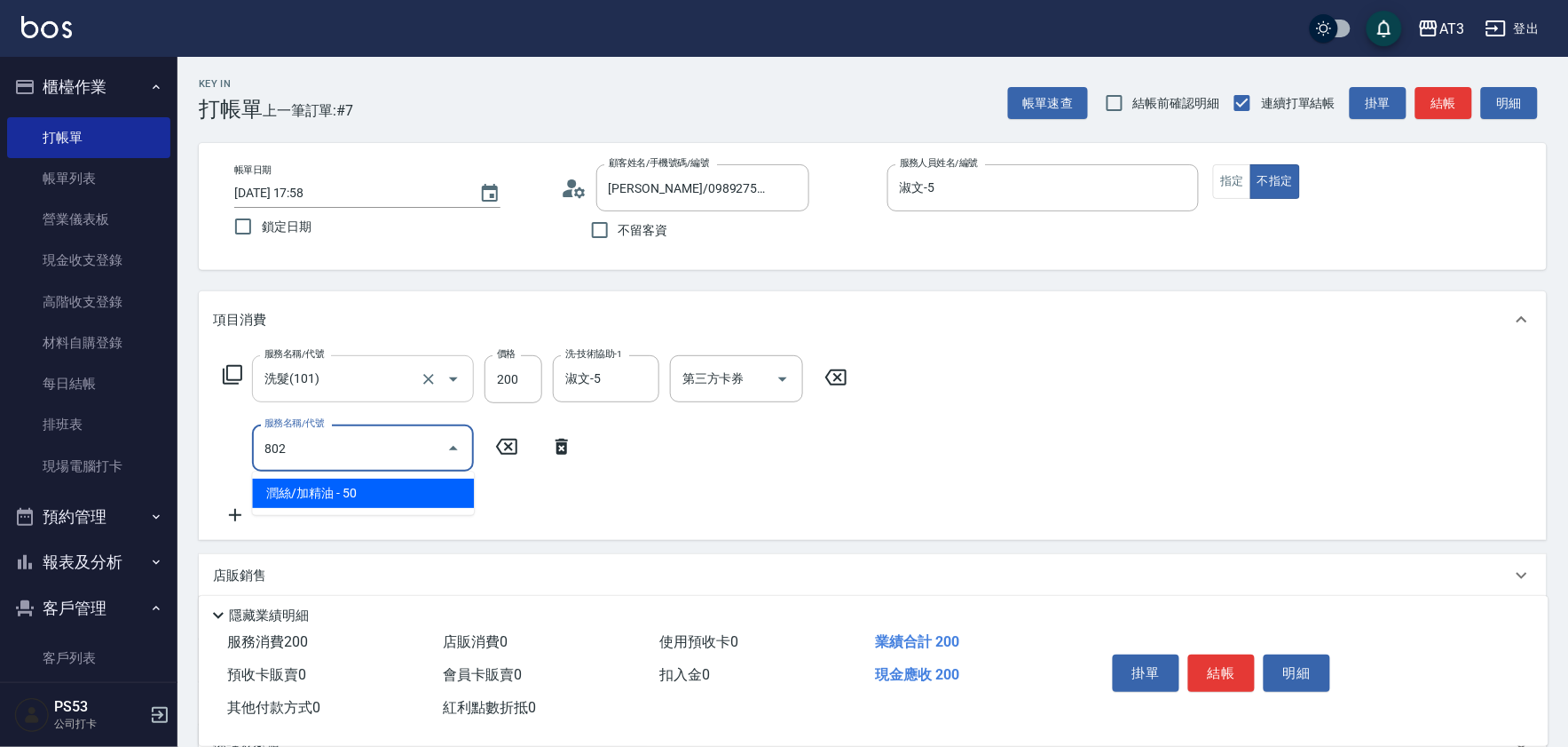
type input "潤絲/加精油(802)"
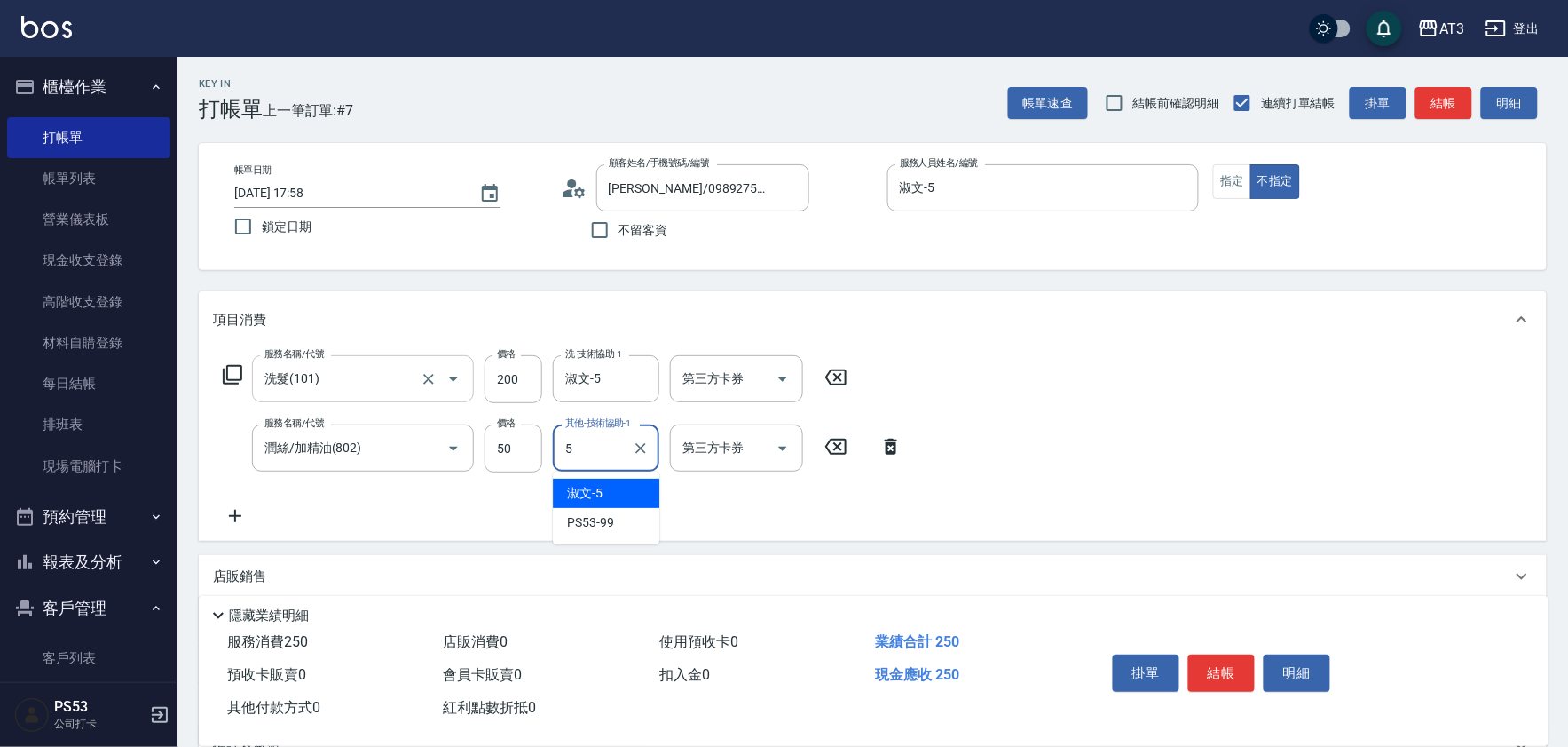
type input "淑文-5"
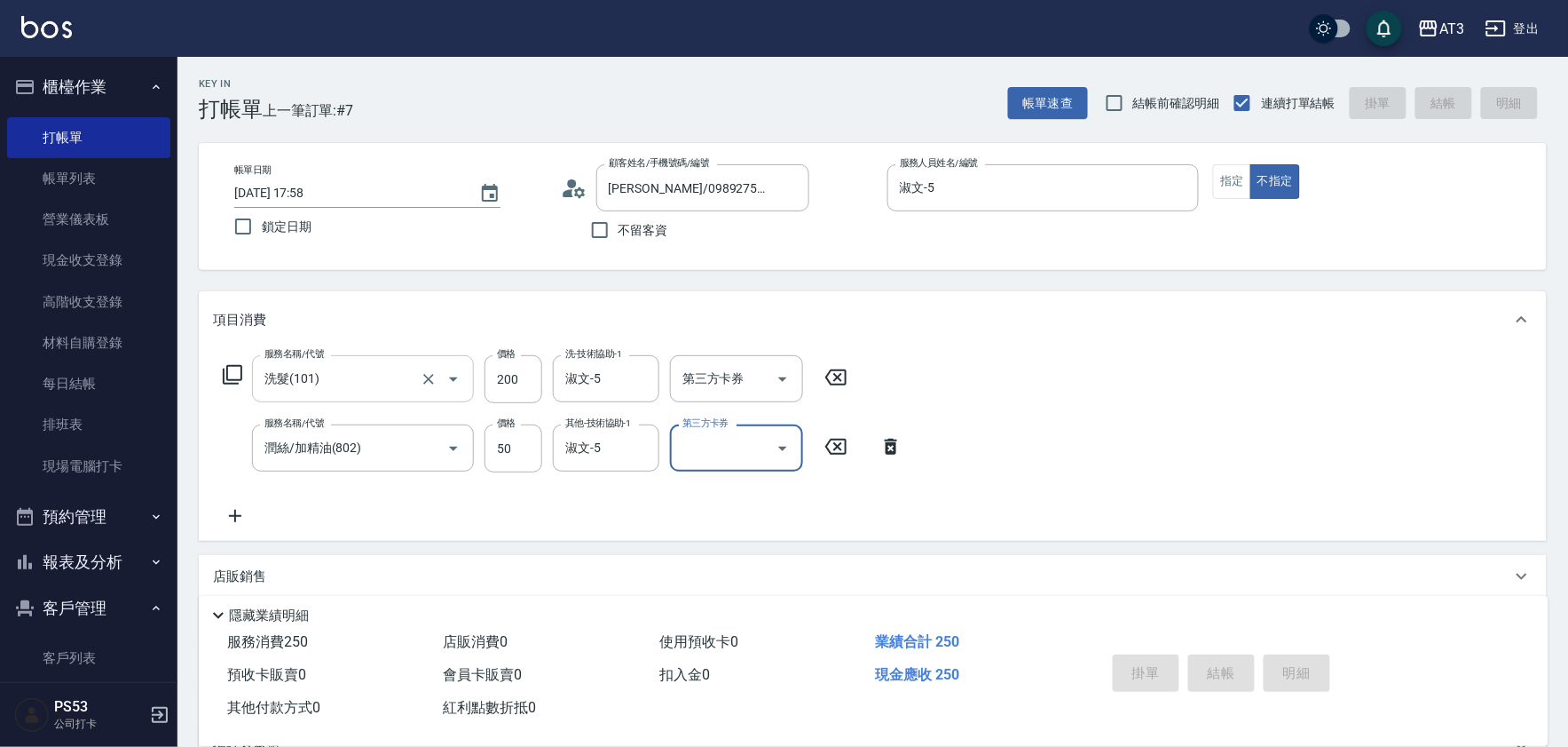
type input "[DATE] 18:00"
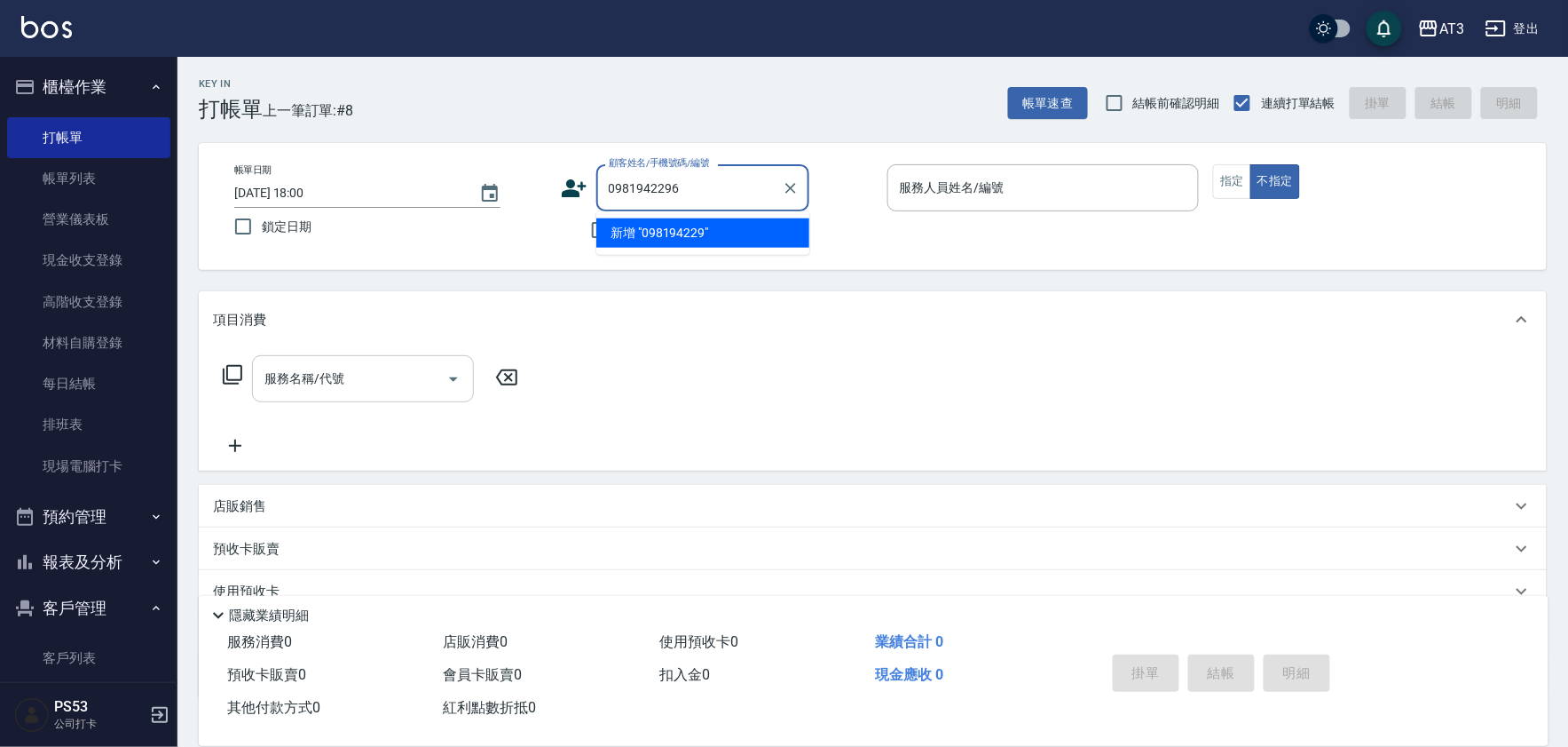
type input "0981942296"
click at [581, 186] on icon at bounding box center [574, 188] width 25 height 18
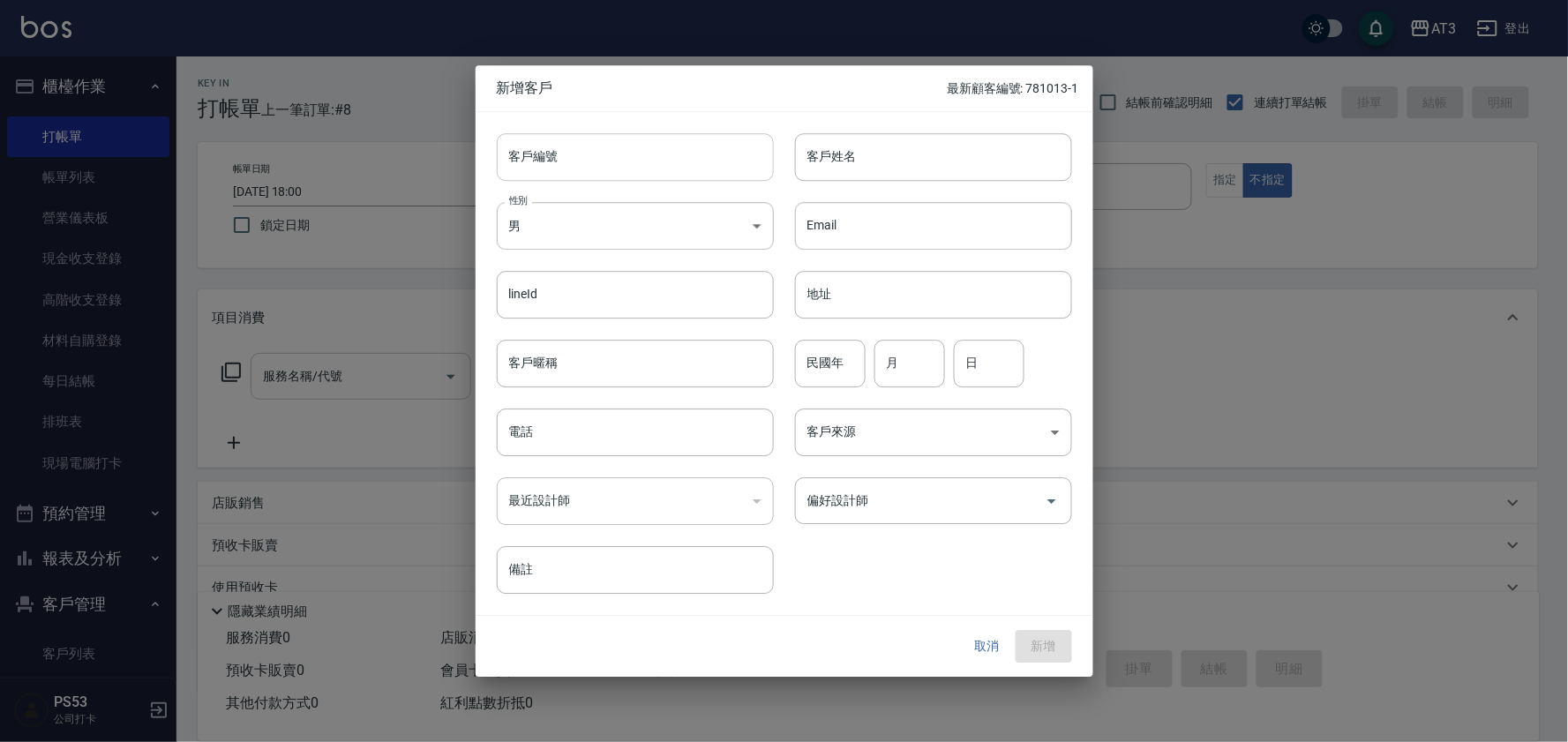
type input "0981942296"
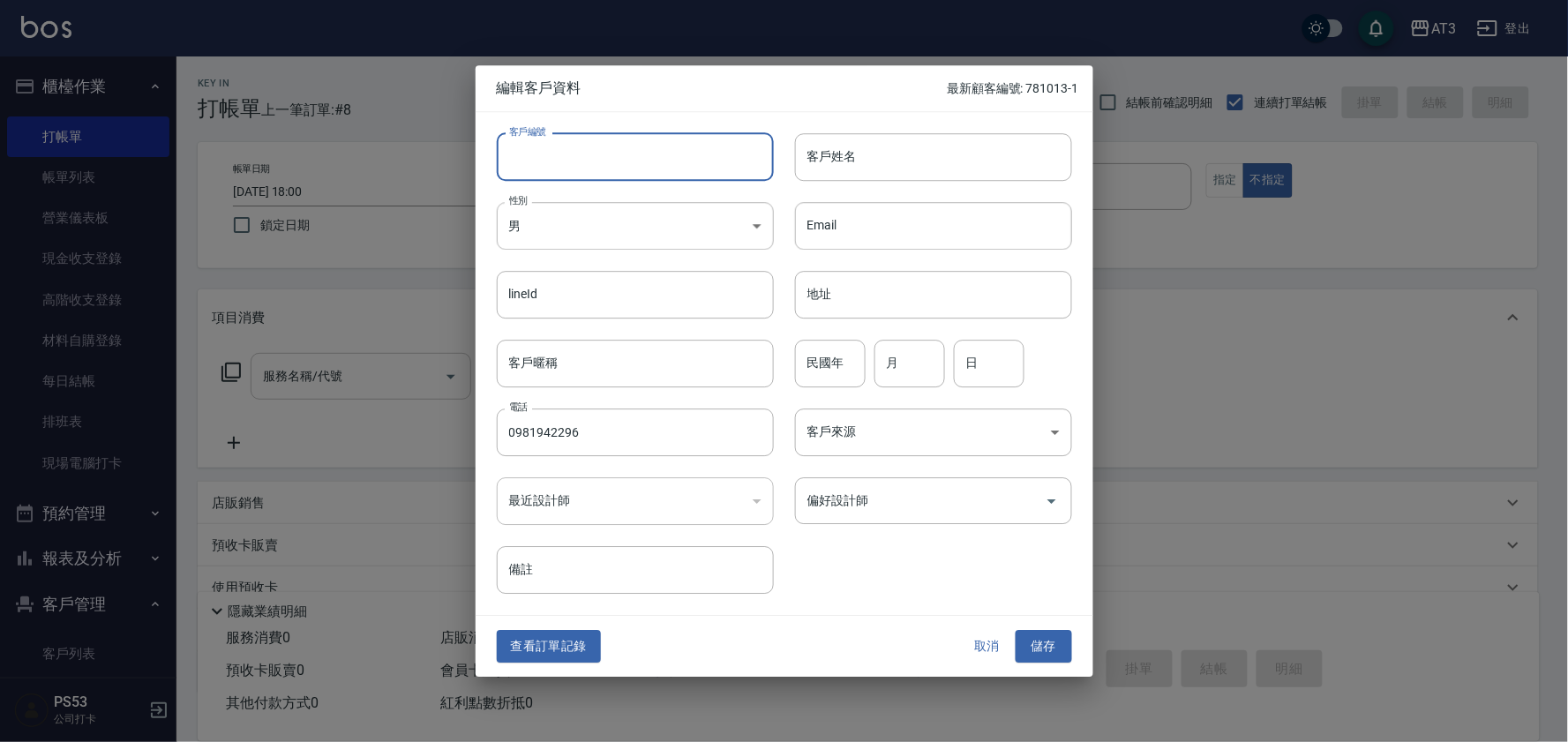
click at [580, 163] on input "客戶編號" at bounding box center [636, 157] width 277 height 48
type input "860626"
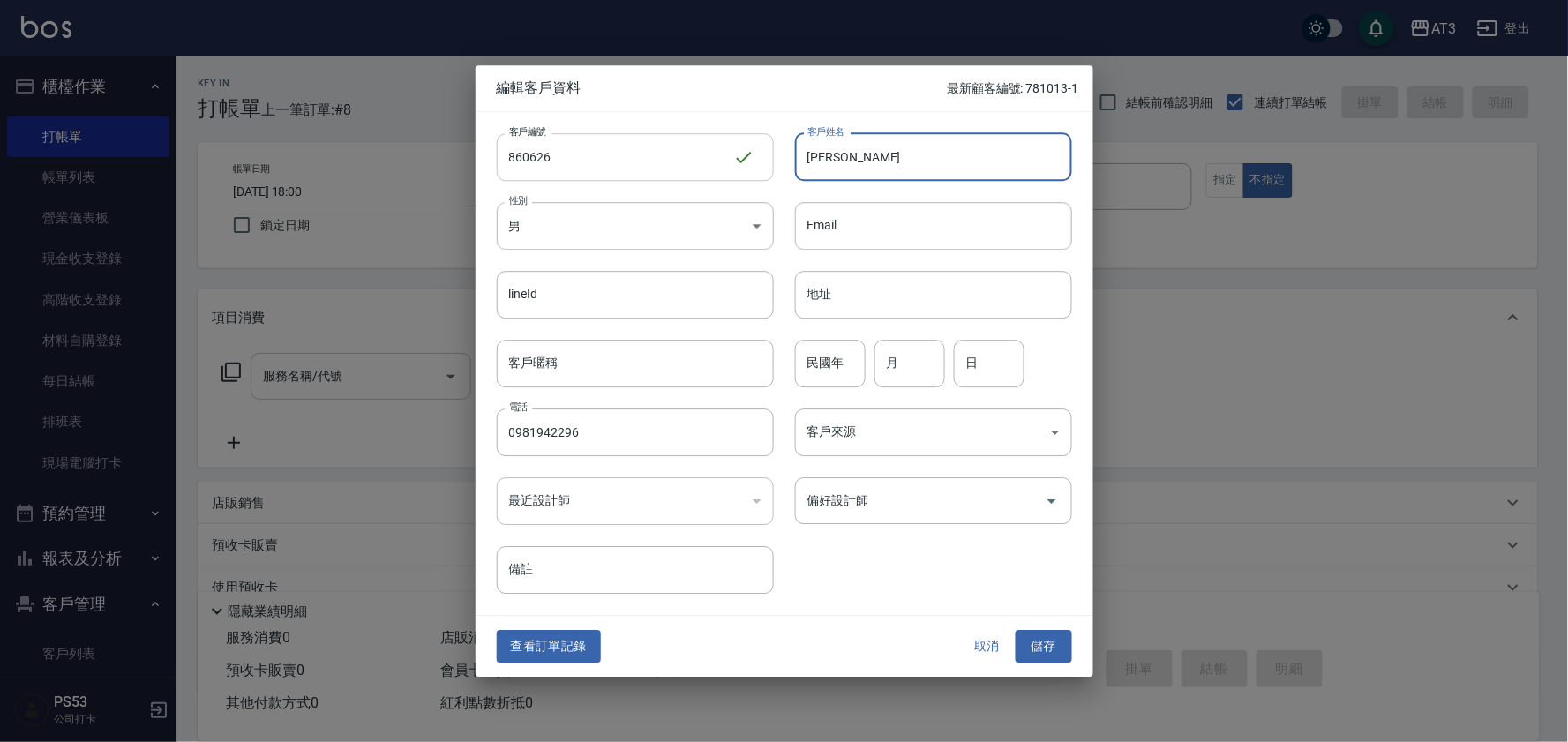
type input "[PERSON_NAME]"
type input "86"
type input "06"
type input "26"
click at [1045, 637] on button "儲存" at bounding box center [1044, 647] width 57 height 33
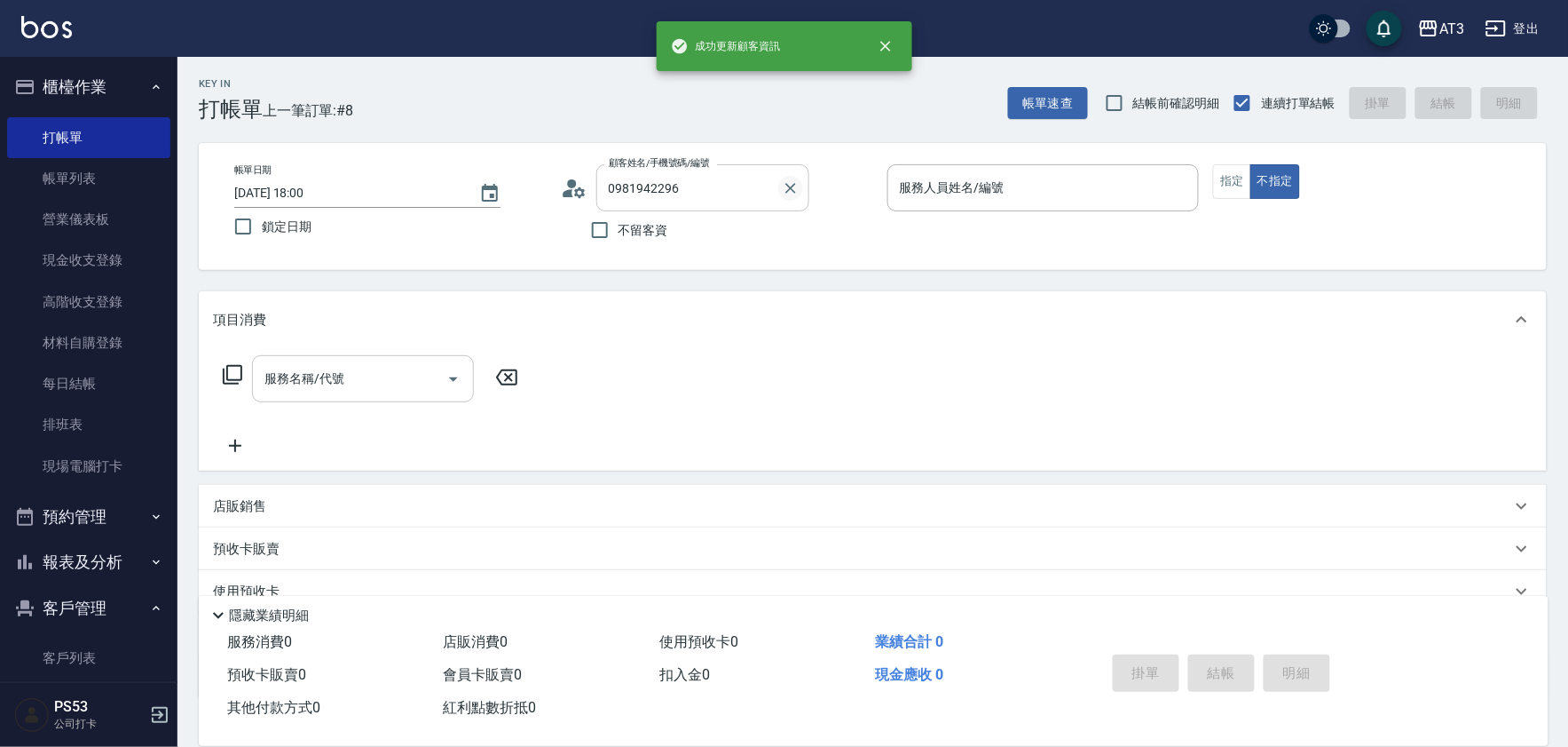
click at [788, 185] on icon "Clear" at bounding box center [790, 188] width 10 height 10
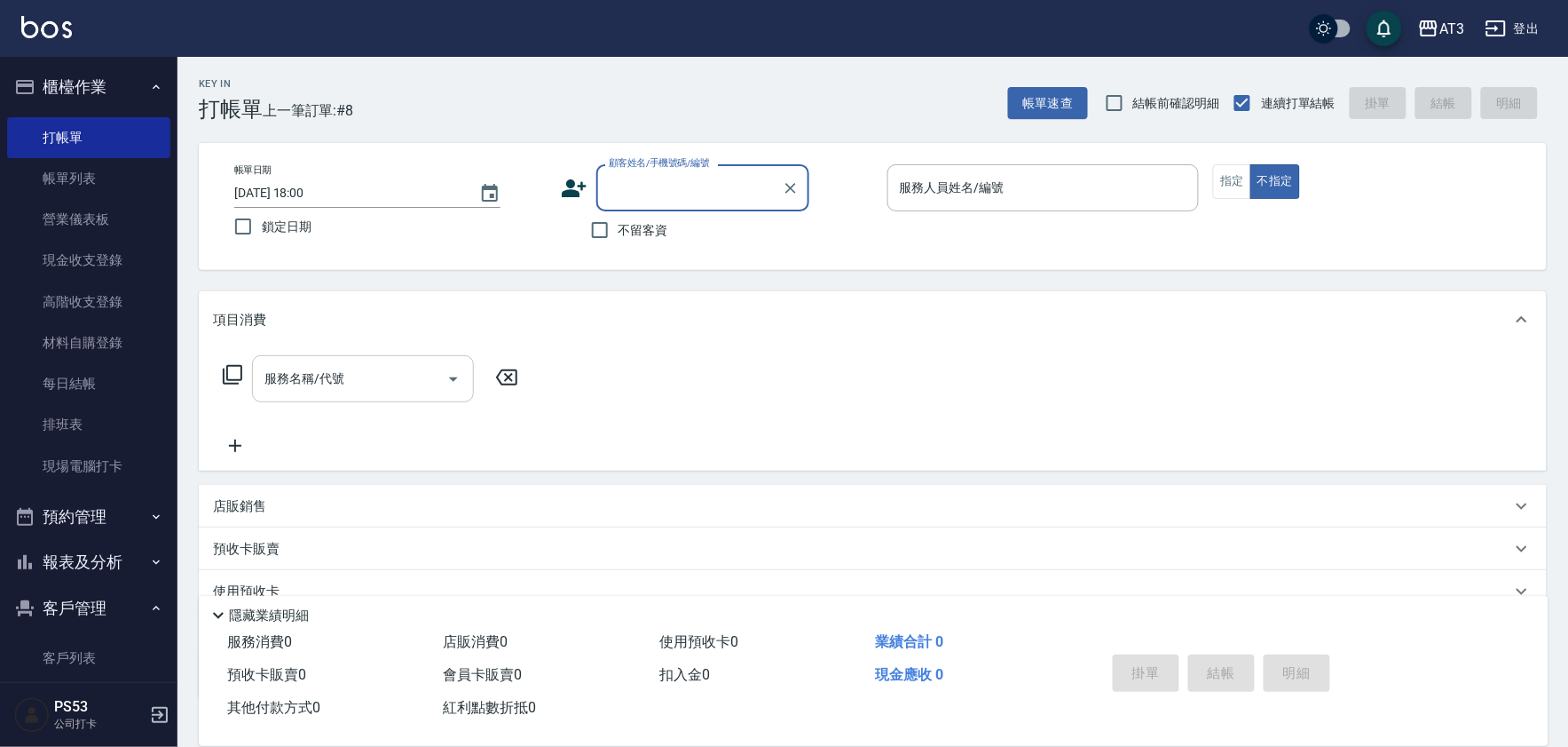
click at [562, 187] on icon at bounding box center [574, 188] width 27 height 27
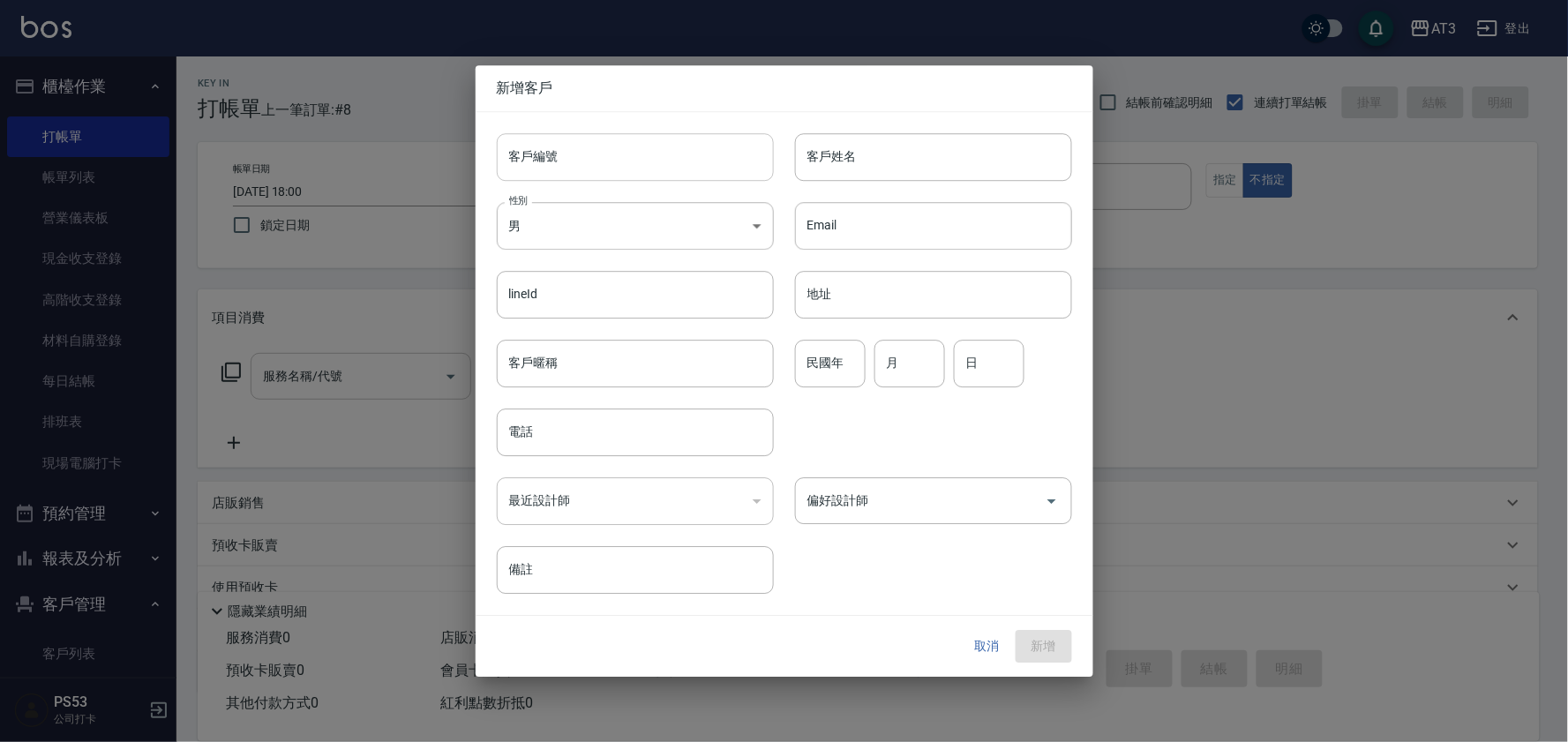
click at [552, 169] on input "客戶編號" at bounding box center [636, 157] width 277 height 48
type input "870320"
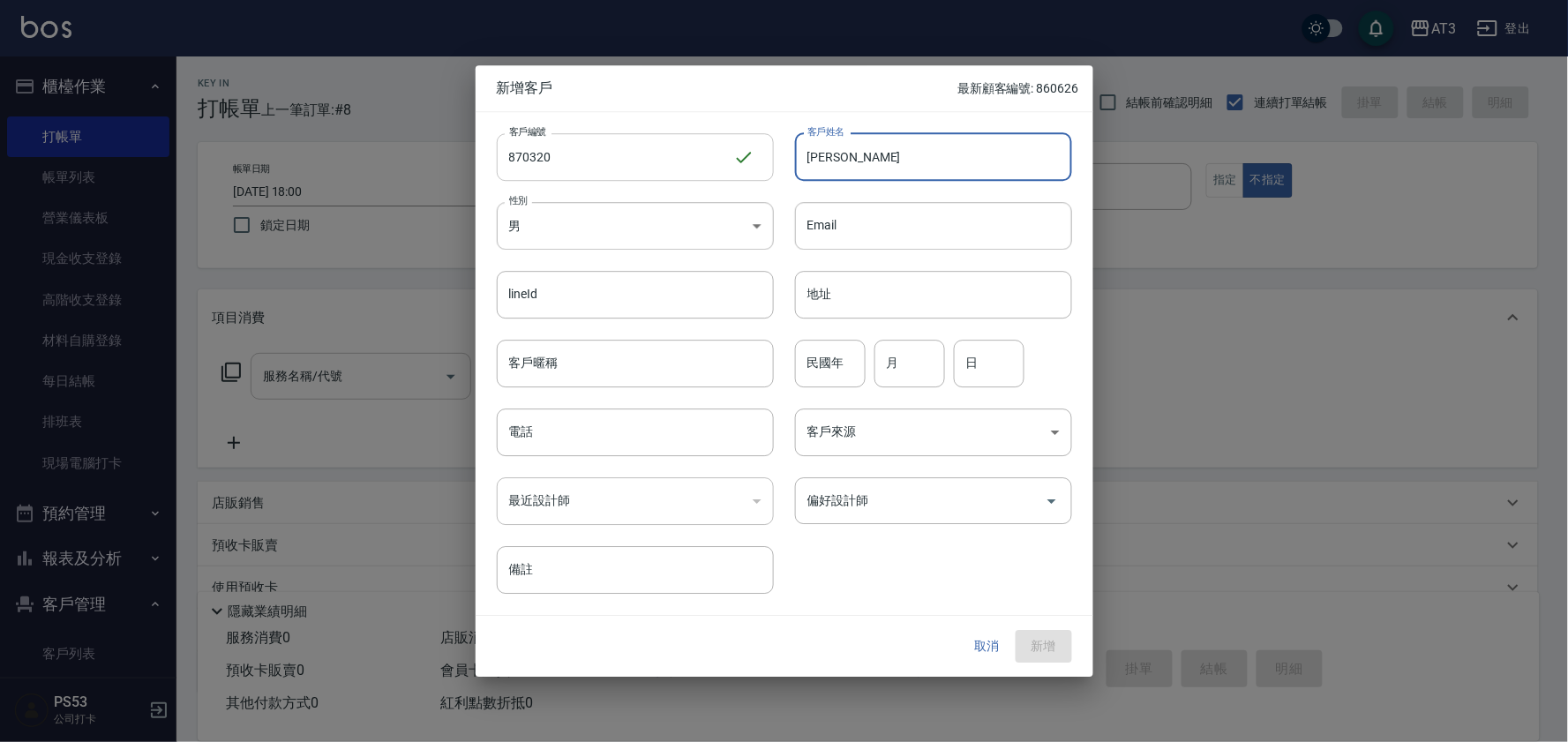
type input "[PERSON_NAME]"
type input "87"
type input "03"
type input "20"
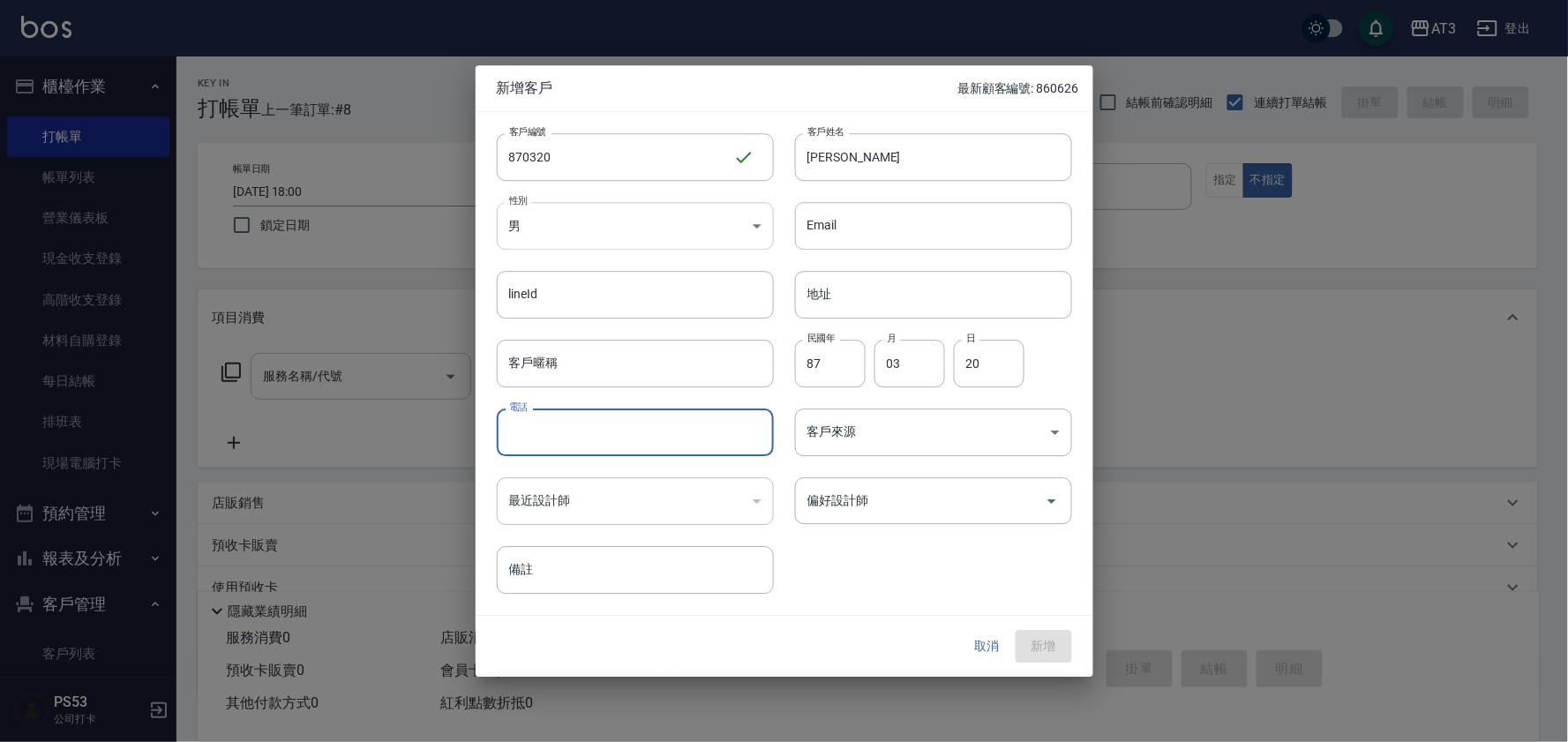
click at [578, 223] on body "AT3 登出 櫃檯作業 打帳單 帳單列表 營業儀表板 現金收支登錄 高階收支登錄 材料自購登錄 每日結帳 排班表 現場電腦打卡 預約管理 預約管理 單日預約紀…" at bounding box center [784, 430] width 1568 height 861
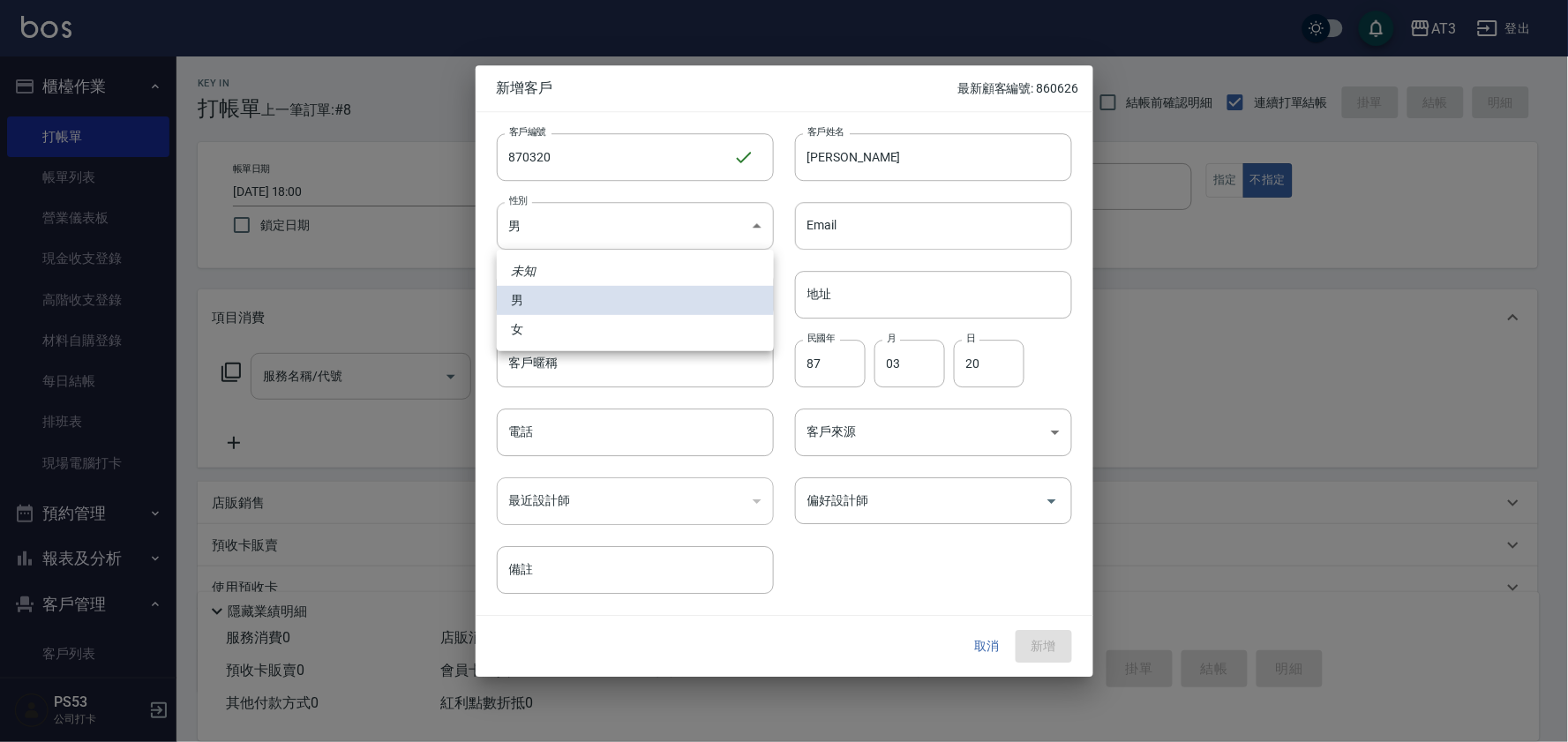
click at [542, 336] on li "女" at bounding box center [636, 329] width 277 height 29
type input "[DEMOGRAPHIC_DATA]"
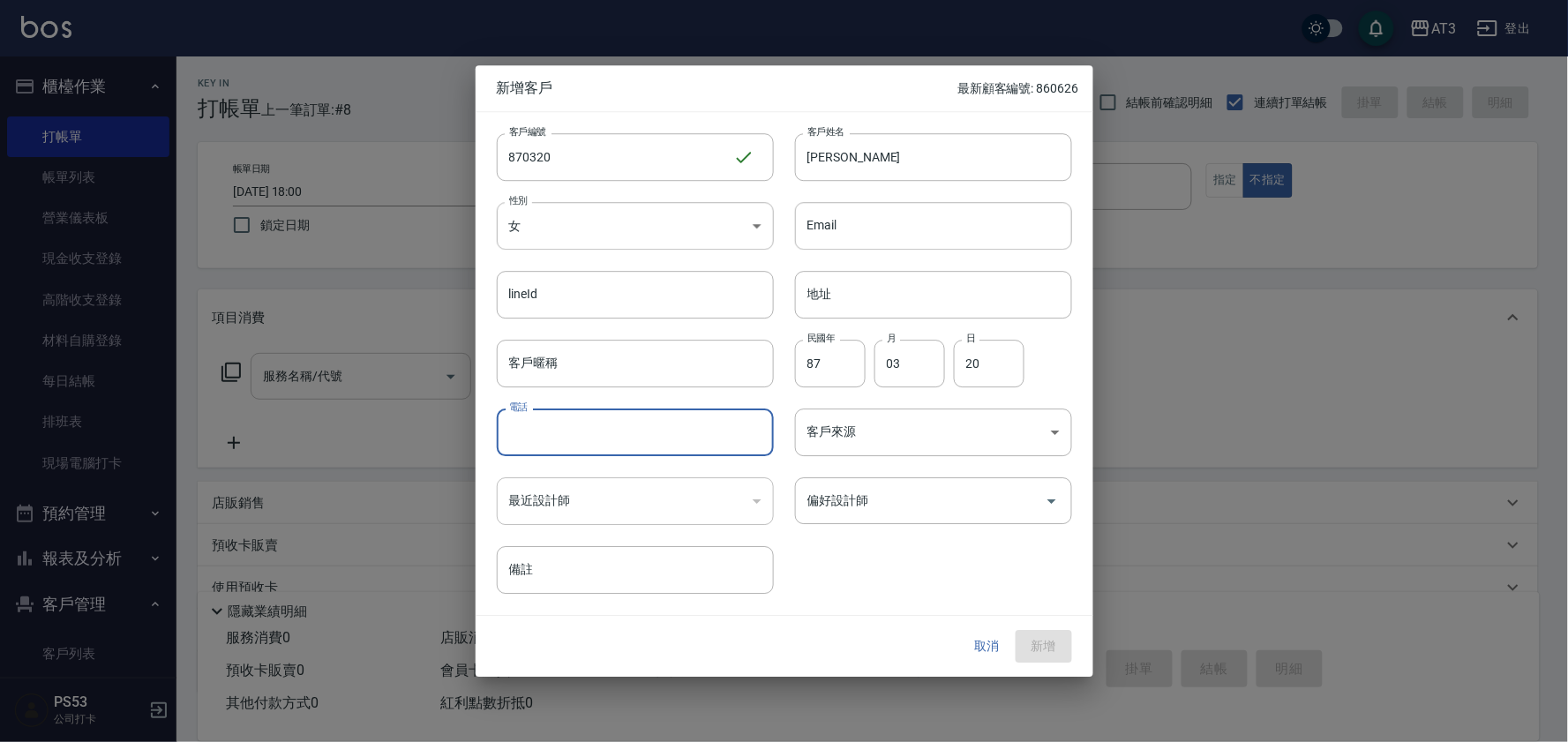
click at [579, 433] on input "電話" at bounding box center [636, 432] width 277 height 48
type input "0910176910"
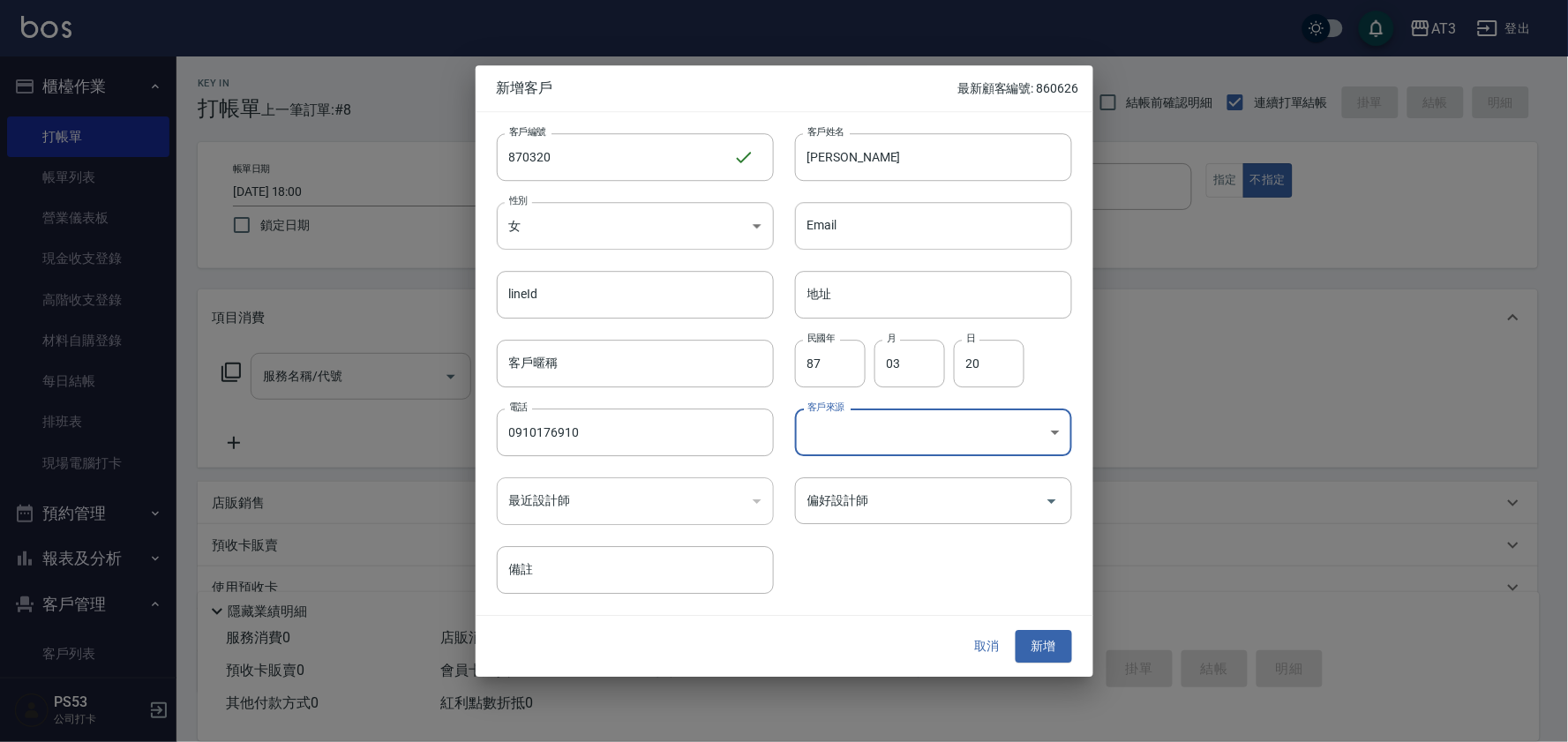
click at [1046, 622] on div "取消 新增" at bounding box center [784, 647] width 618 height 61
click at [1057, 641] on button "新增" at bounding box center [1044, 647] width 57 height 33
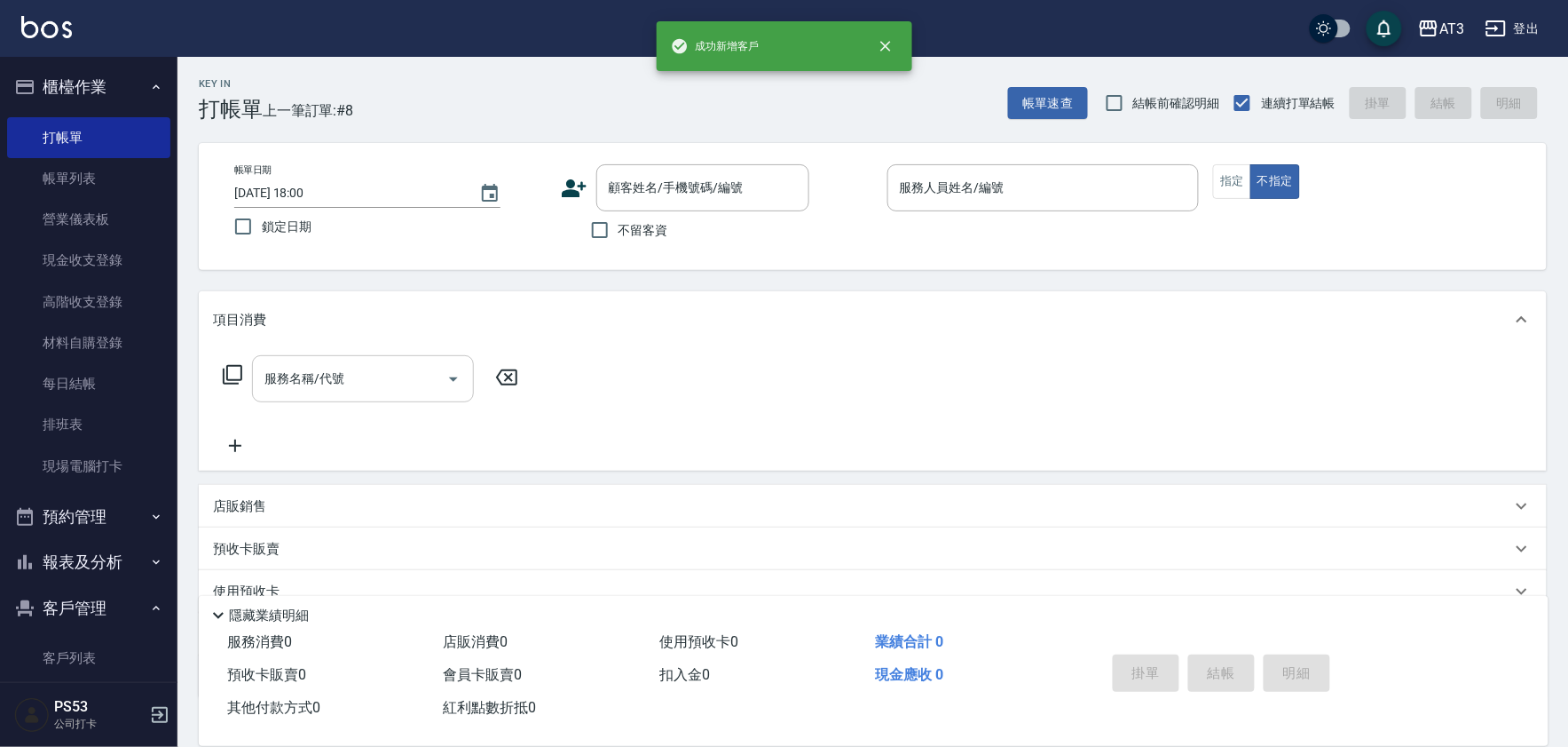
click at [563, 188] on icon at bounding box center [574, 188] width 27 height 27
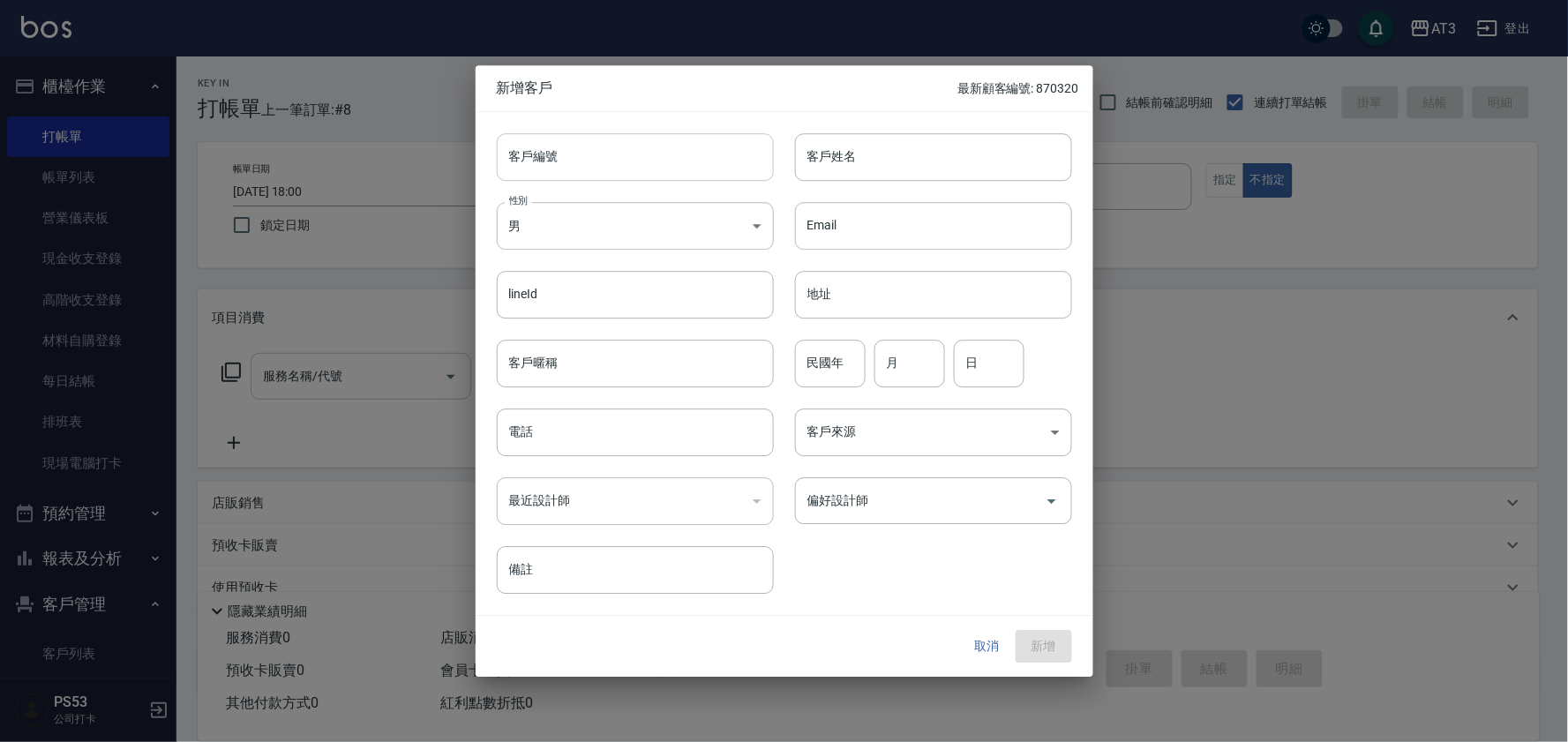
click at [561, 152] on input "客戶編號" at bounding box center [636, 157] width 277 height 48
type input "920227"
type input "[PERSON_NAME]"
type input "92"
type input "02"
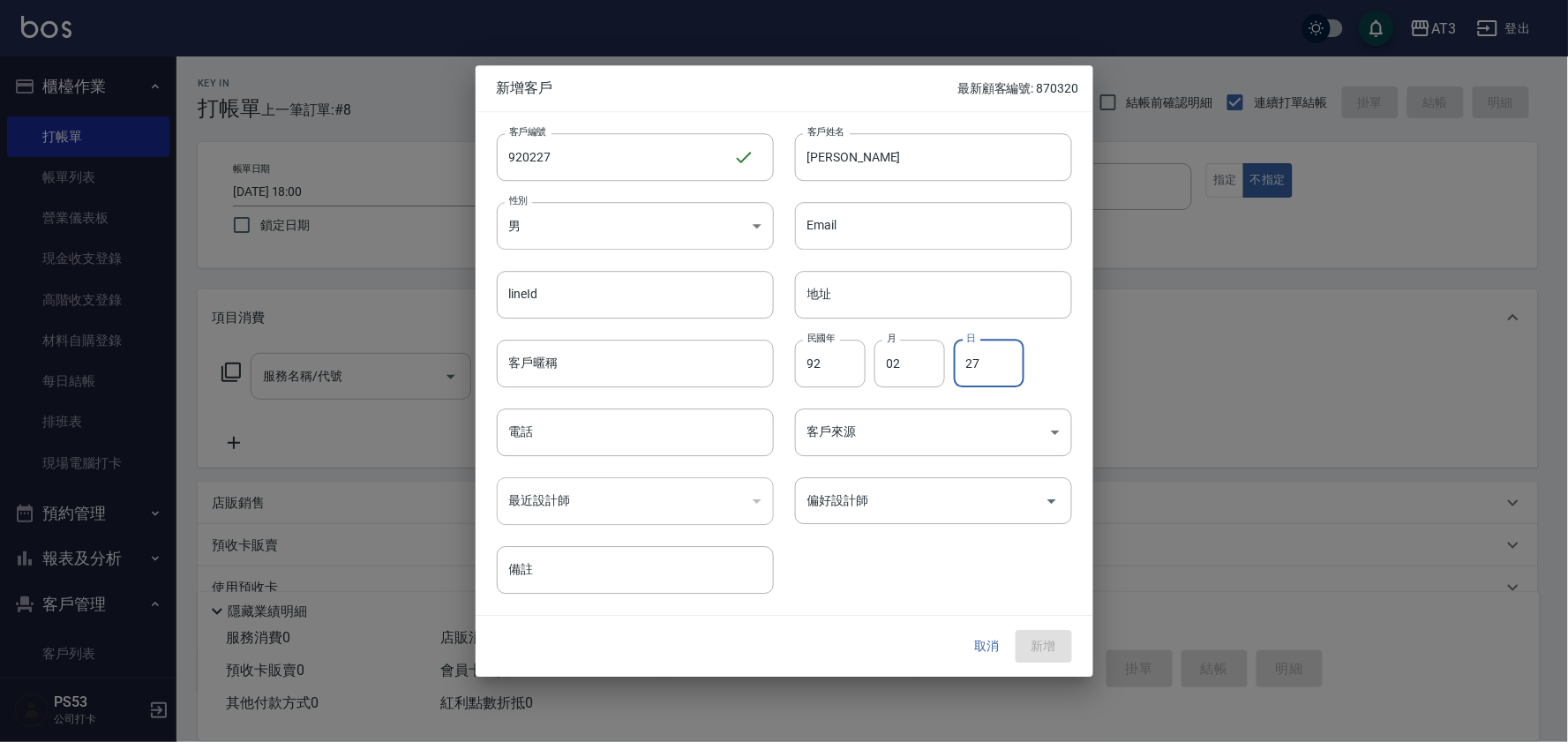
type input "27"
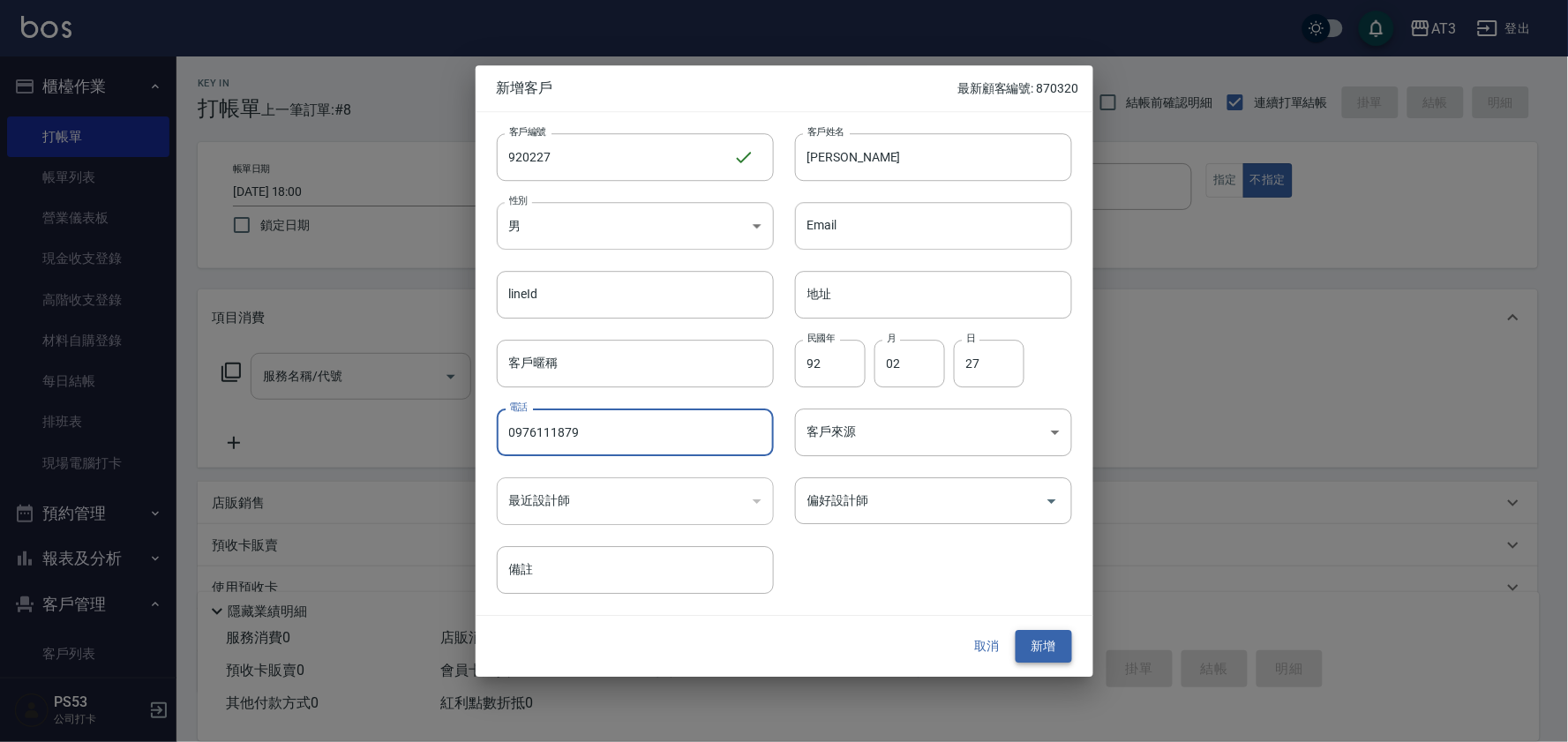
type input "0976111879"
click at [1056, 656] on button "新增" at bounding box center [1044, 647] width 57 height 33
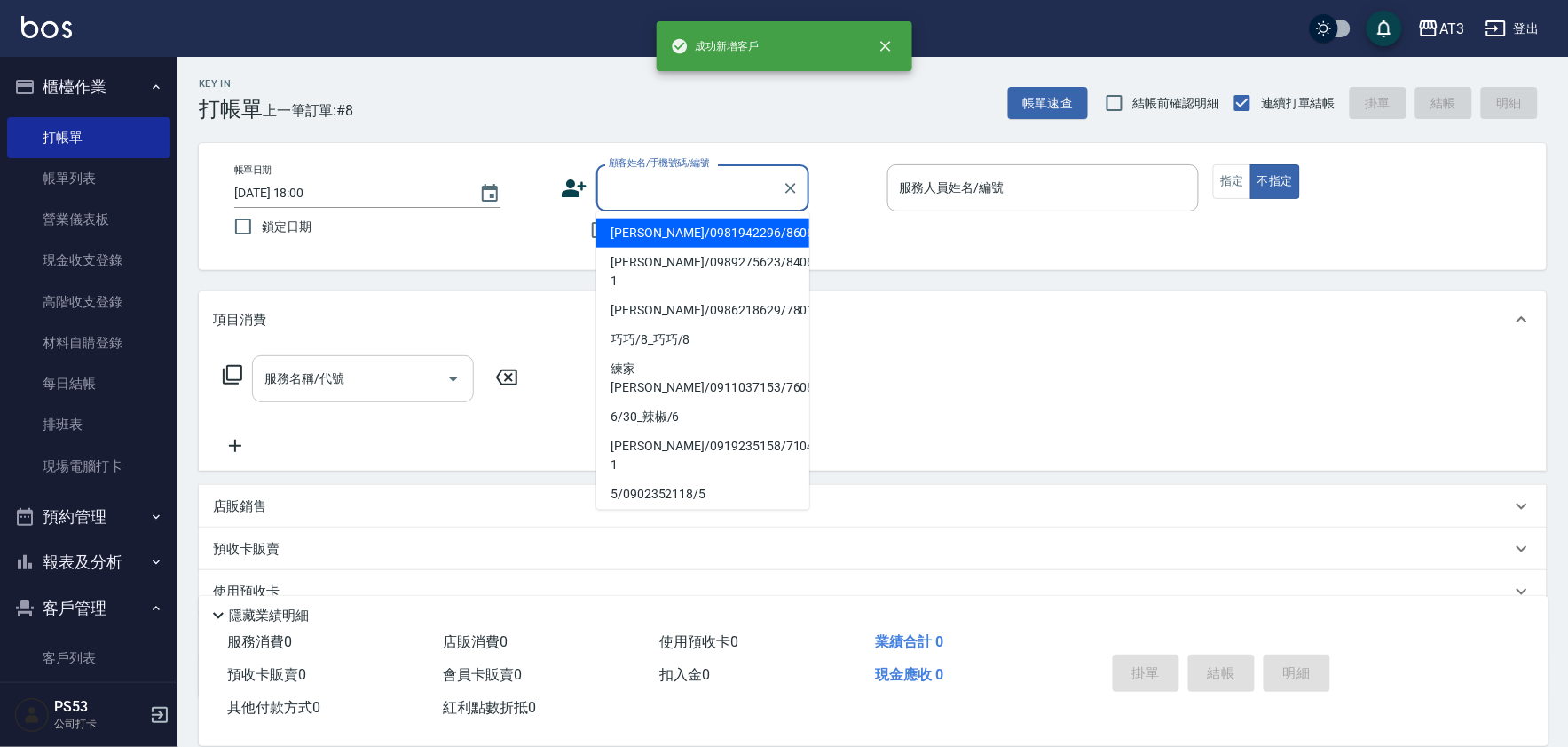
click at [646, 190] on input "顧客姓名/手機號碼/編號" at bounding box center [690, 187] width 171 height 31
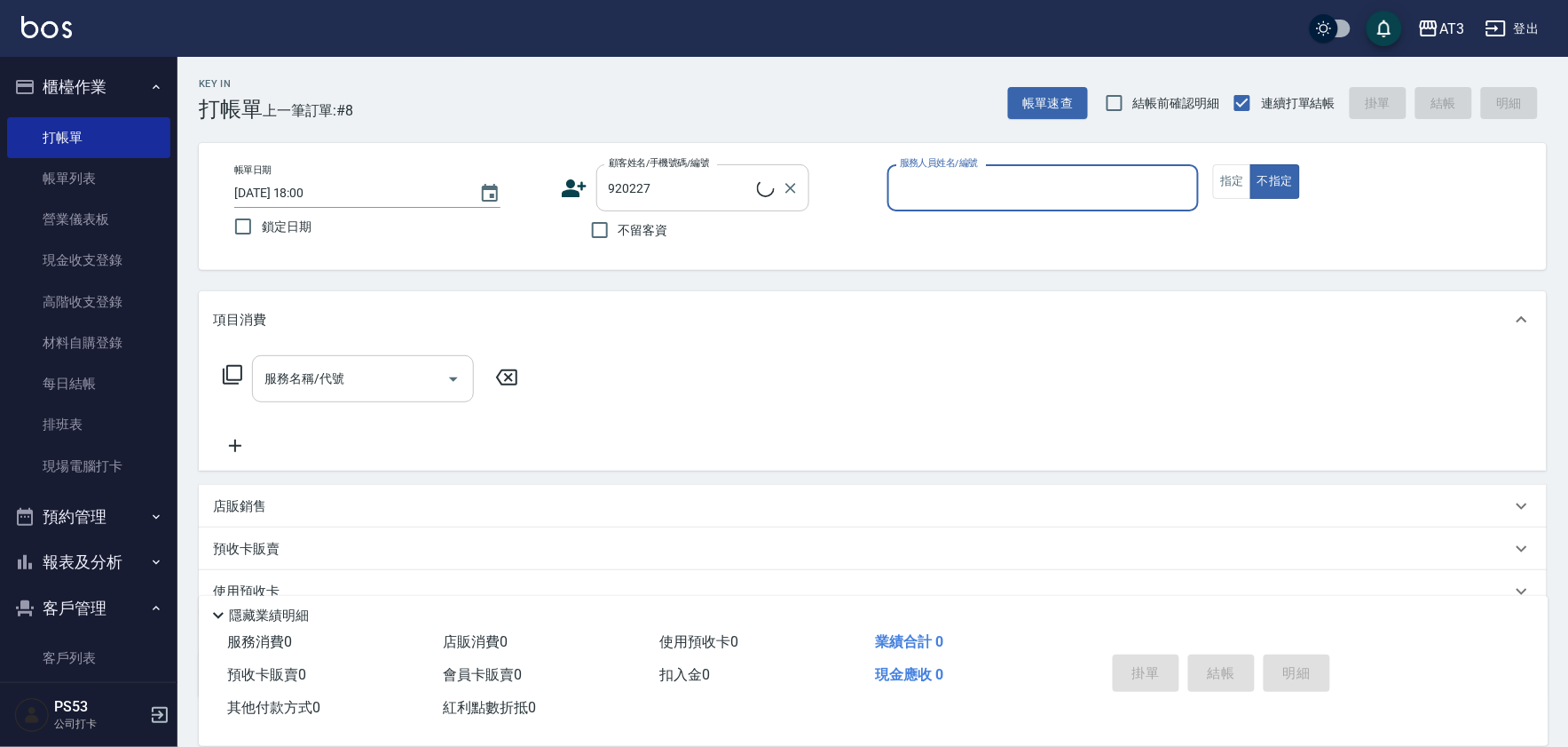
type input "[PERSON_NAME]/0976111879/920227"
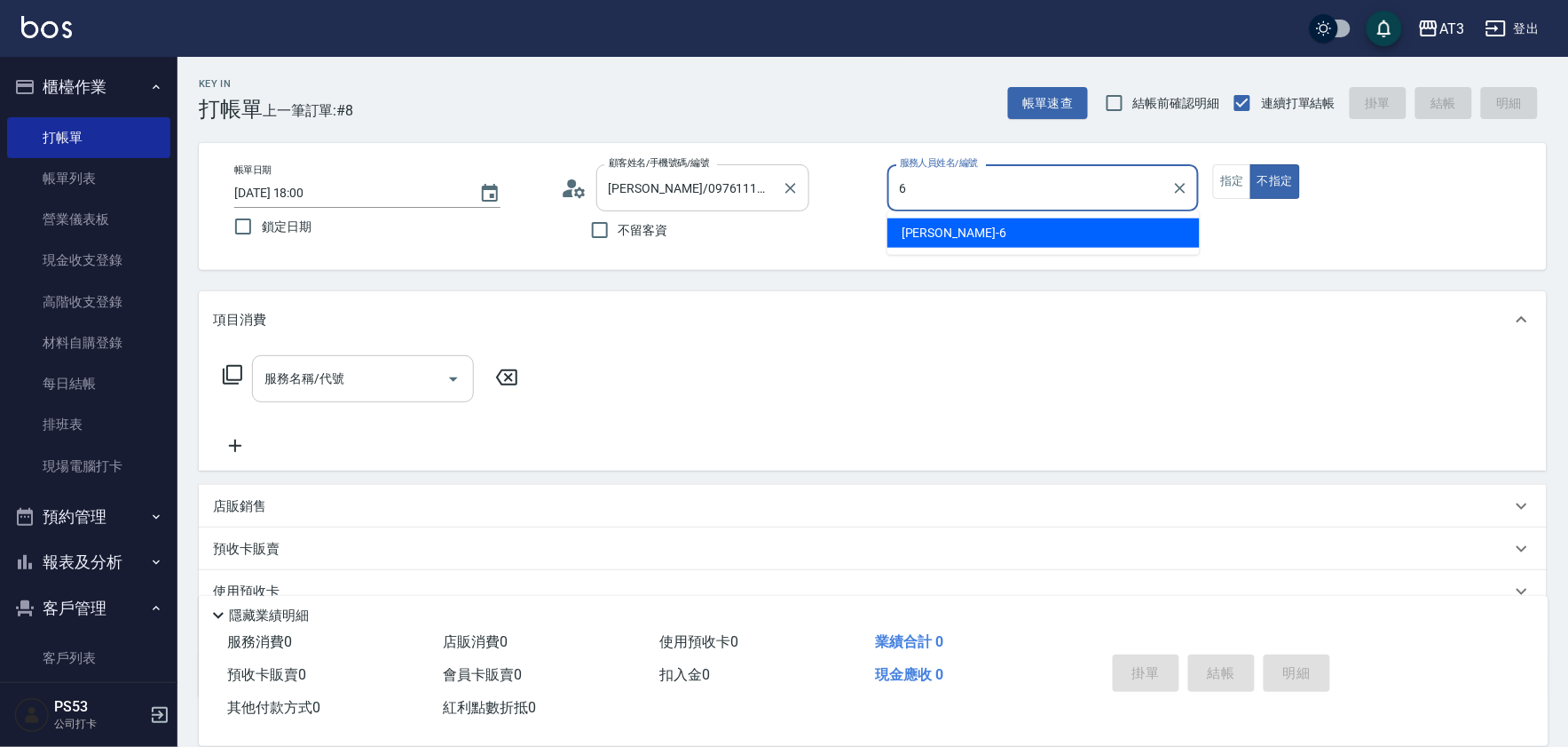
type input "詩雅-6"
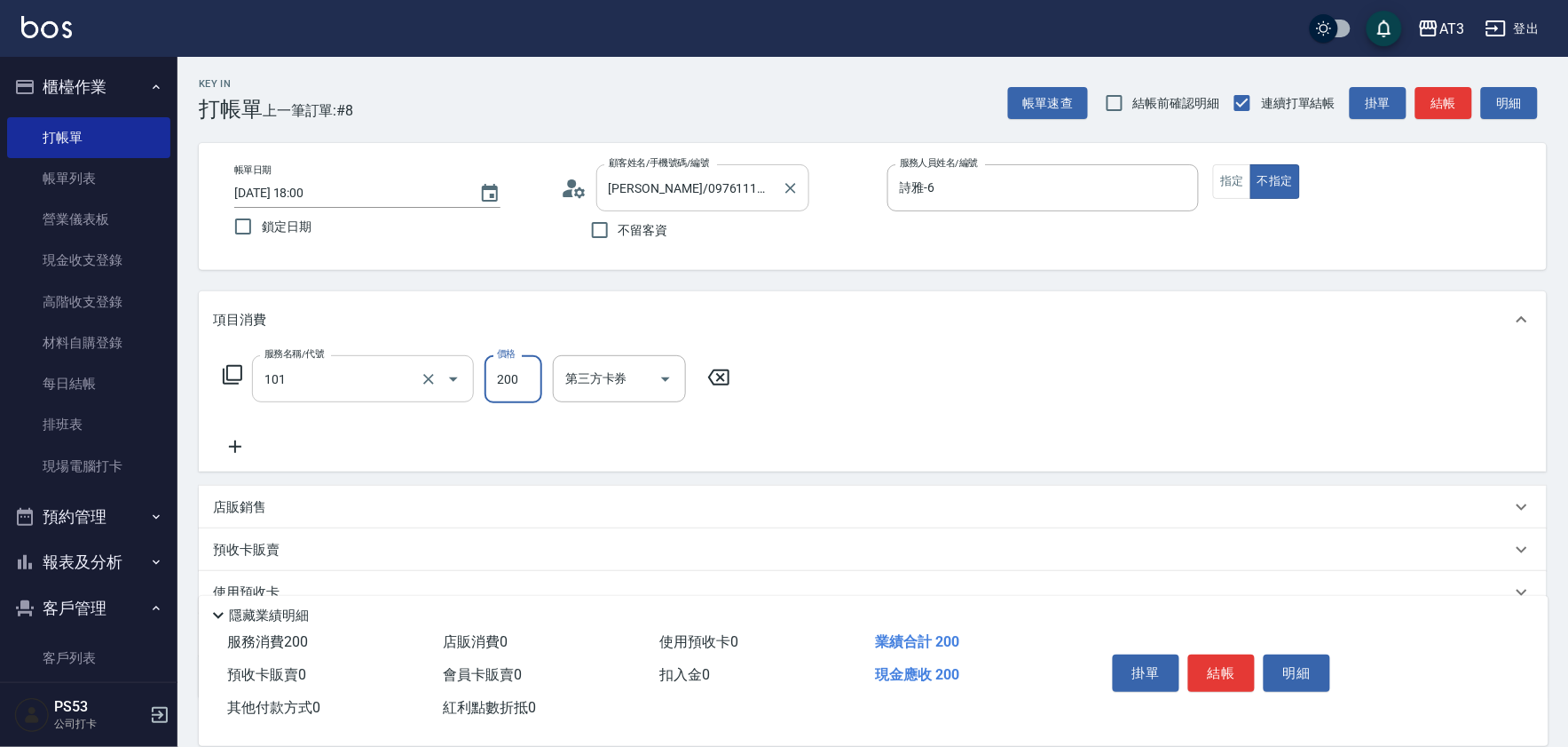
type input "洗髮(101)"
type input "惠麗-04"
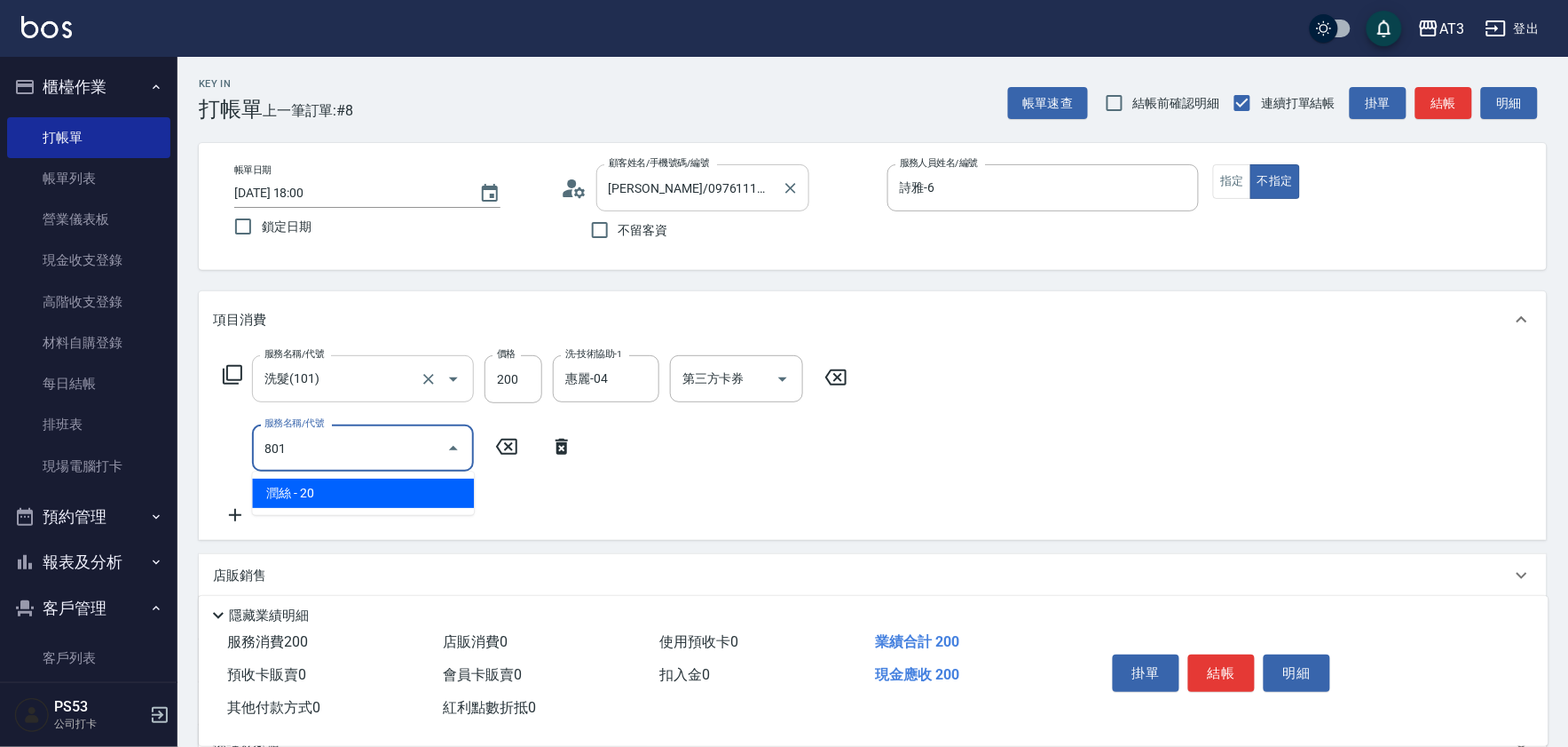
type input "潤絲(801)"
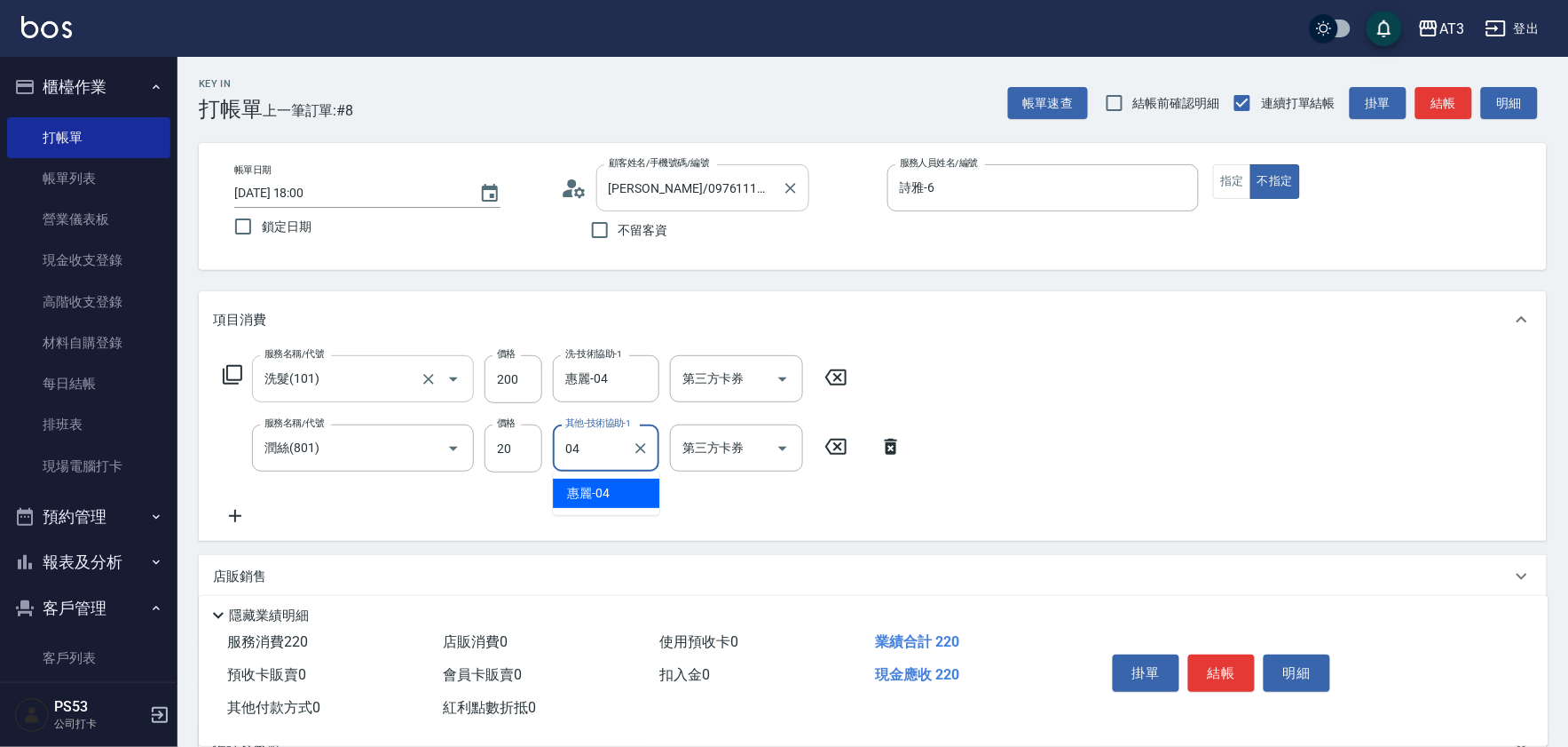
type input "惠麗-04"
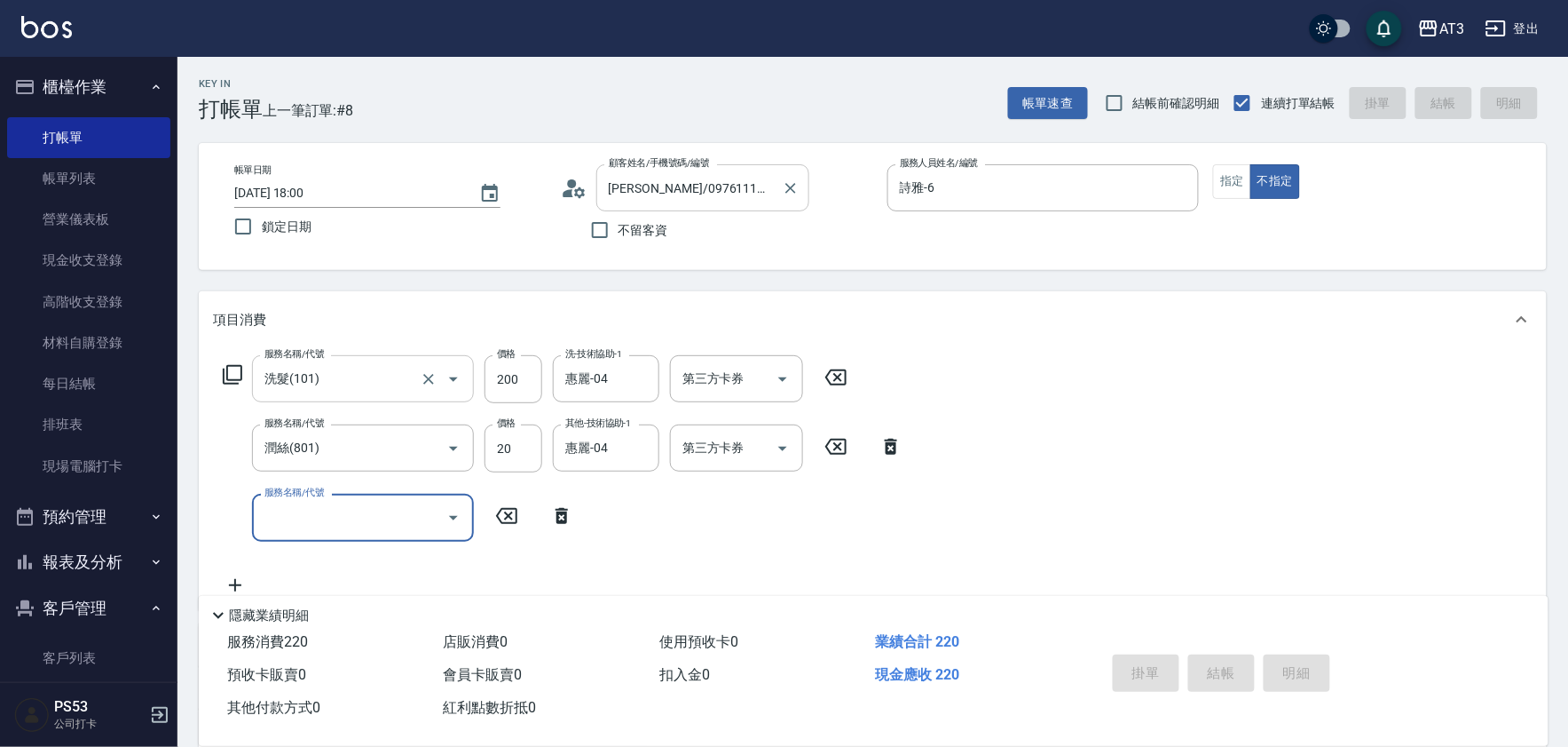
type input "[DATE] 18:03"
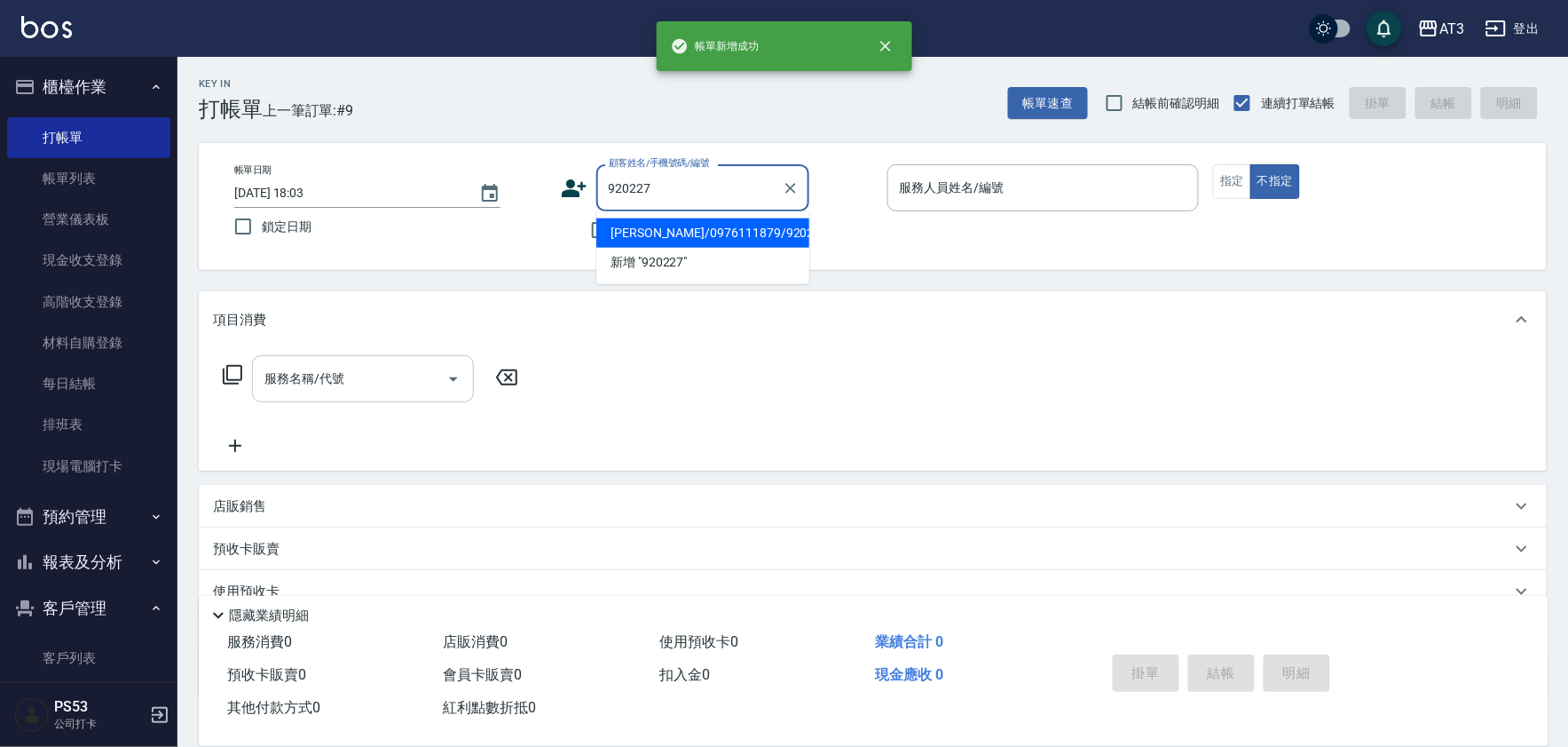
type input "[PERSON_NAME]/0976111879/920227"
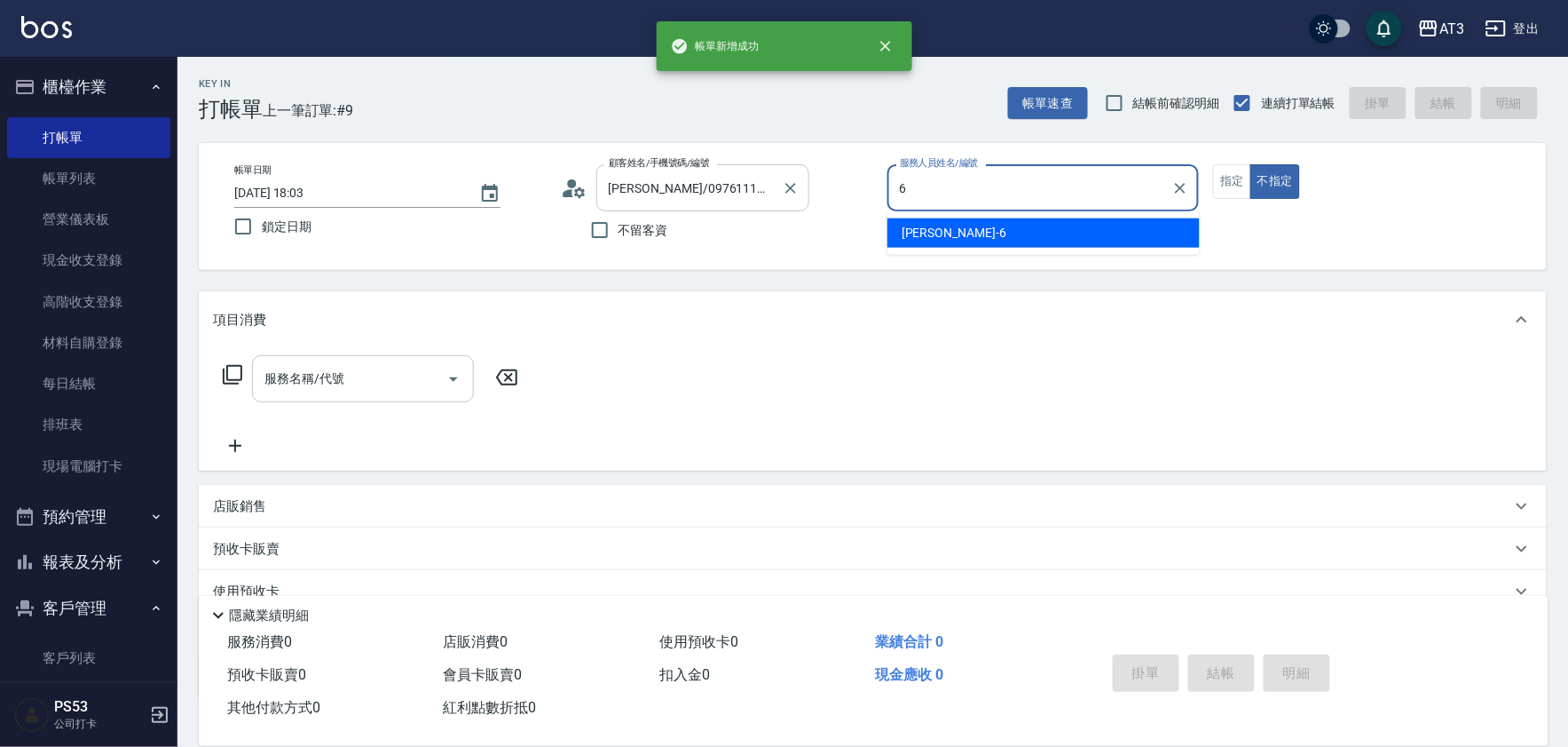
type input "詩雅-6"
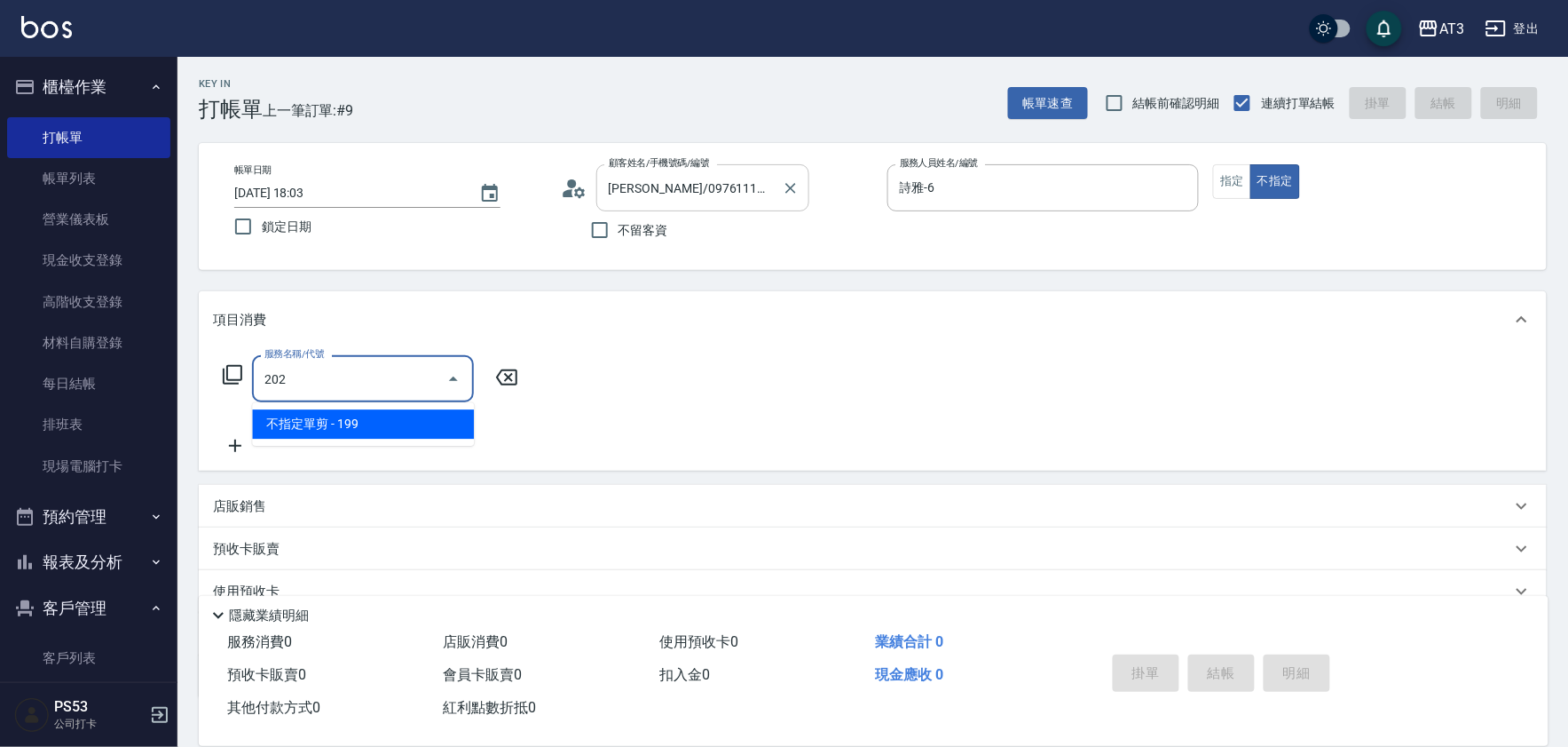
type input "不指定單剪(202)"
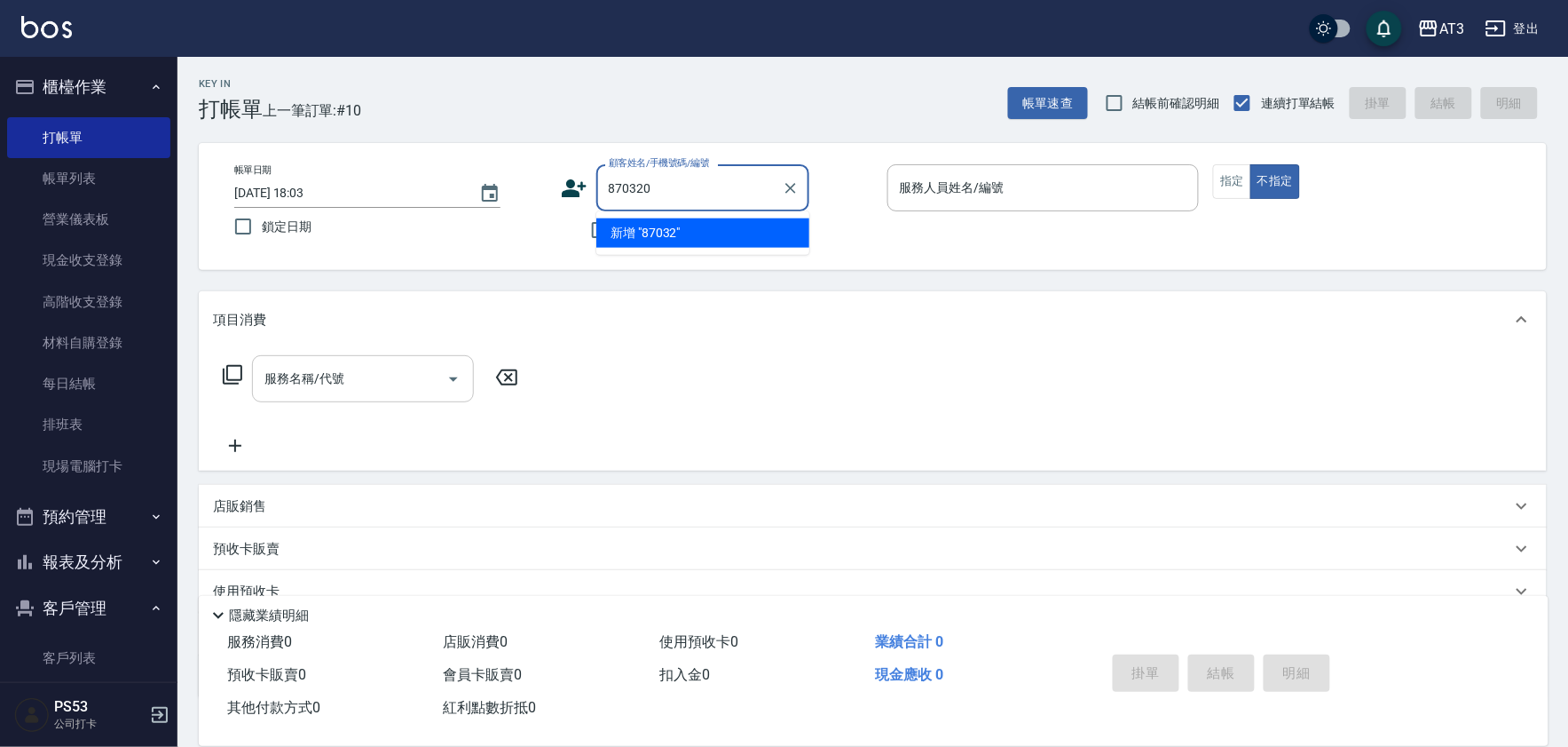
type input "870320"
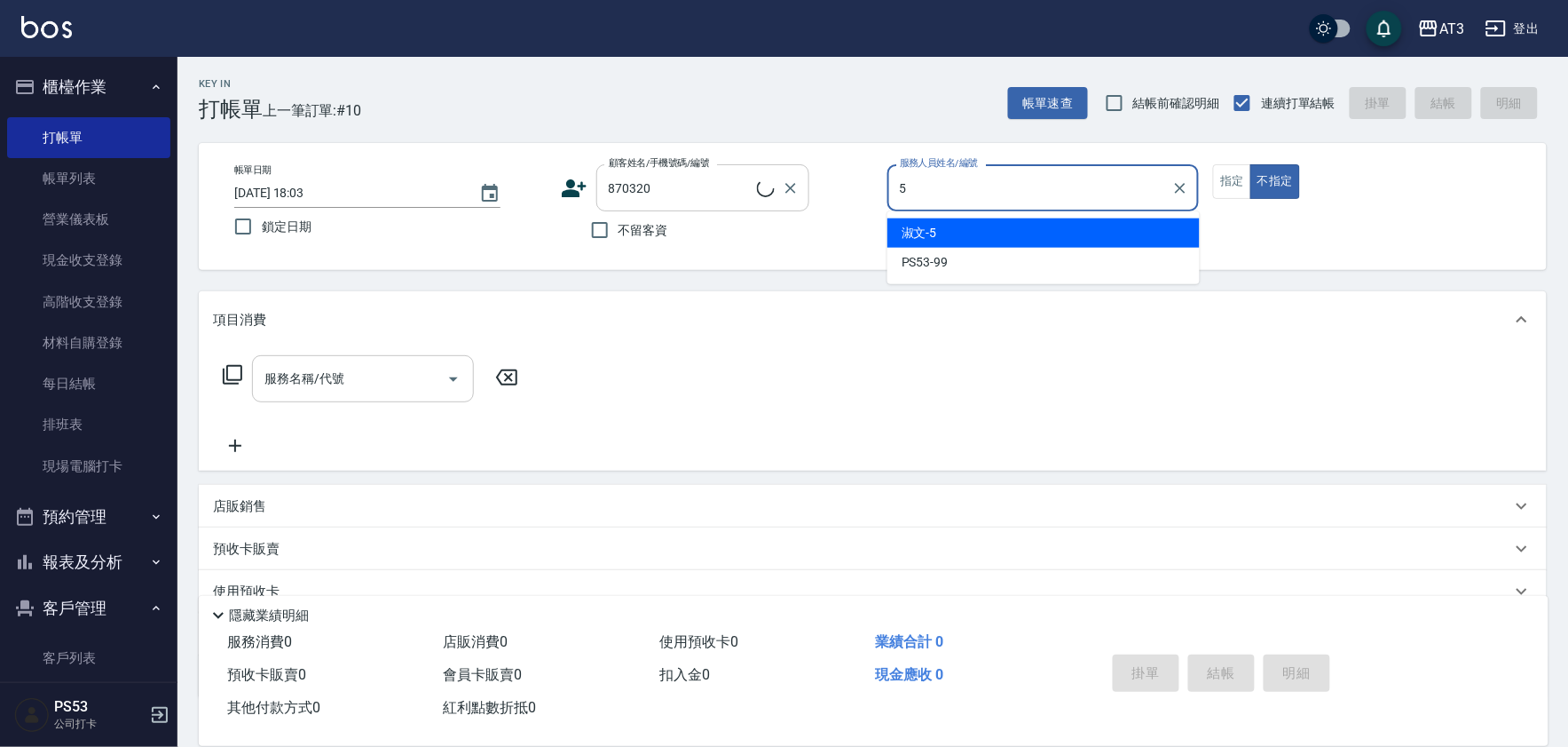
type input "淑文-5"
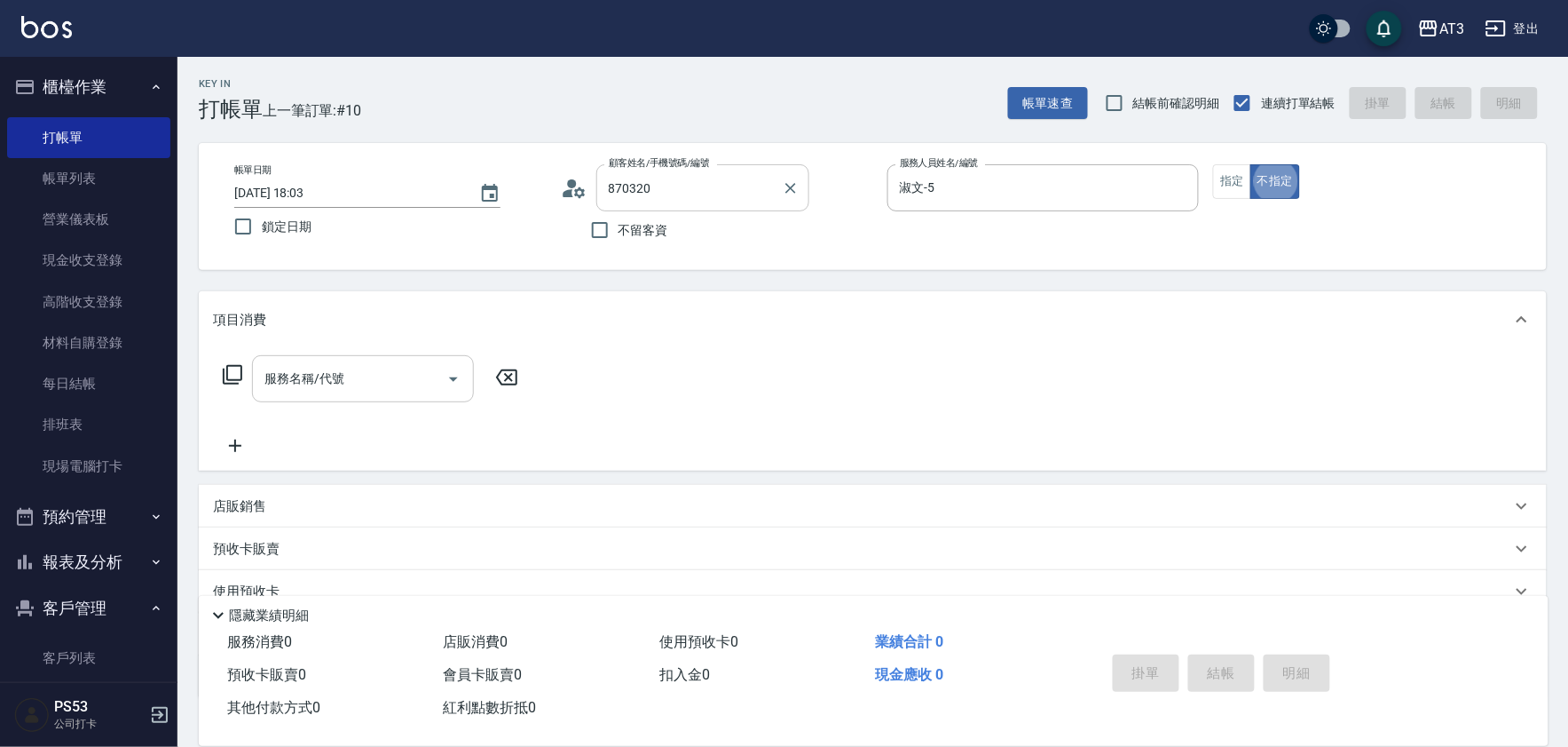
type input "[PERSON_NAME]/0910176910/870320"
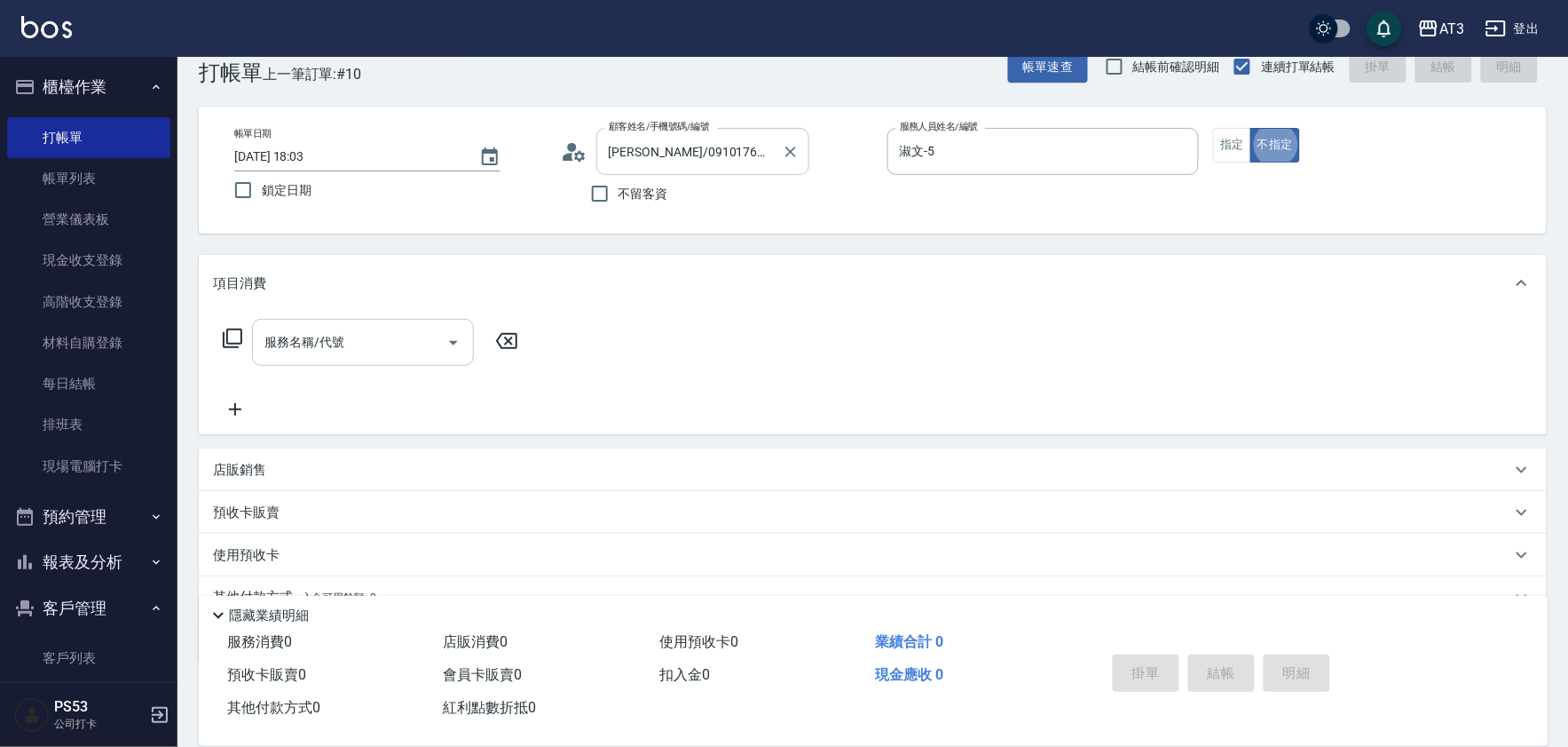
scroll to position [39, 0]
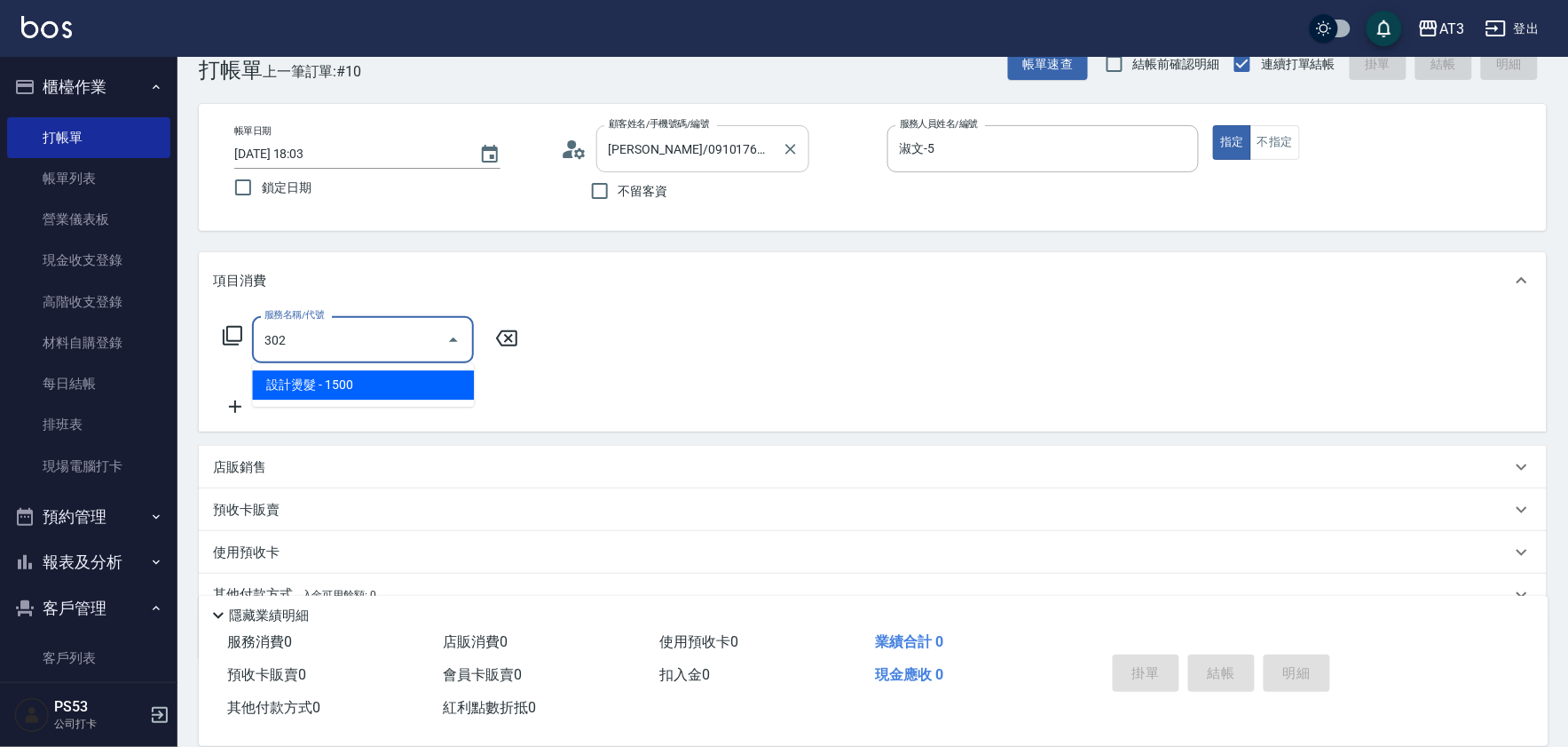
type input "設計燙髮(302)"
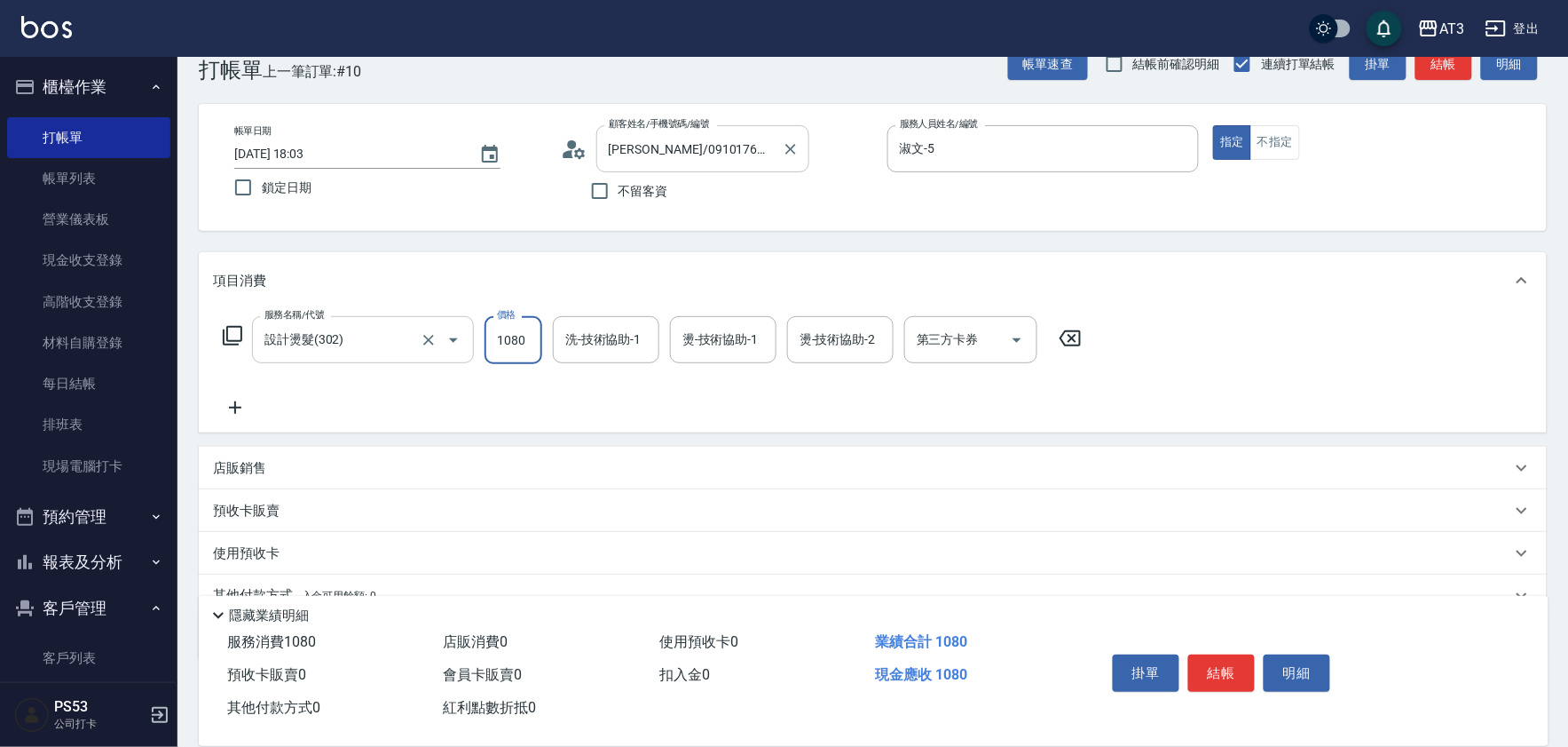
type input "1080"
type input "淑文-5"
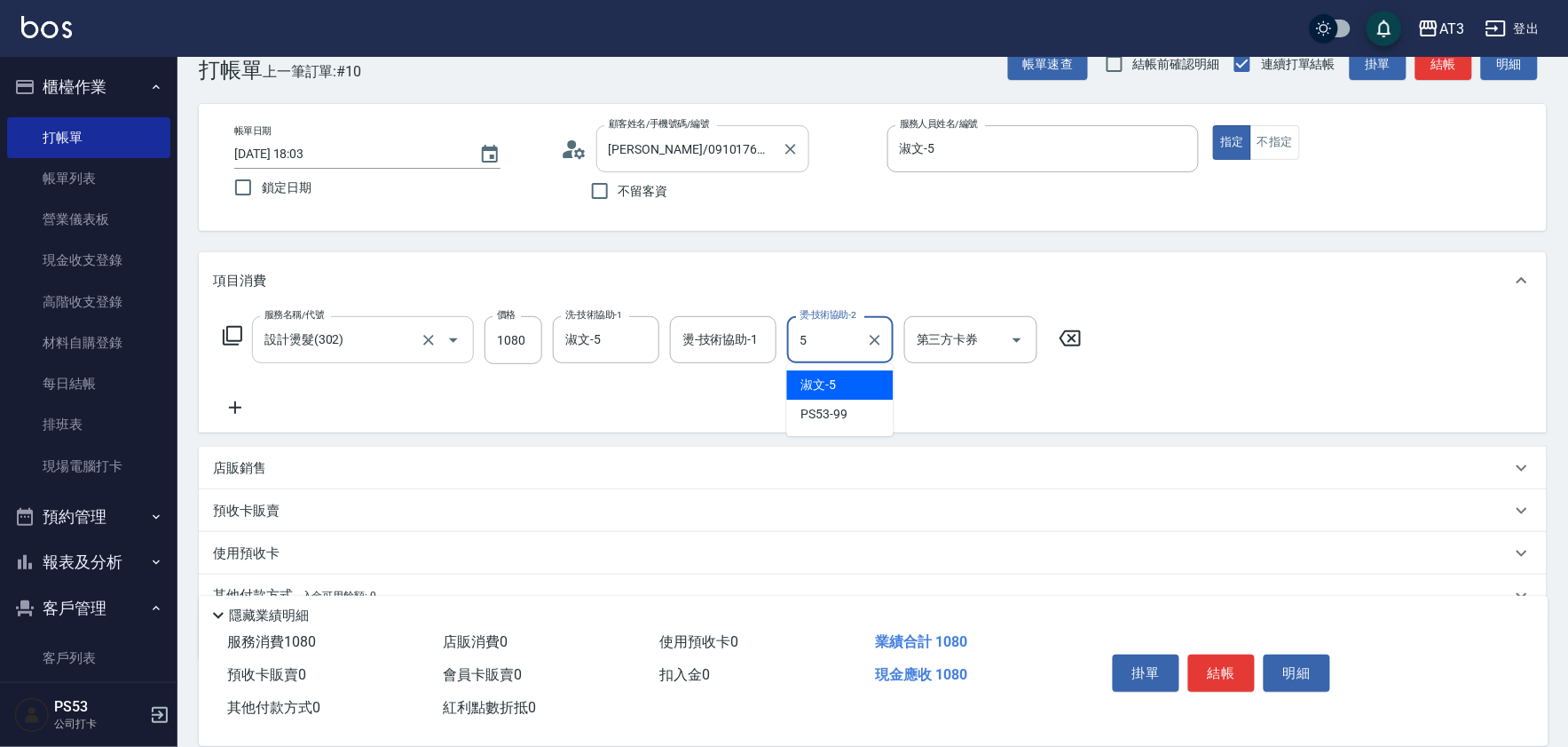
type input "淑文-5"
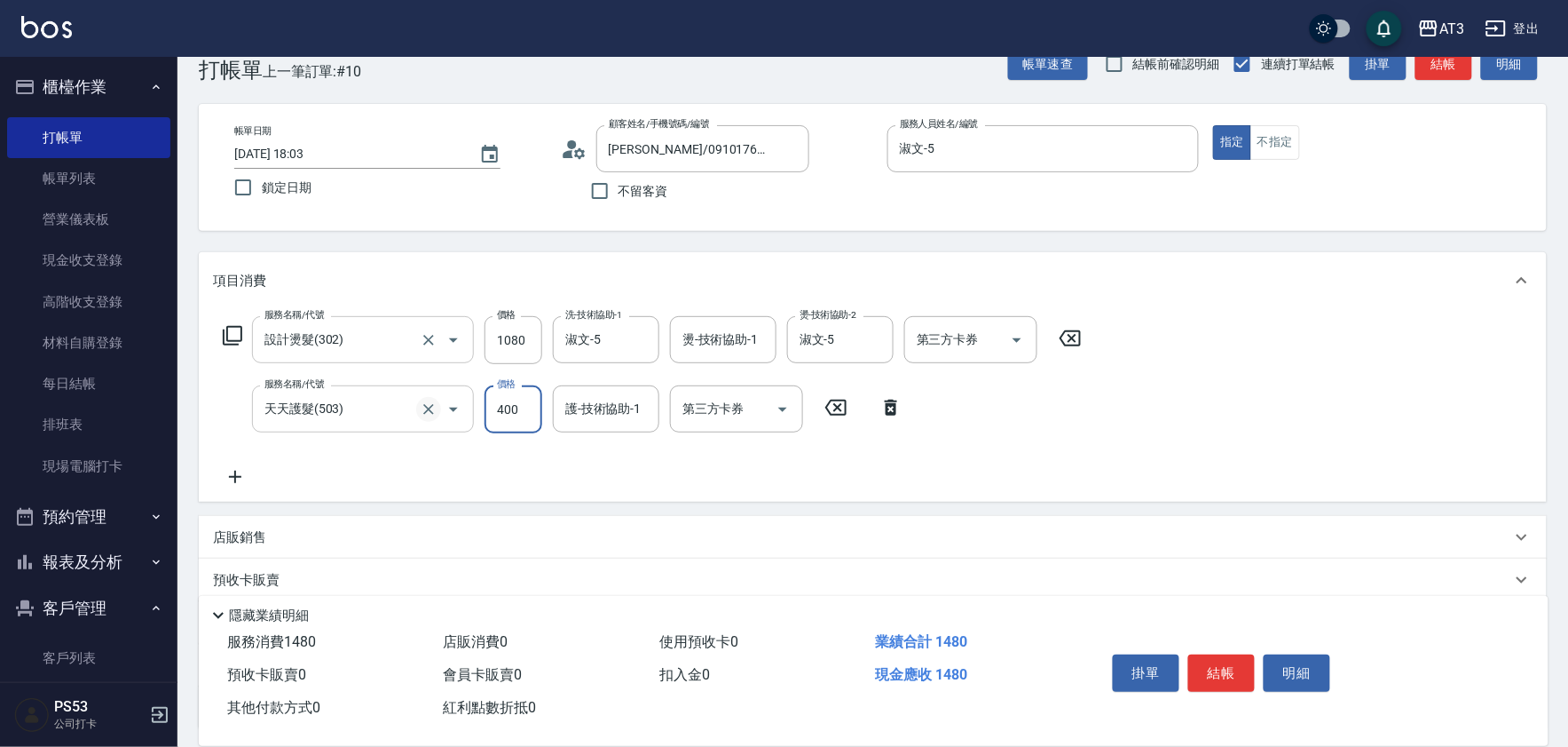
click at [431, 406] on icon "Clear" at bounding box center [428, 409] width 18 height 18
type input "天天護髮(503)"
click at [428, 409] on icon "Clear" at bounding box center [428, 409] width 10 height 10
type input "自備護髮(502)"
type input "400"
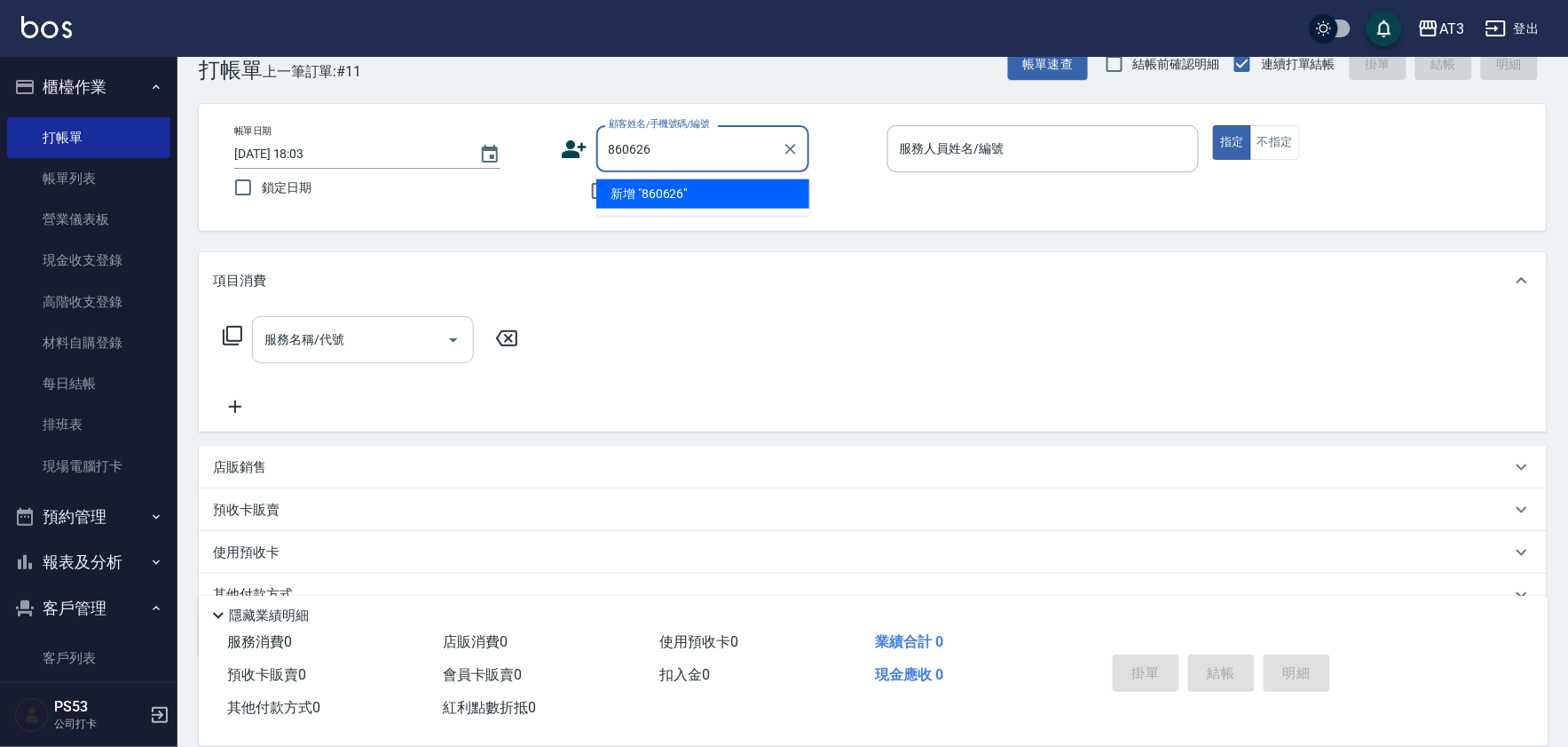
type input "860626"
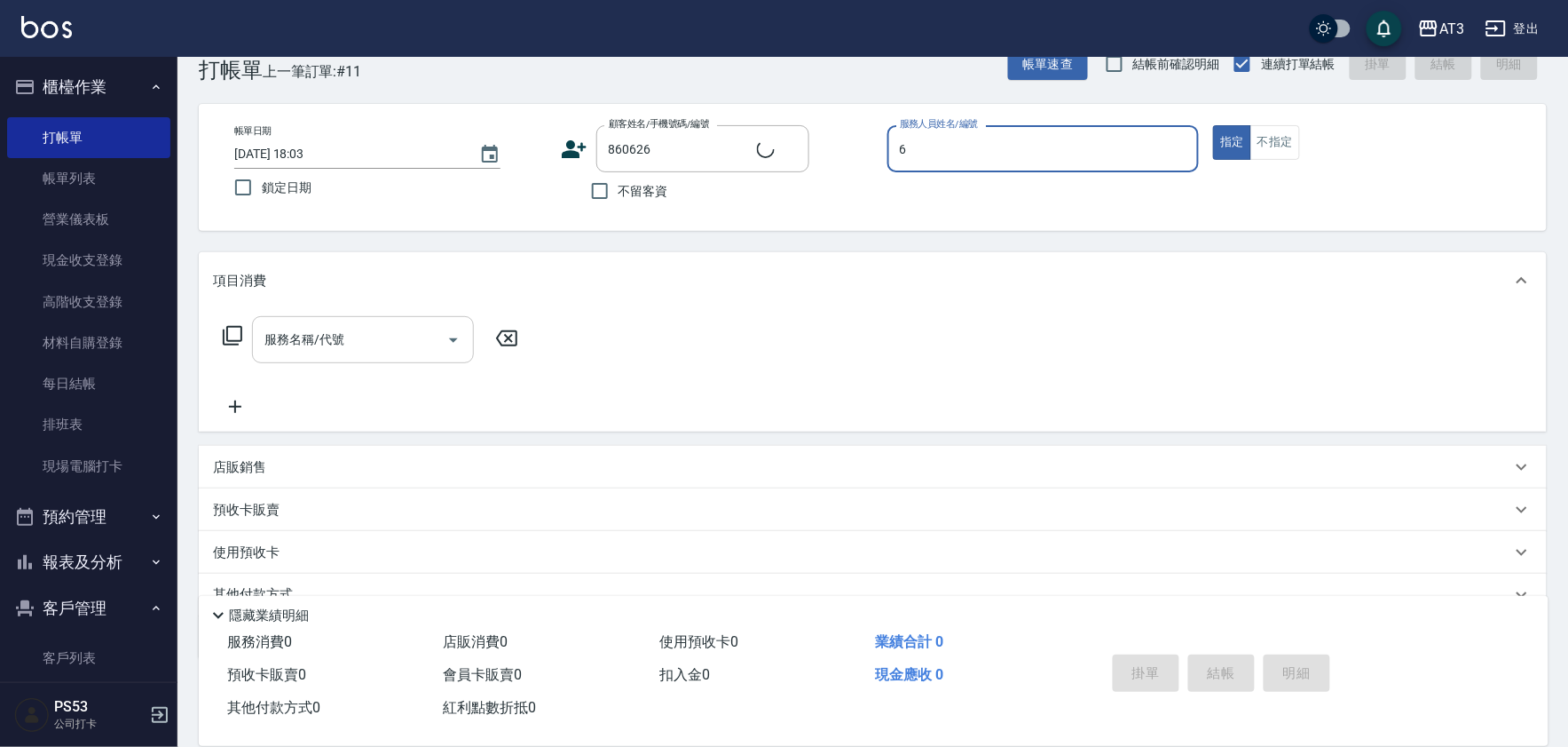
type input "6"
type input "[PERSON_NAME]/0981942296/860626"
type input "詩雅-6"
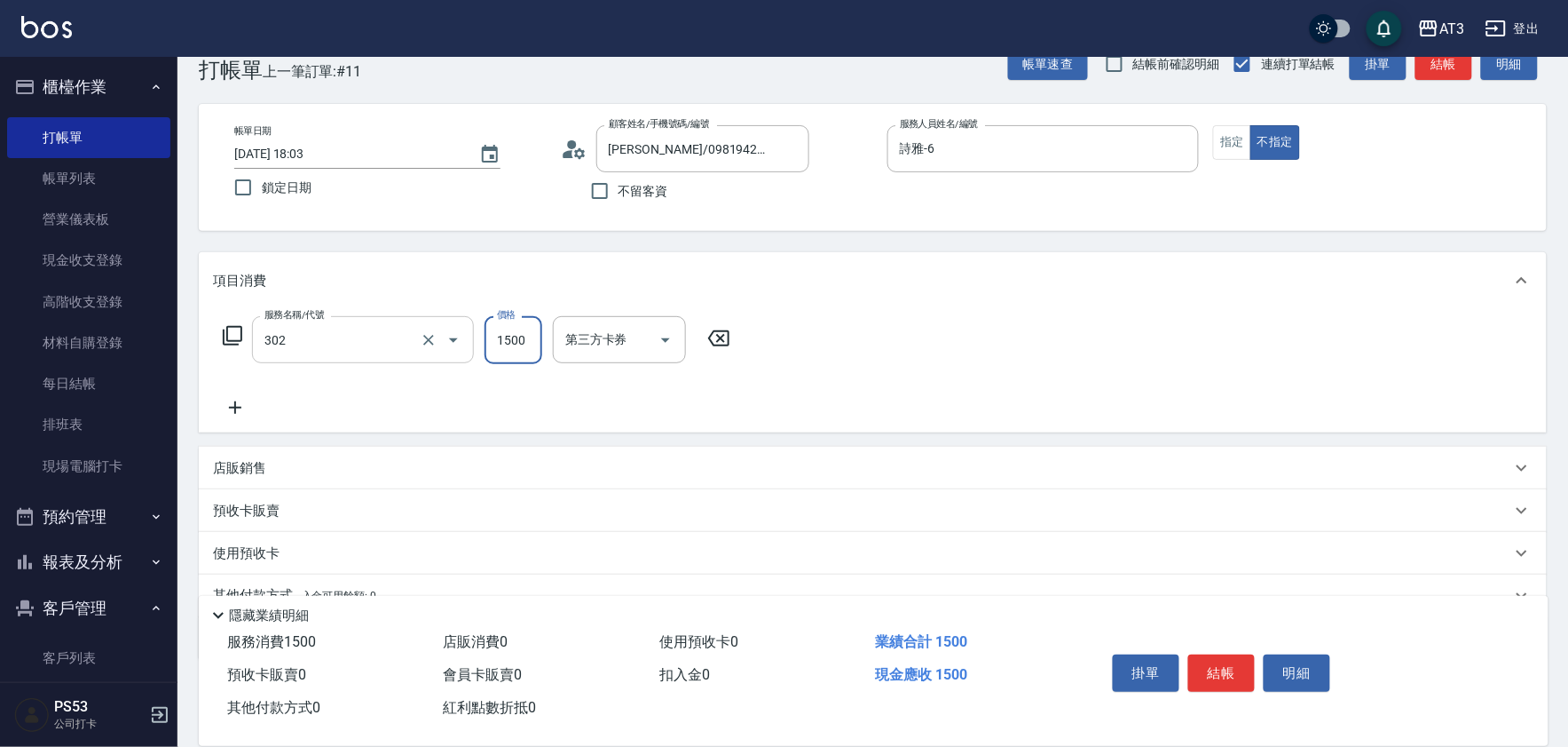
type input "設計燙髮(302)"
type input "2000"
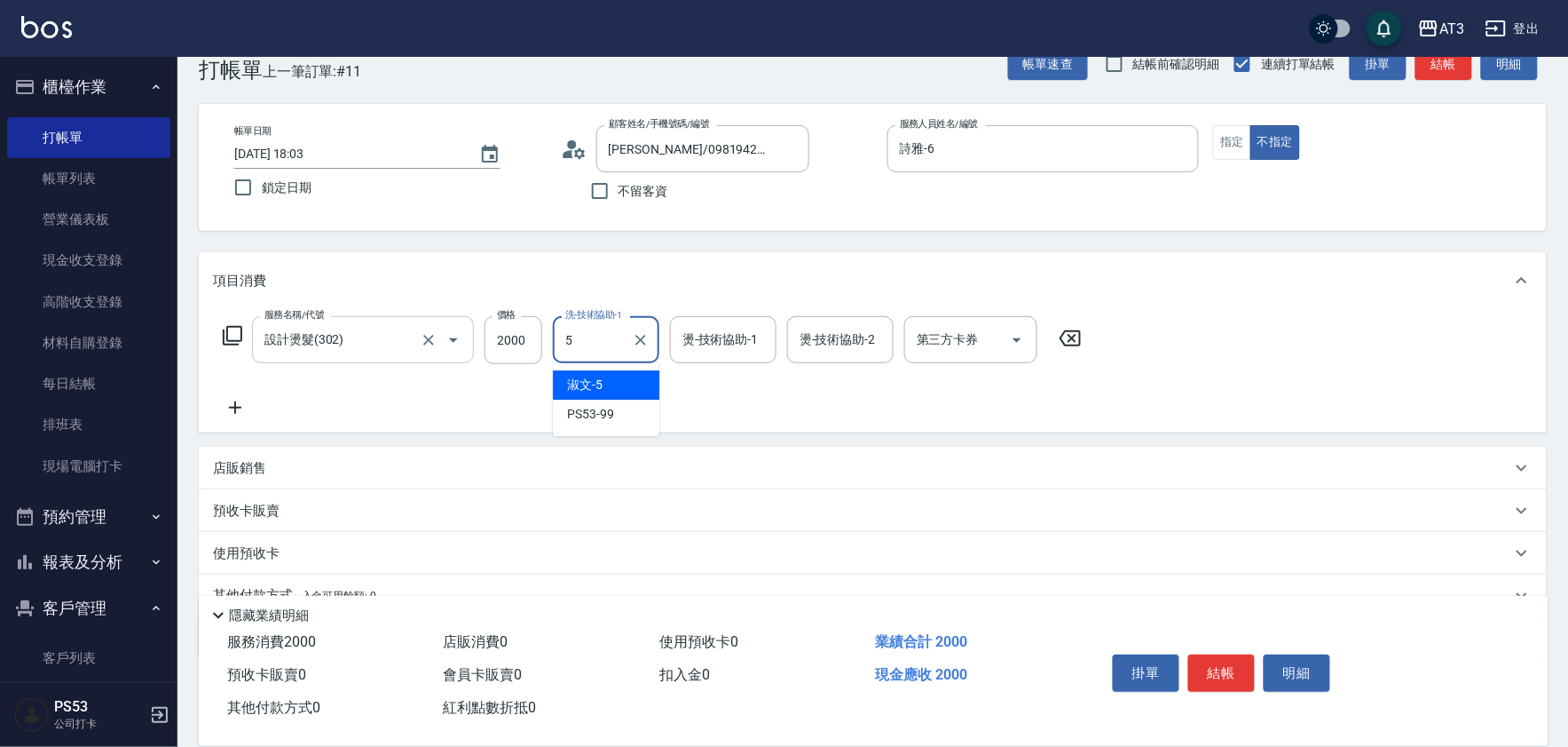
type input "淑文-5"
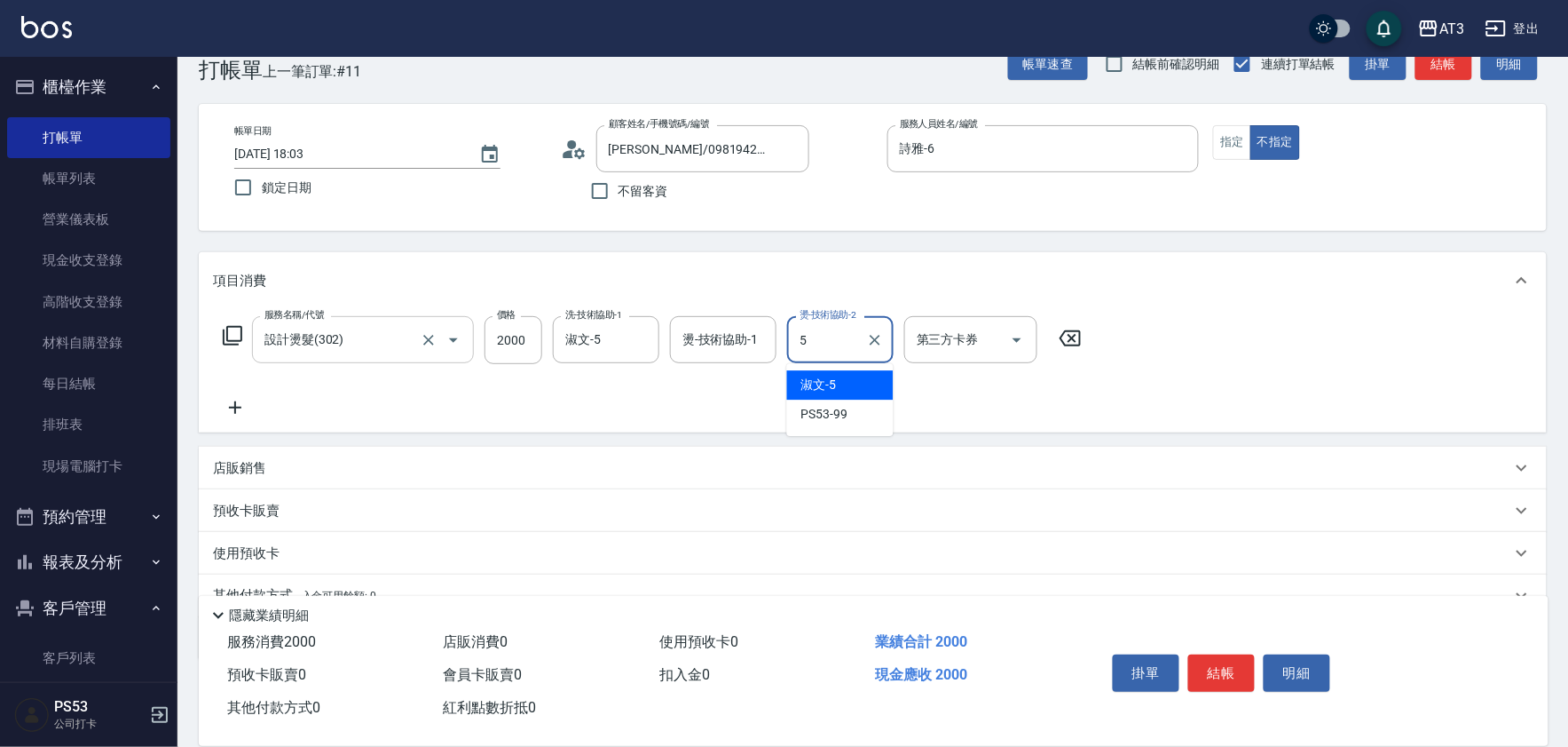
type input "淑文-5"
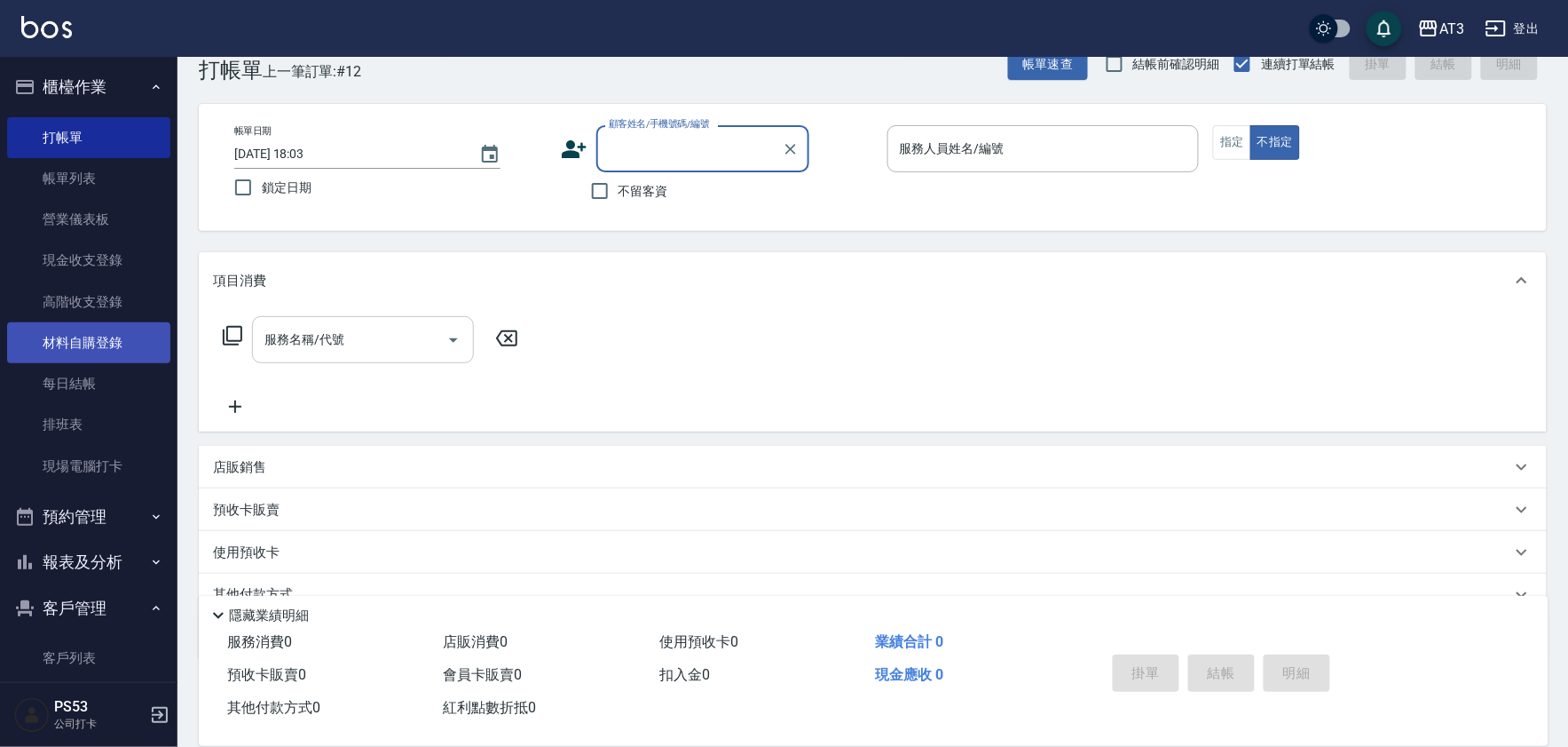
scroll to position [0, 0]
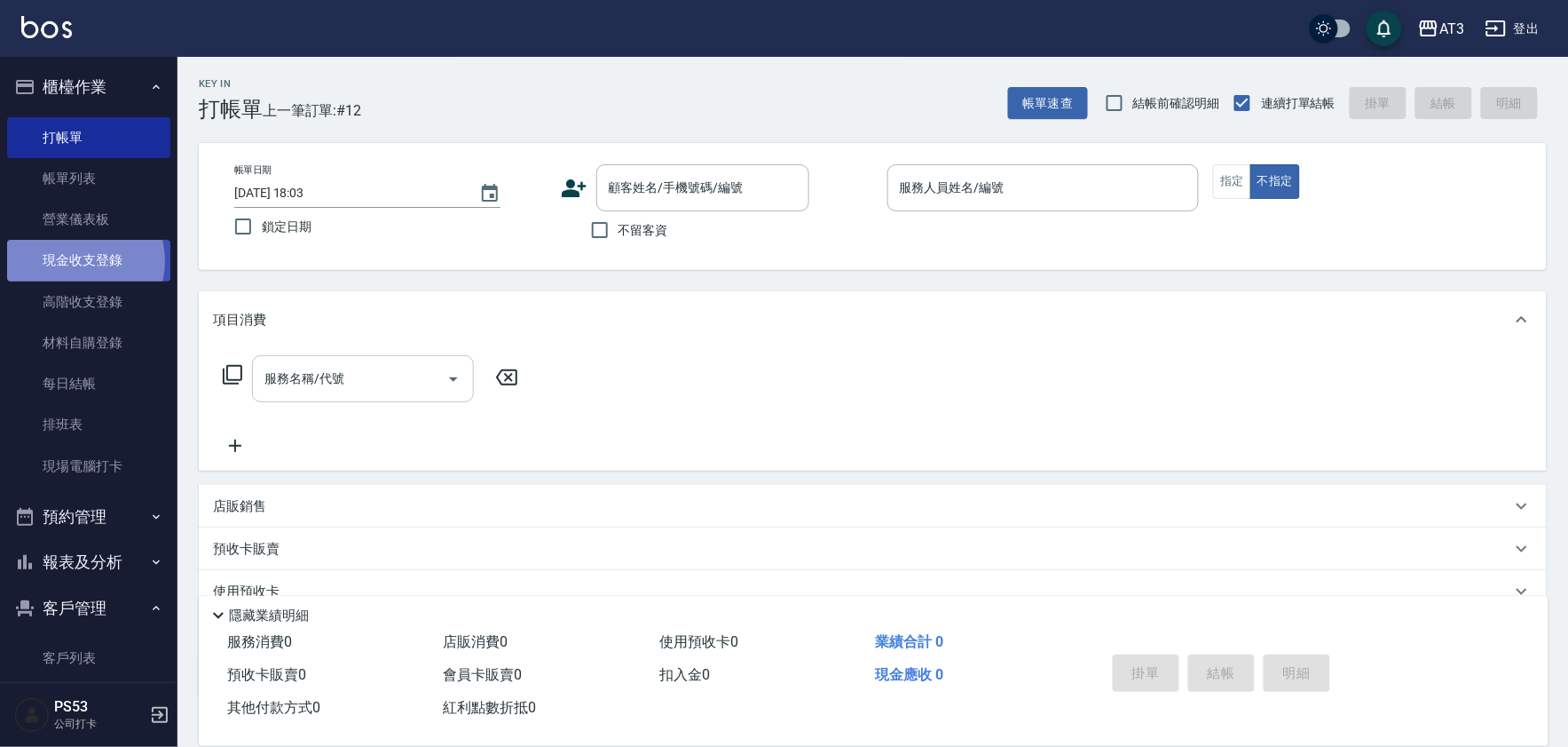
click at [76, 261] on link "現金收支登錄" at bounding box center [88, 260] width 163 height 41
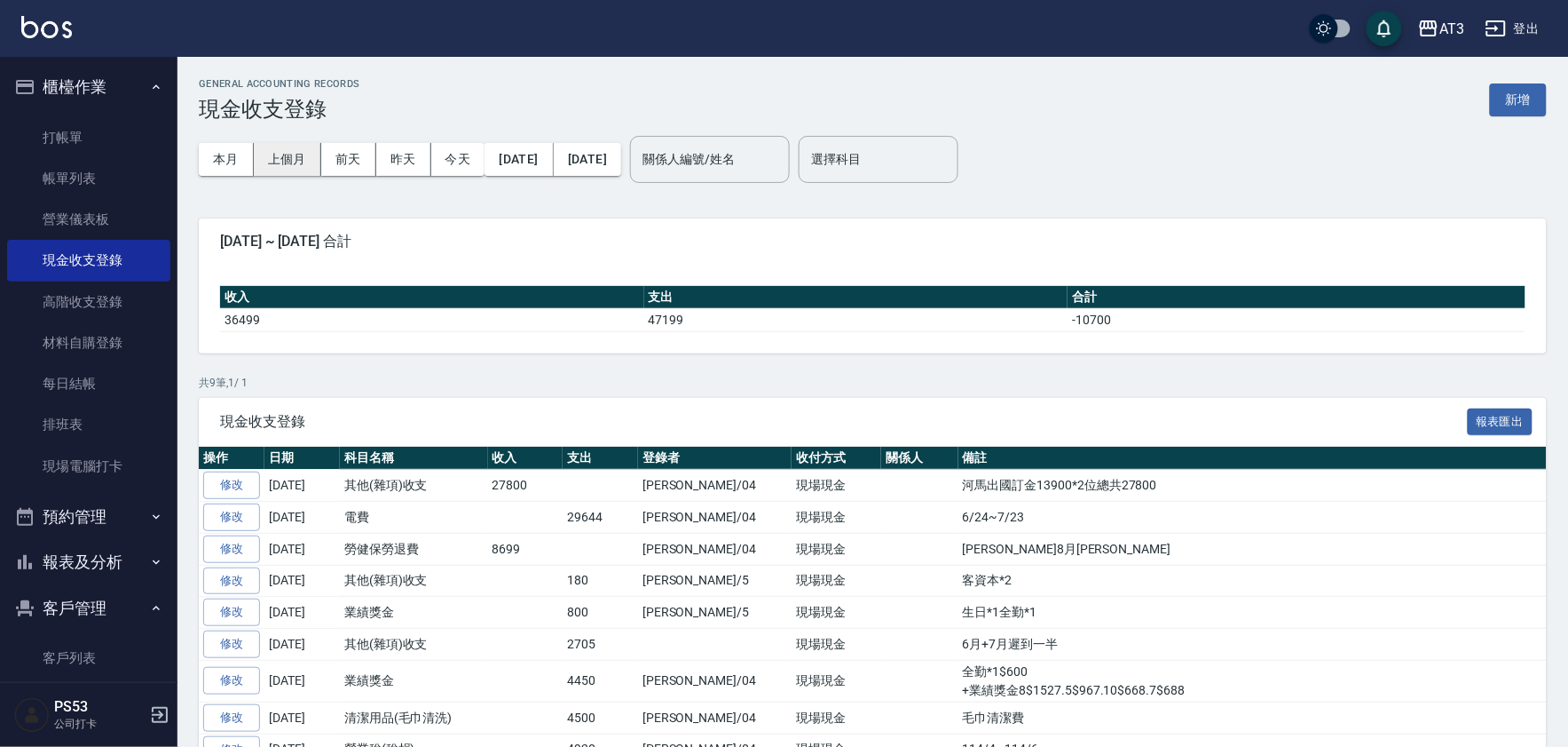
click at [285, 159] on button "上個月" at bounding box center [287, 159] width 67 height 33
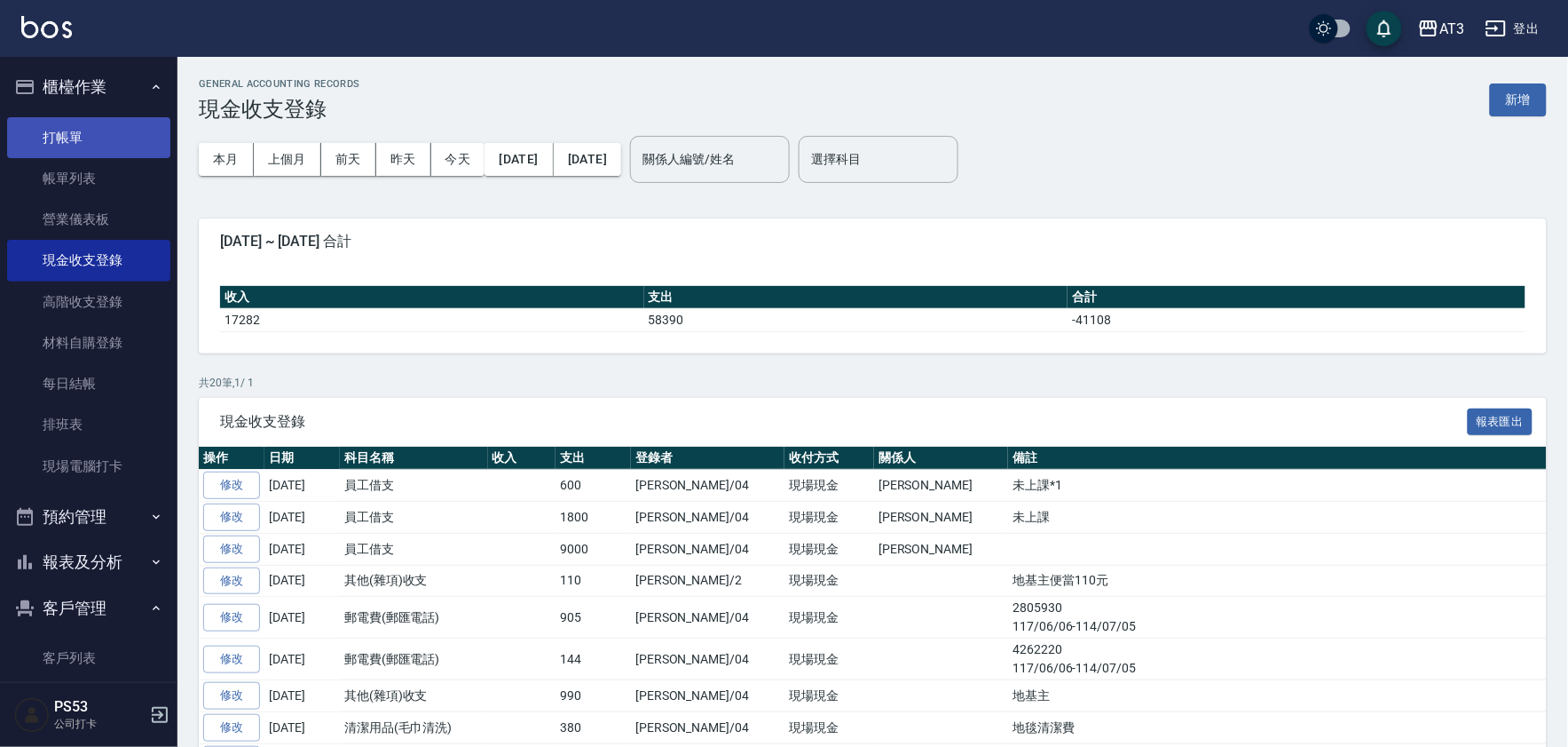
click at [94, 125] on link "打帳單" at bounding box center [88, 137] width 163 height 41
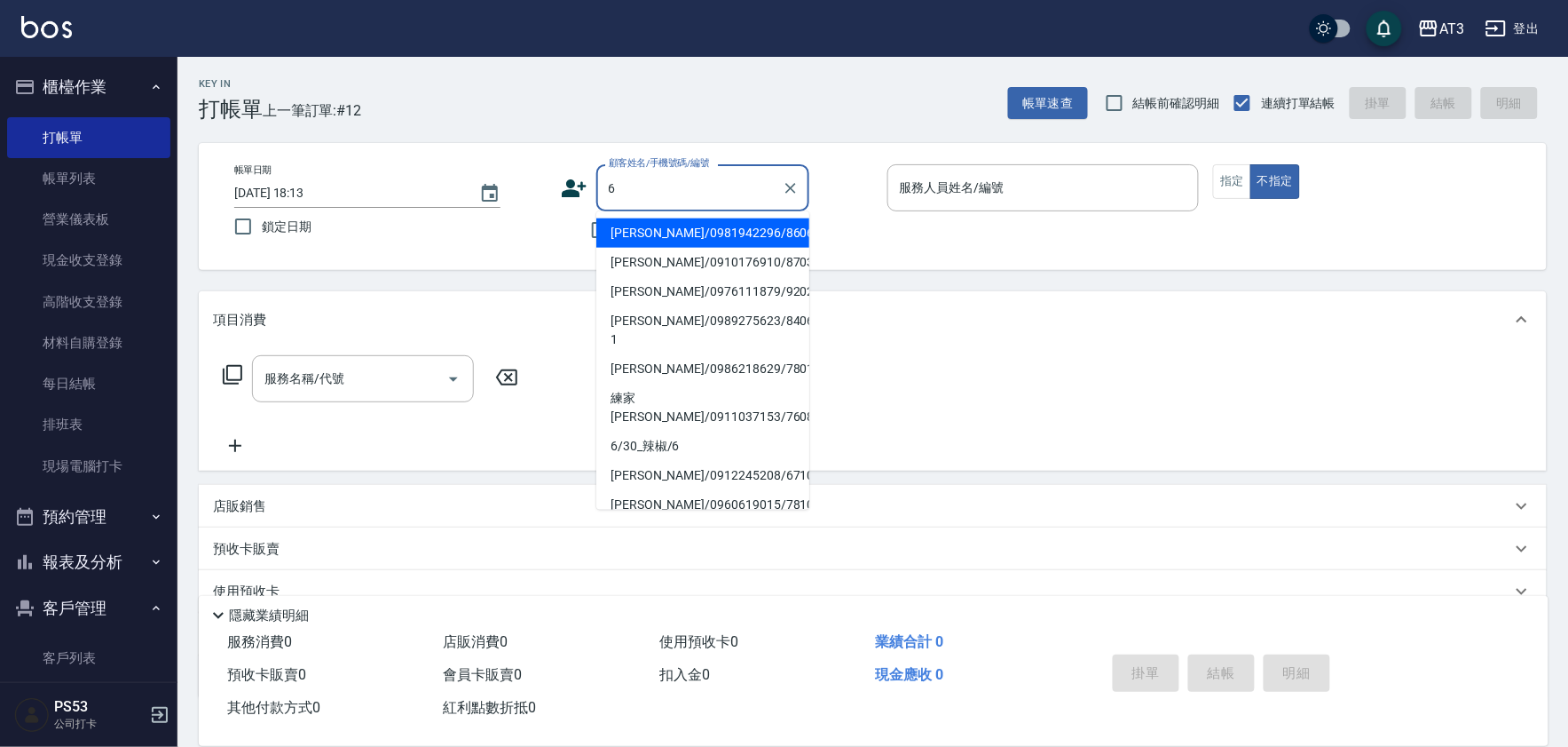
type input "6"
type input "[PERSON_NAME]/0981942296/860626"
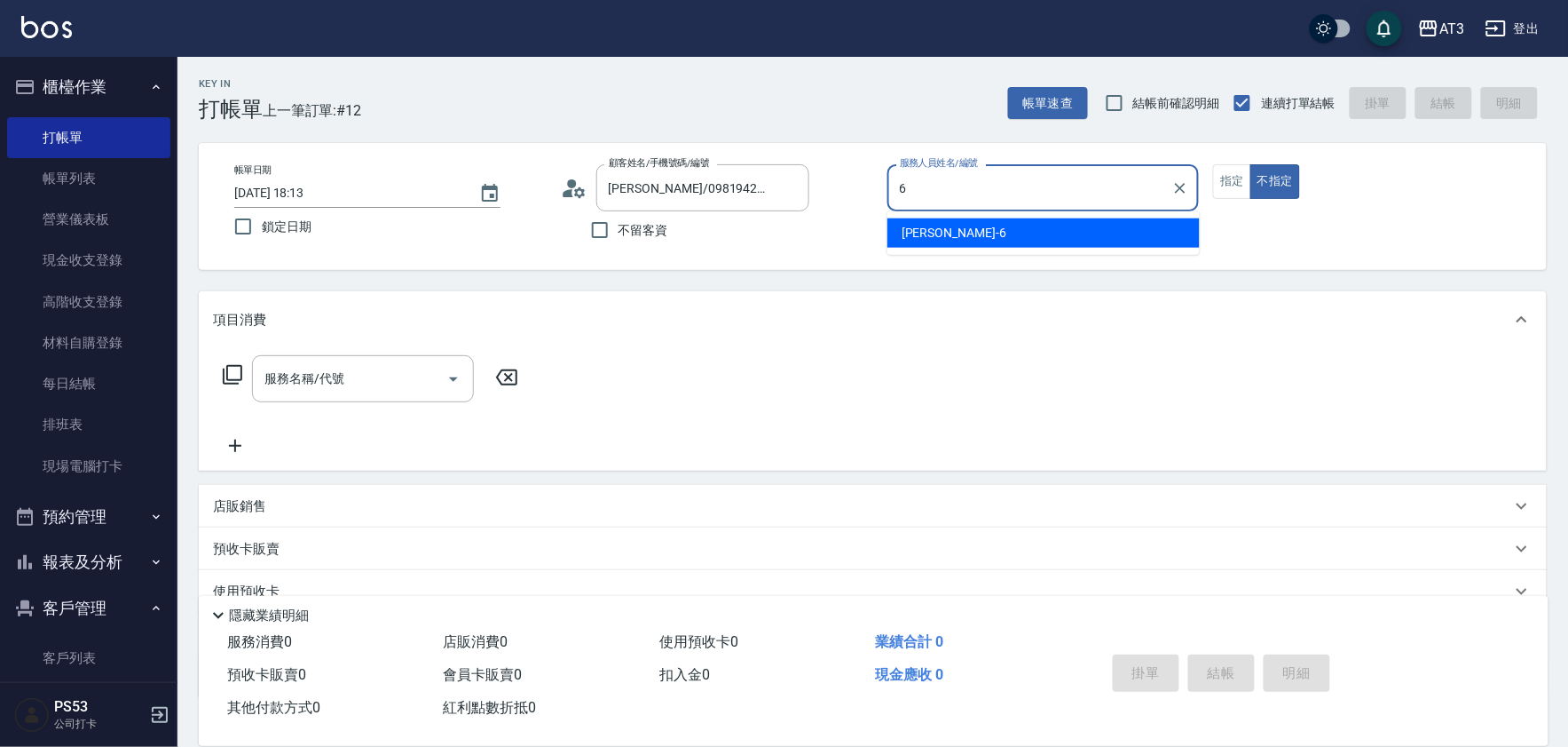
type input "6"
type button "false"
type input "詩雅-6"
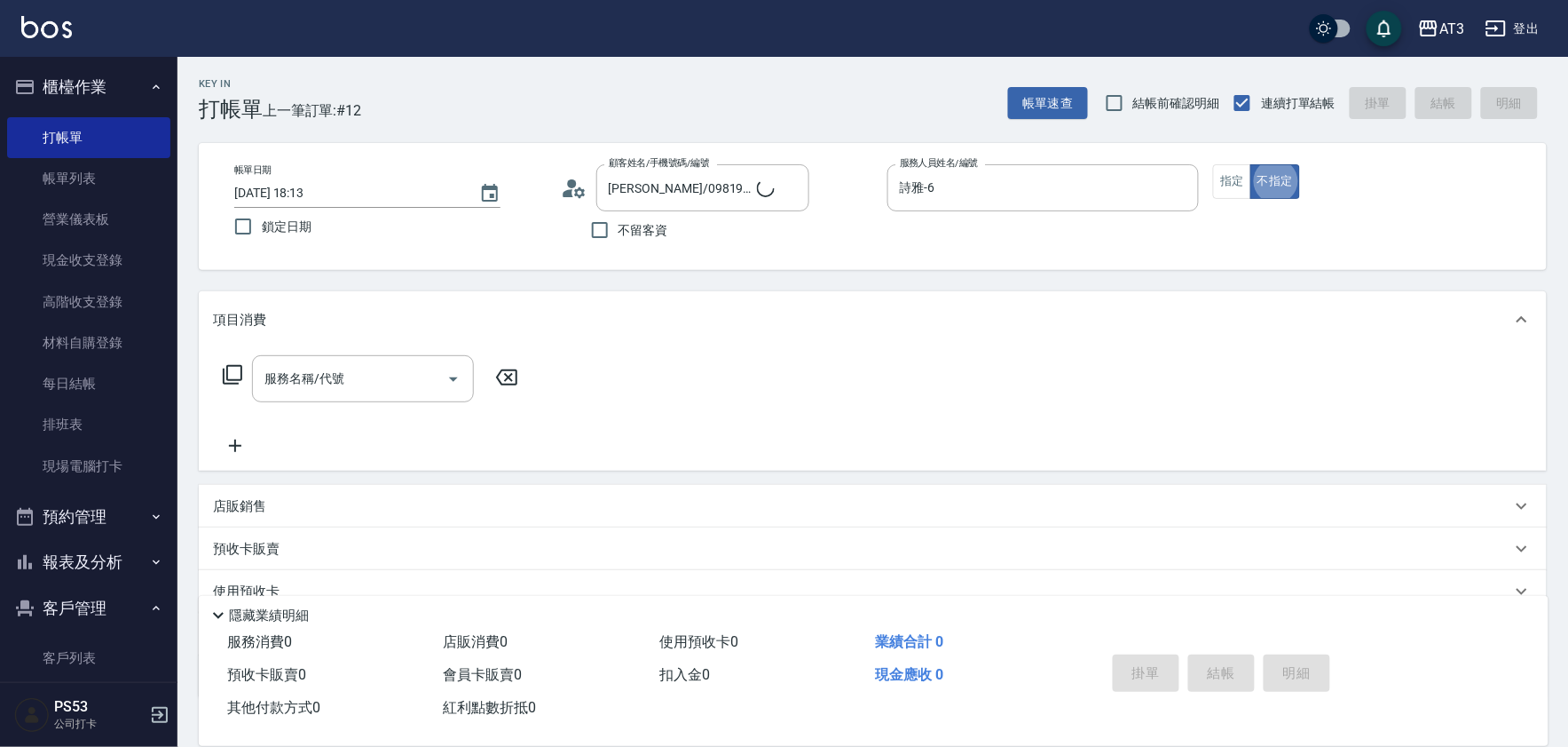
type input "6/30_辣椒/6"
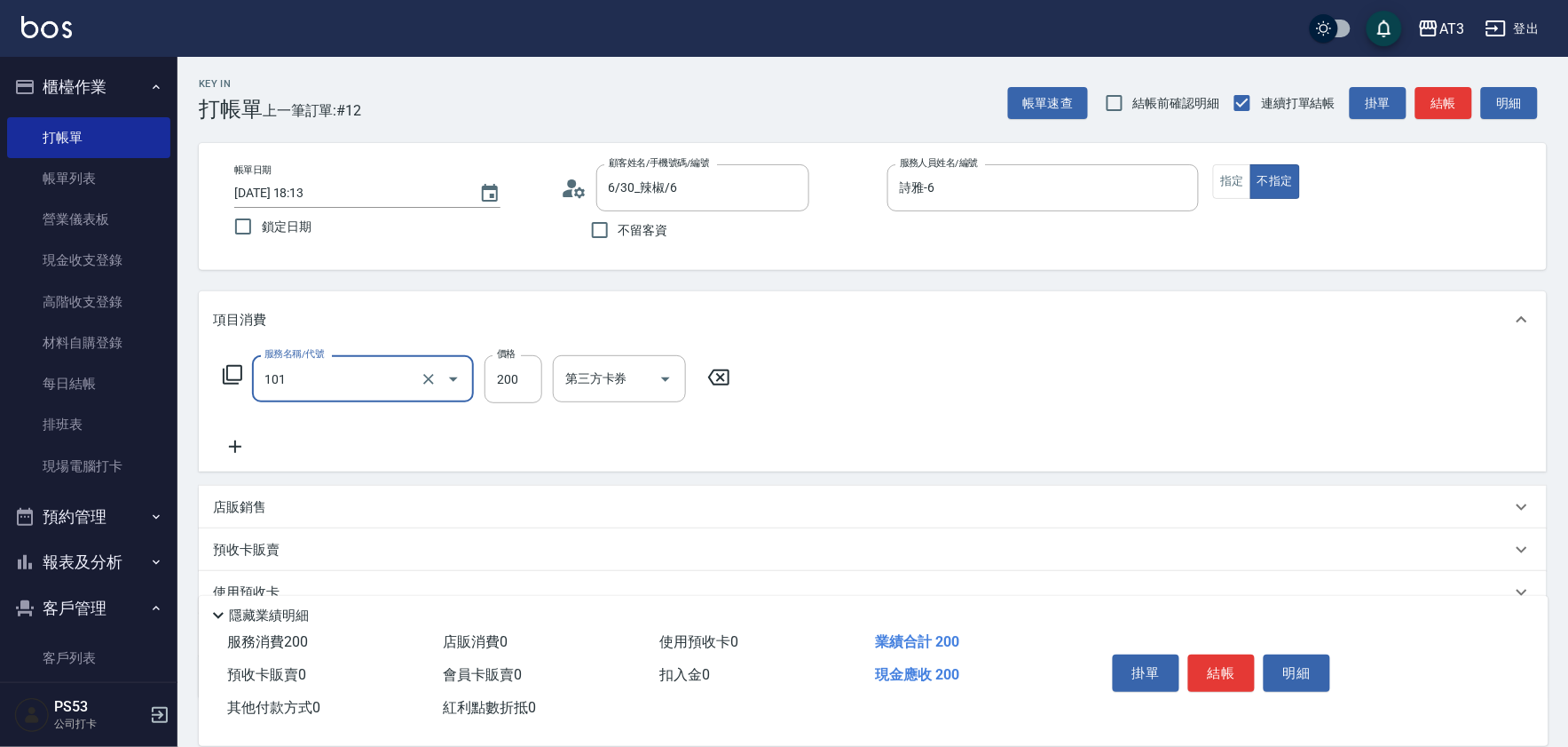
type input "洗髮(101)"
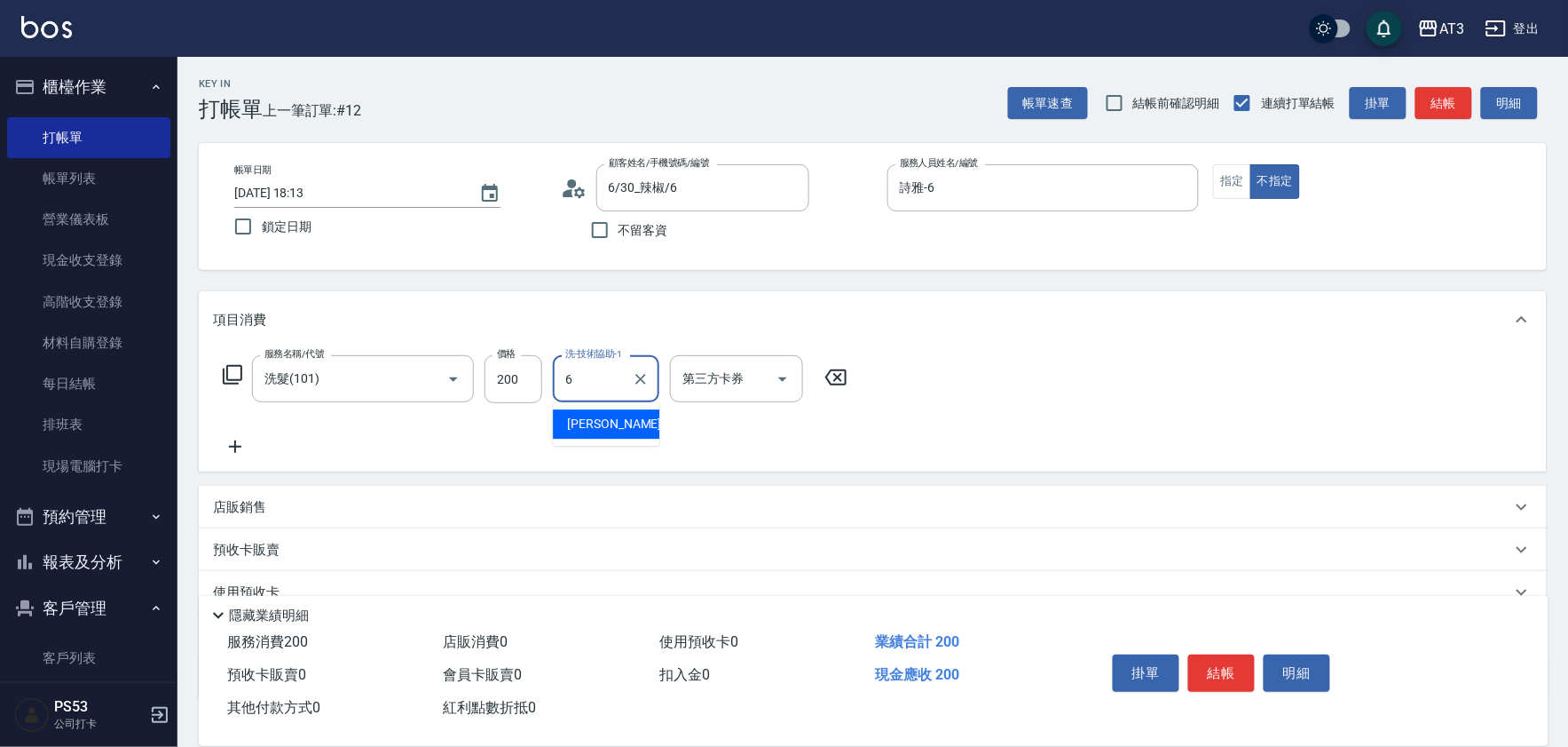
type input "詩雅-6"
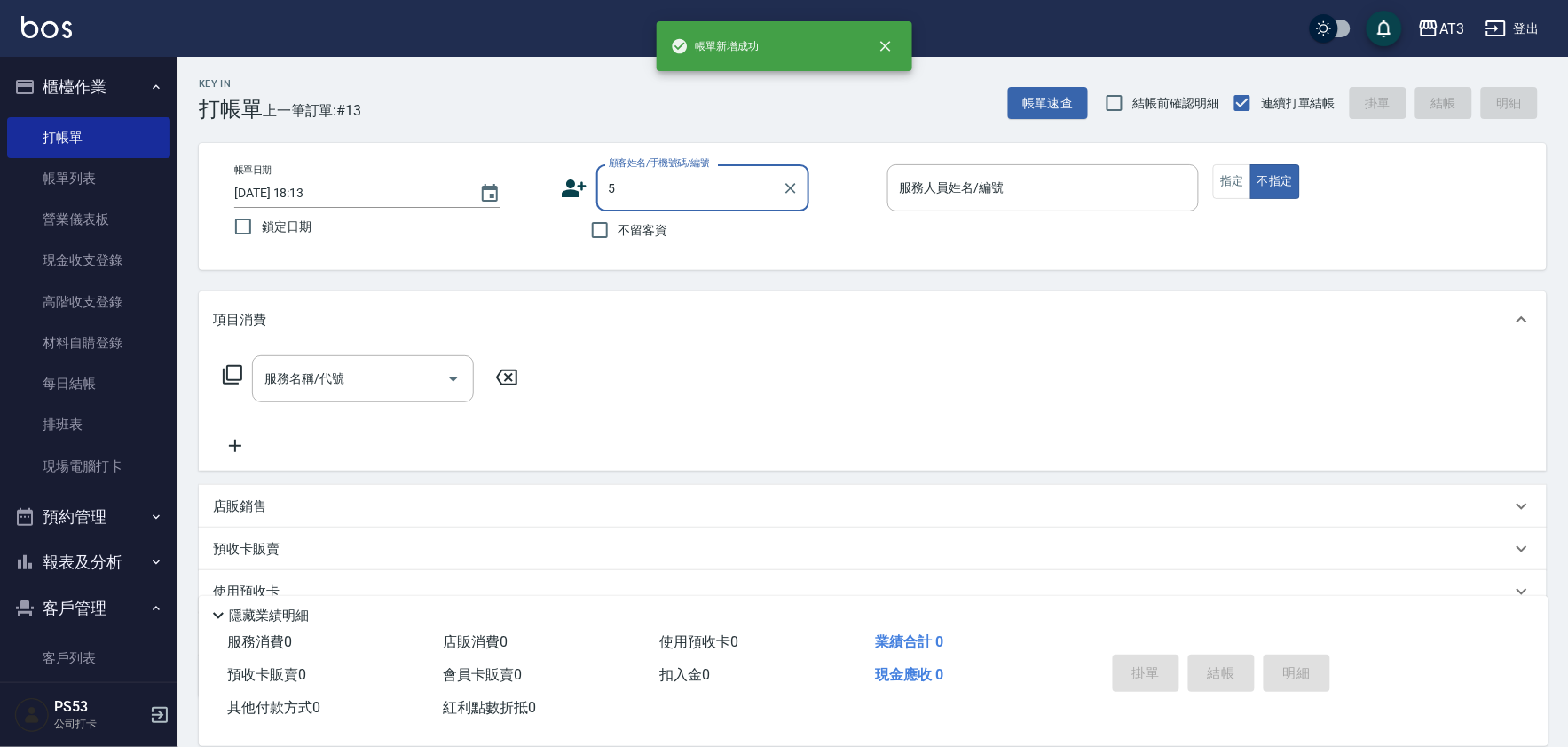
type input "5"
type input "[PERSON_NAME]/0989275623/840623-1"
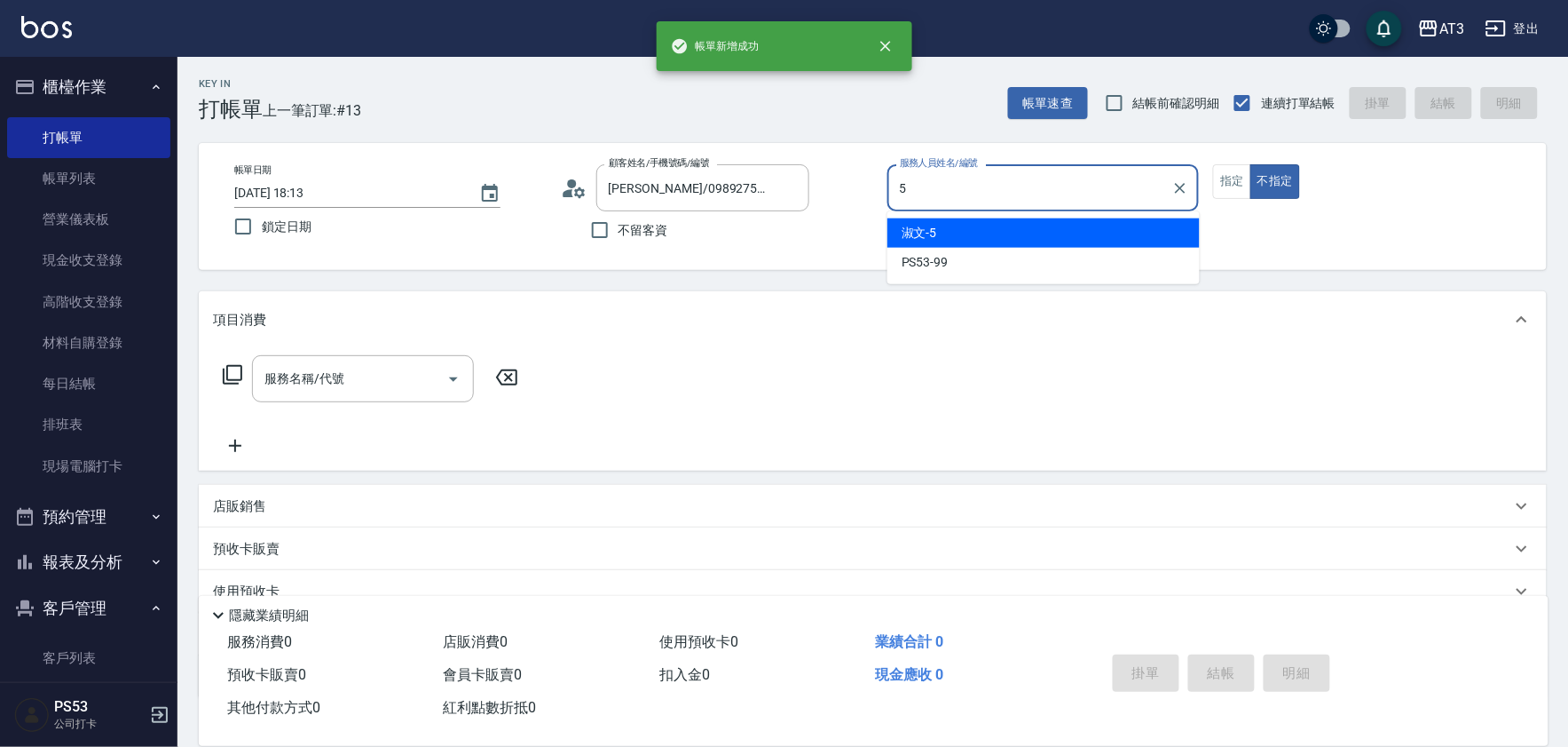
type input "淑文-5"
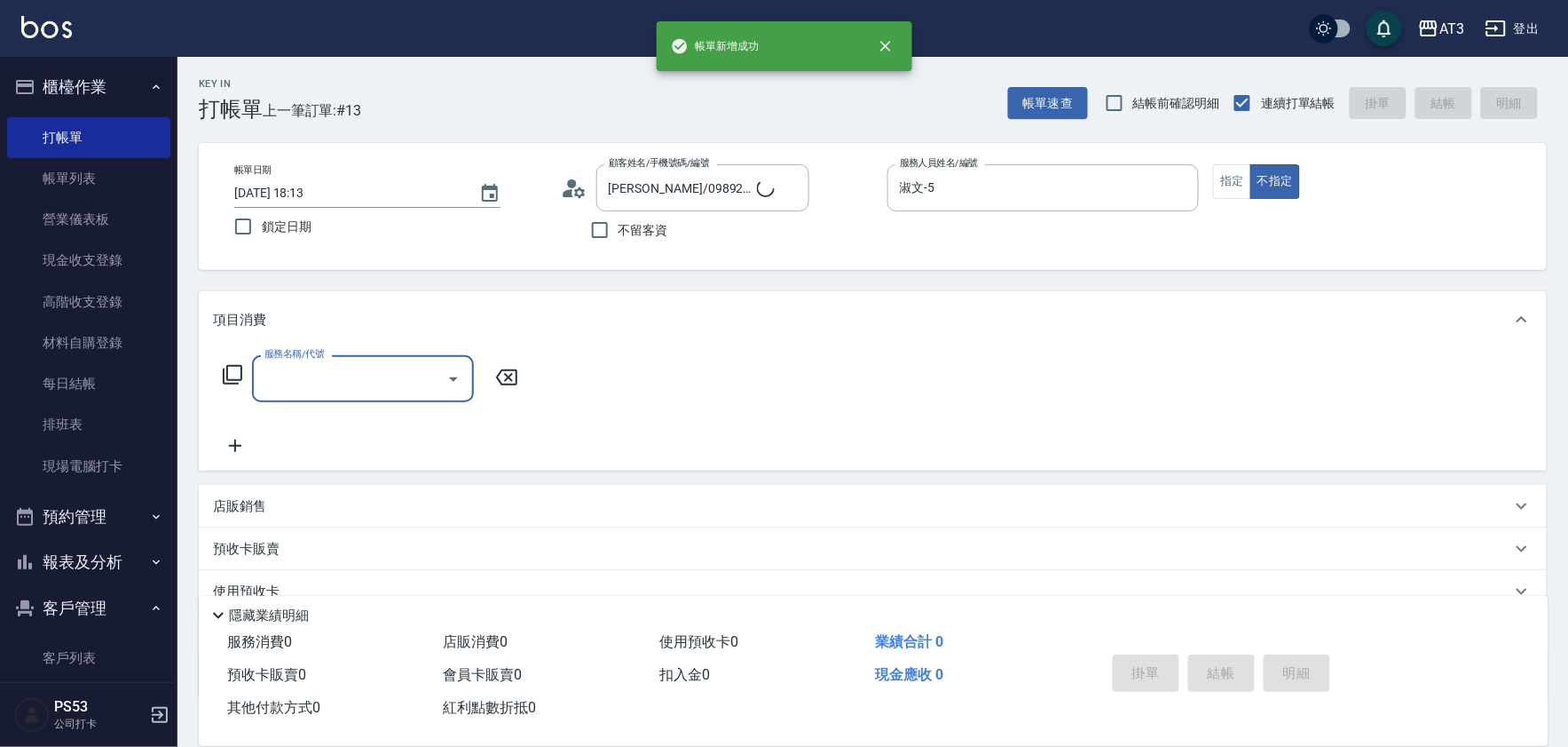
type input "5/0902352118/5"
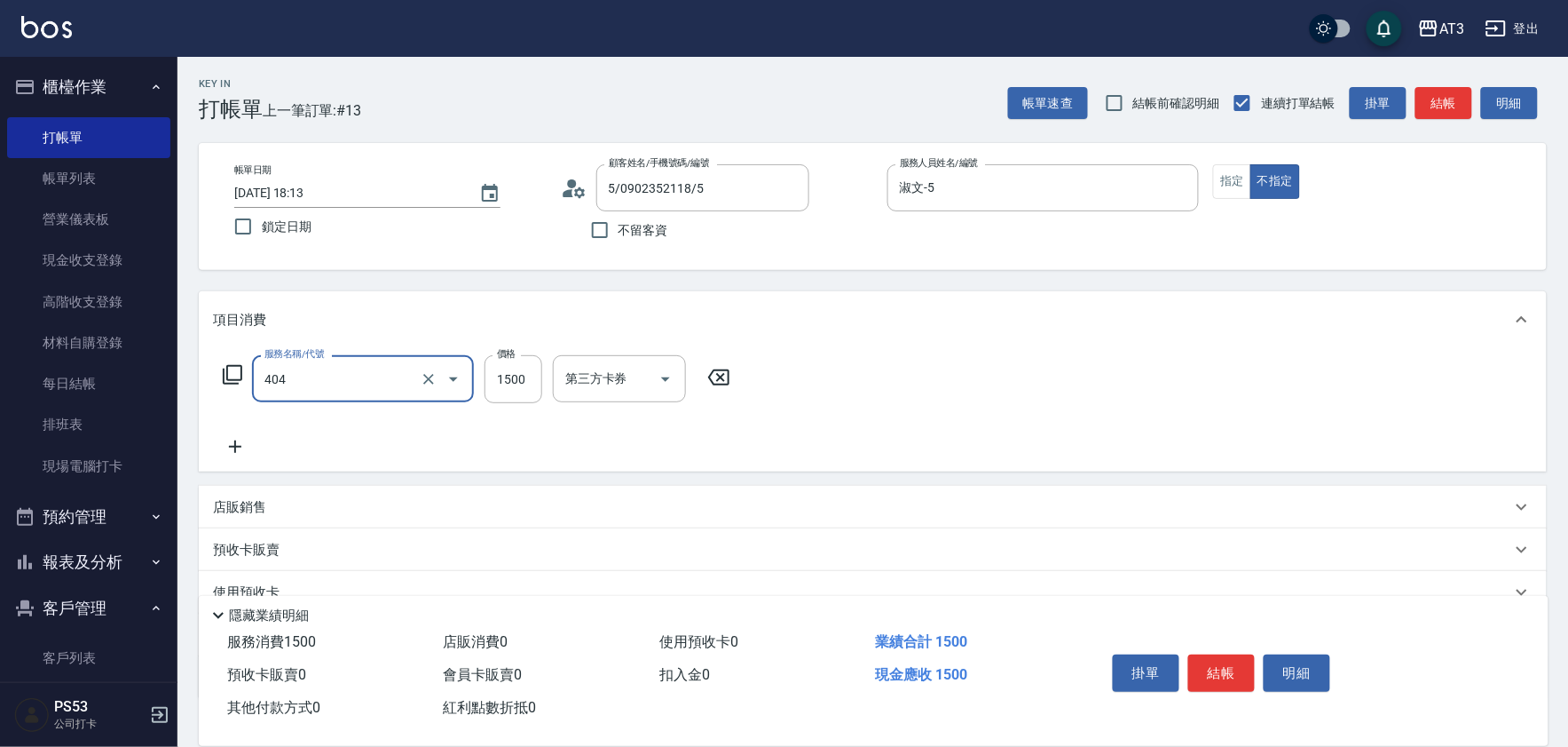
type input "設計染髮(404)"
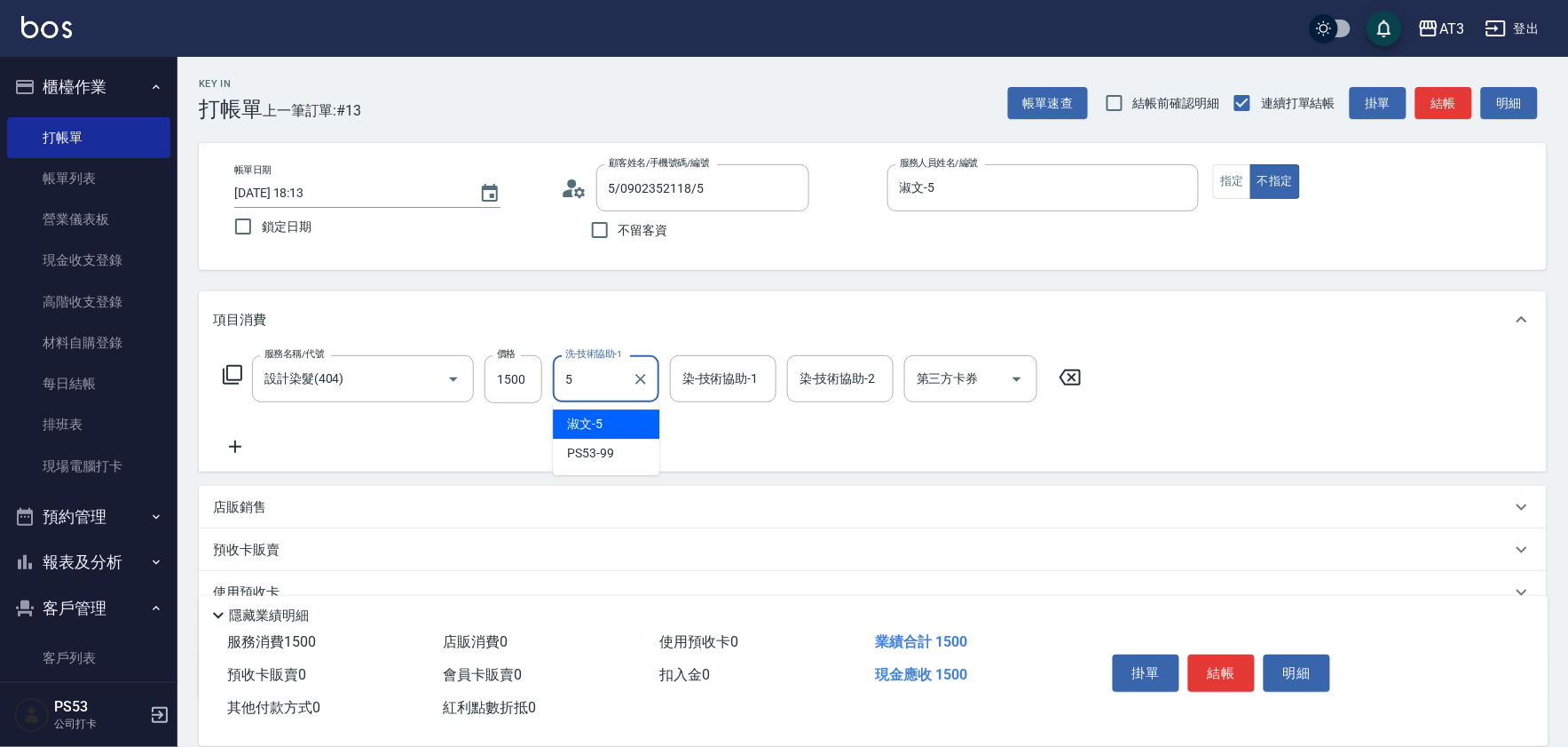
type input "淑文-5"
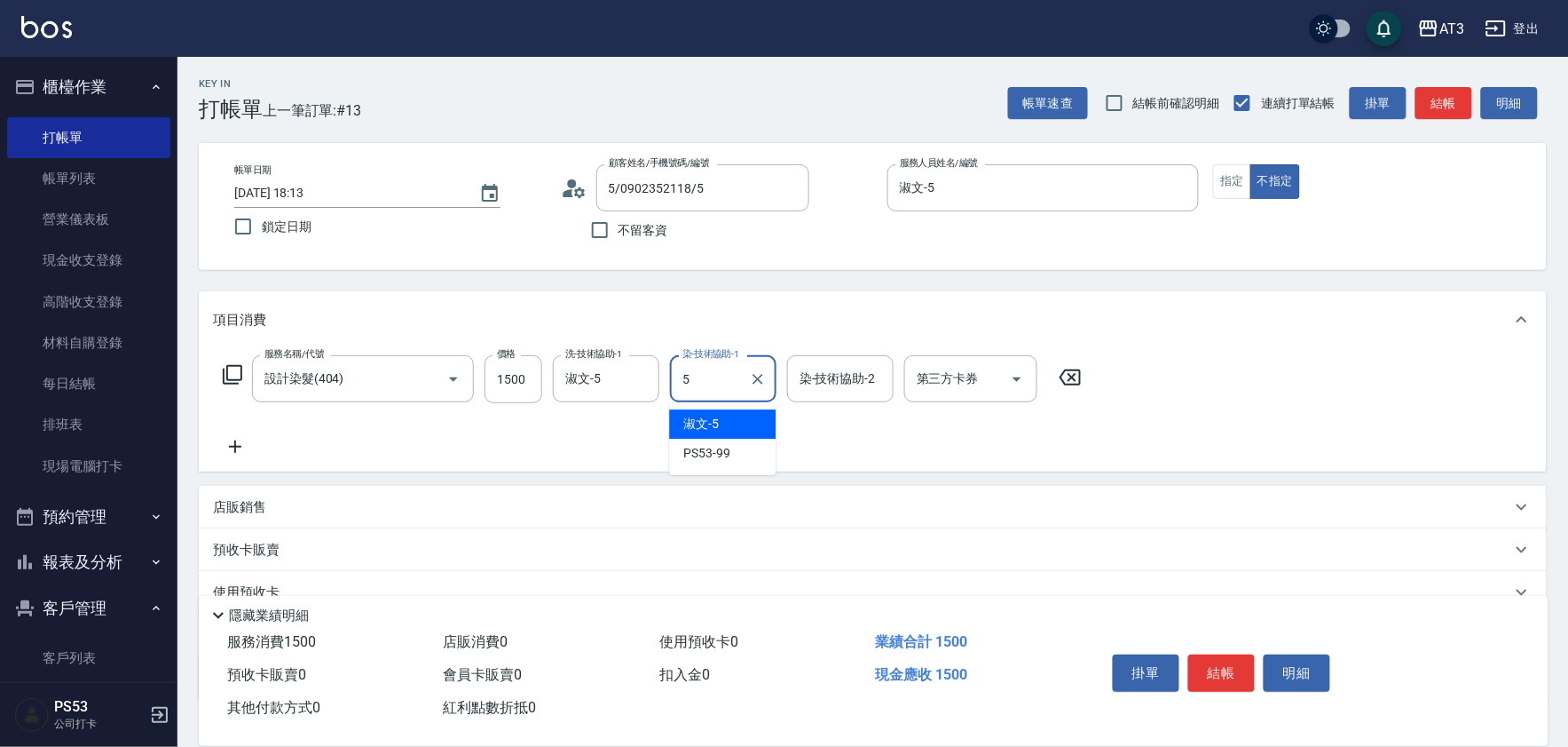
type input "淑文-5"
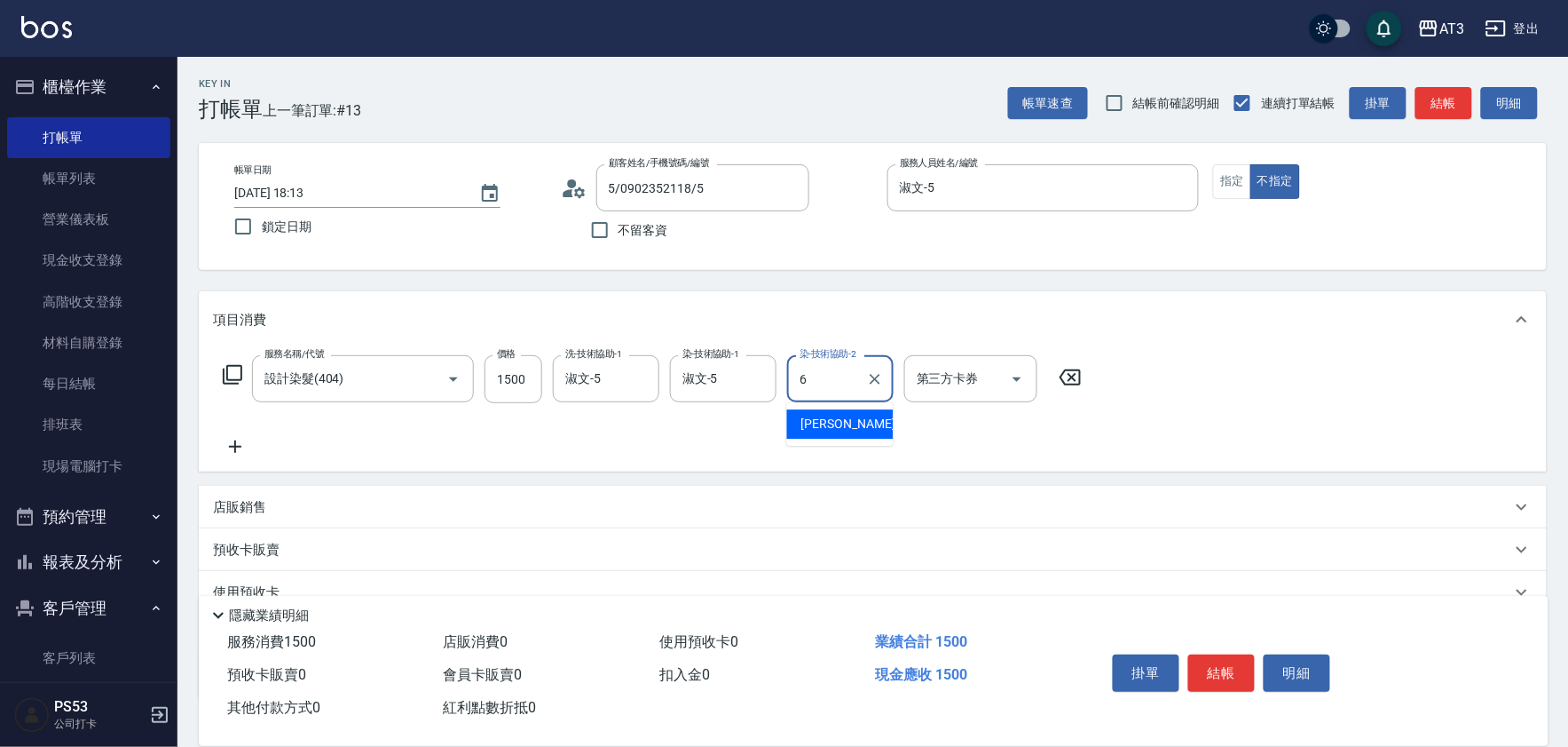
type input "詩雅-6"
